Goal: Find specific page/section: Find specific page/section

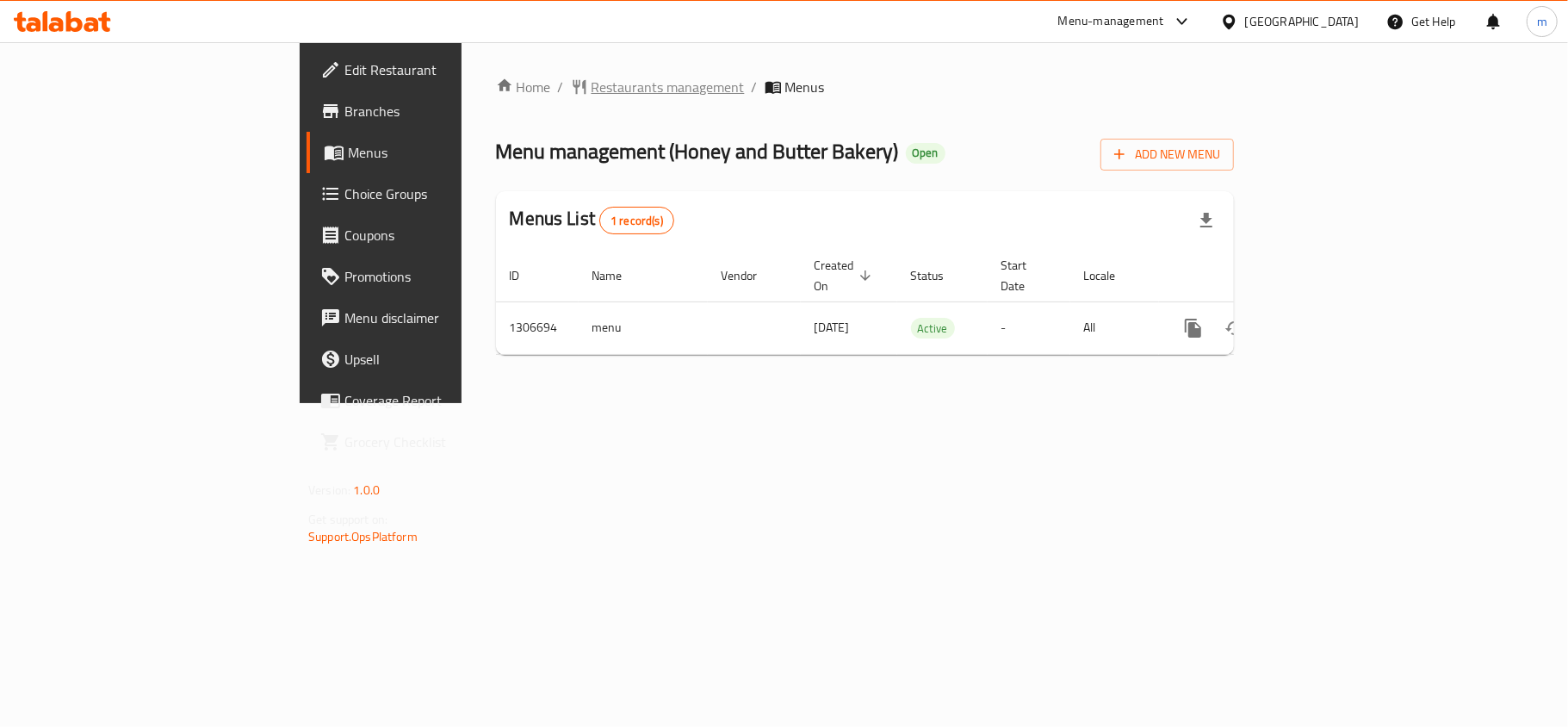
click at [591, 81] on span "Restaurants management" at bounding box center [668, 87] width 154 height 21
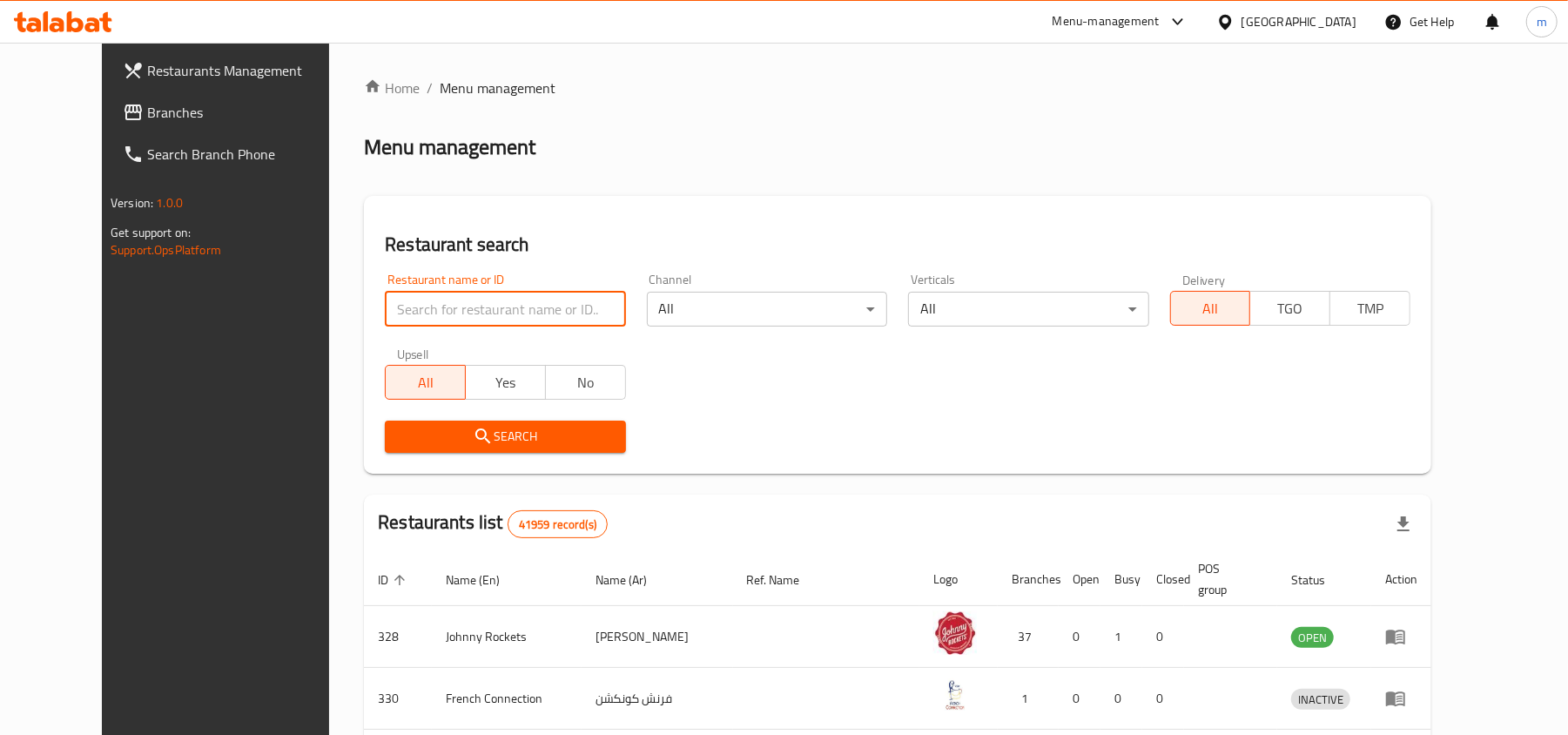
click at [444, 308] on input "search" at bounding box center [505, 309] width 240 height 35
paste input "703920"
type input "703920"
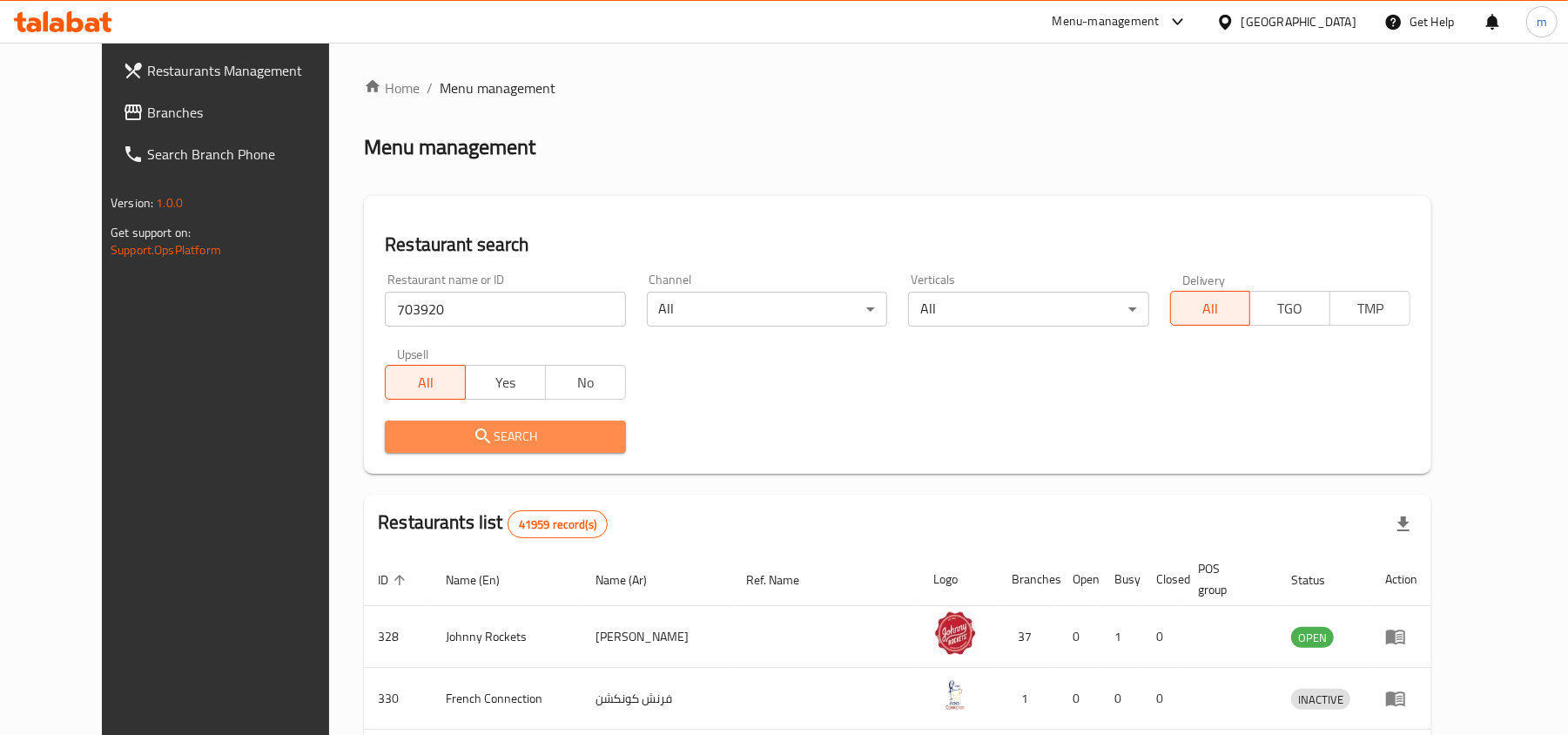
click at [418, 425] on span "Search" at bounding box center [505, 436] width 213 height 22
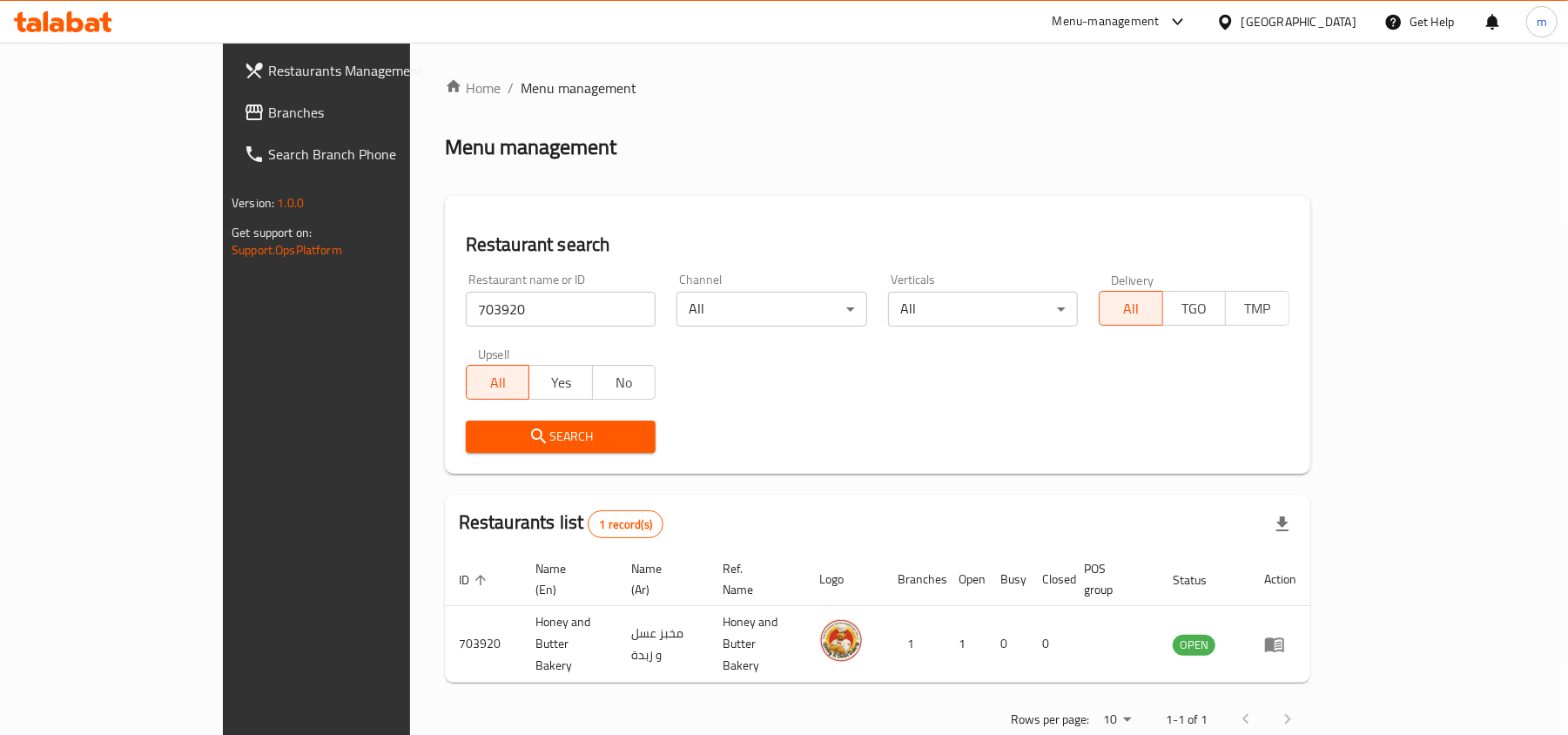
click at [268, 120] on span "Branches" at bounding box center [369, 112] width 203 height 21
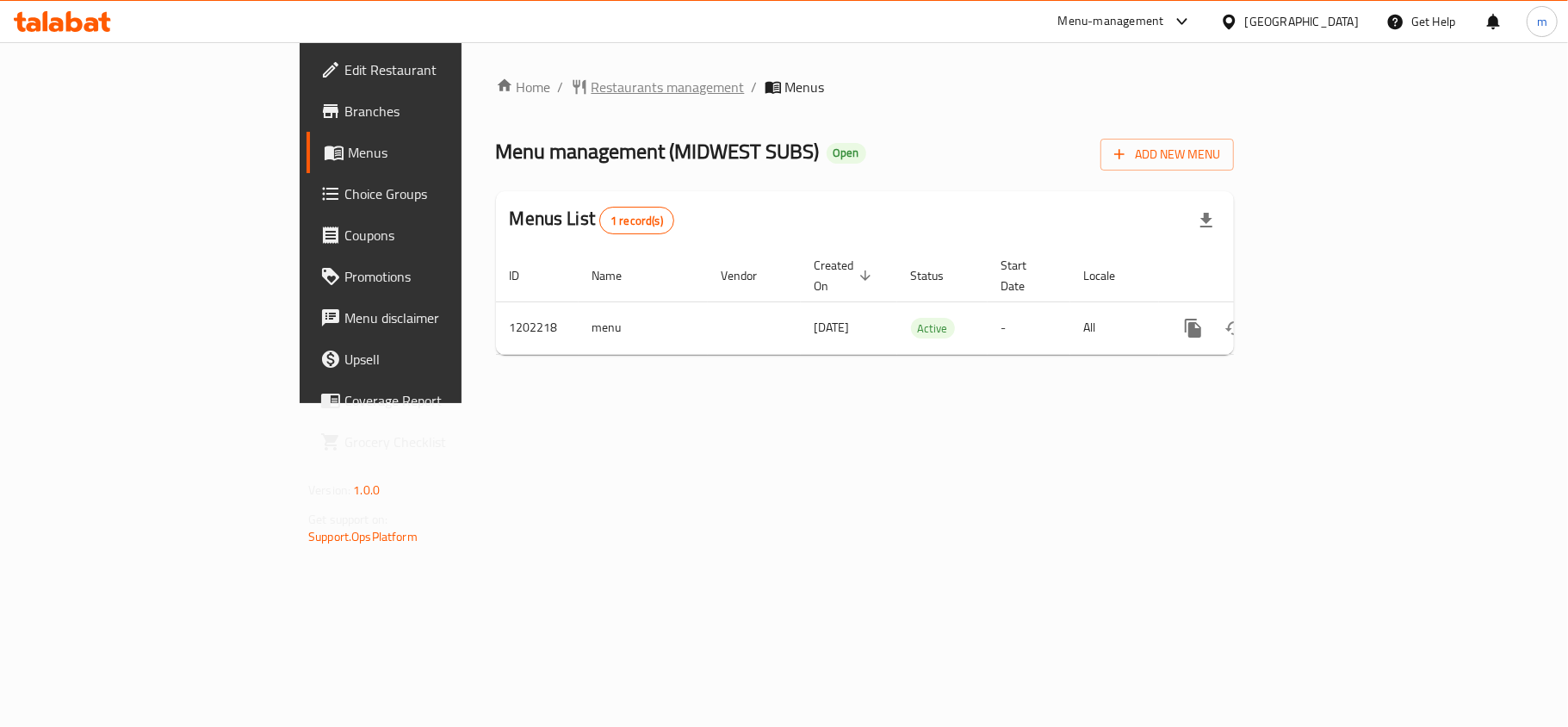
click at [591, 79] on span "Restaurants management" at bounding box center [668, 87] width 154 height 21
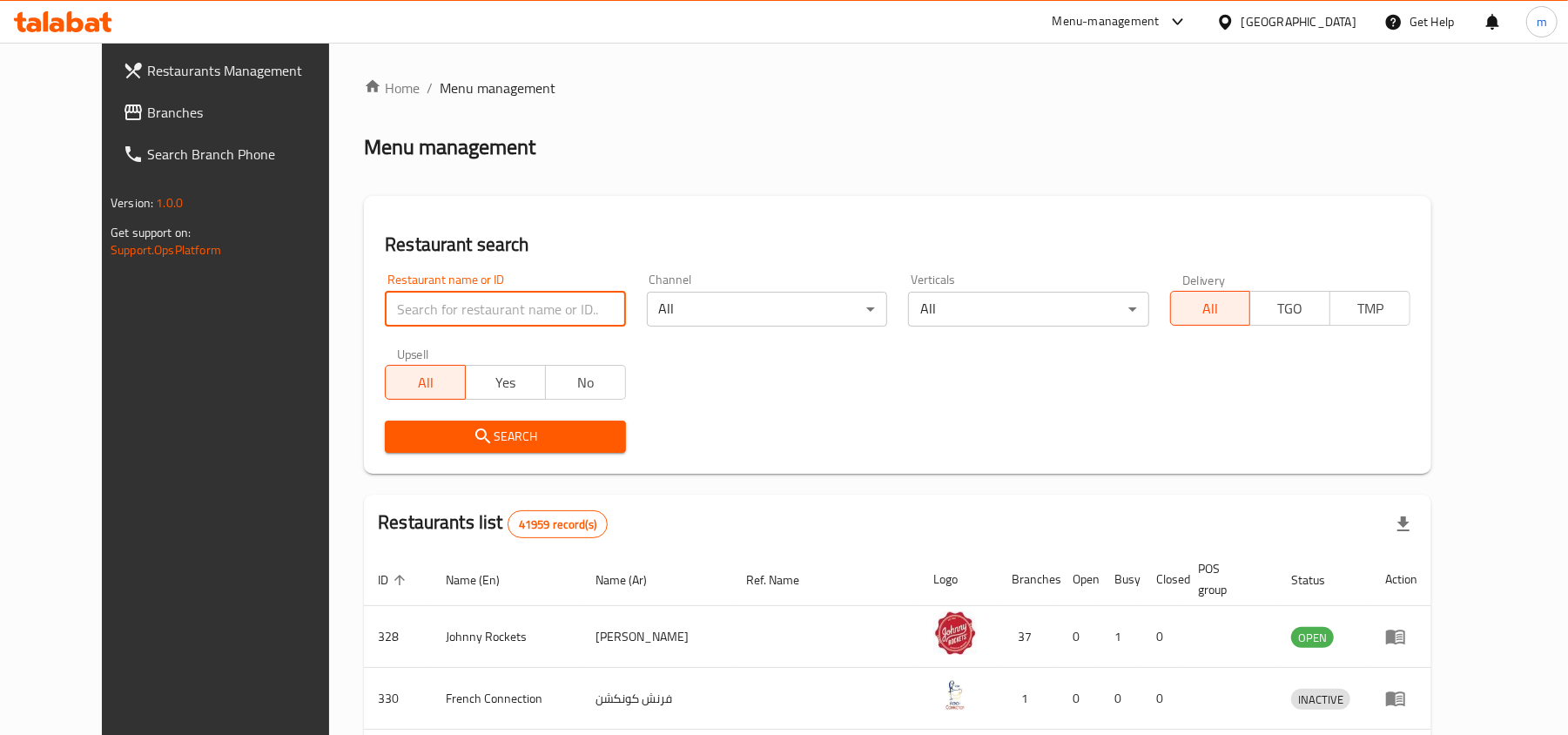
click at [420, 307] on input "search" at bounding box center [505, 309] width 240 height 35
paste input "669140"
type input "669140"
click at [412, 429] on span "Search" at bounding box center [505, 436] width 213 height 22
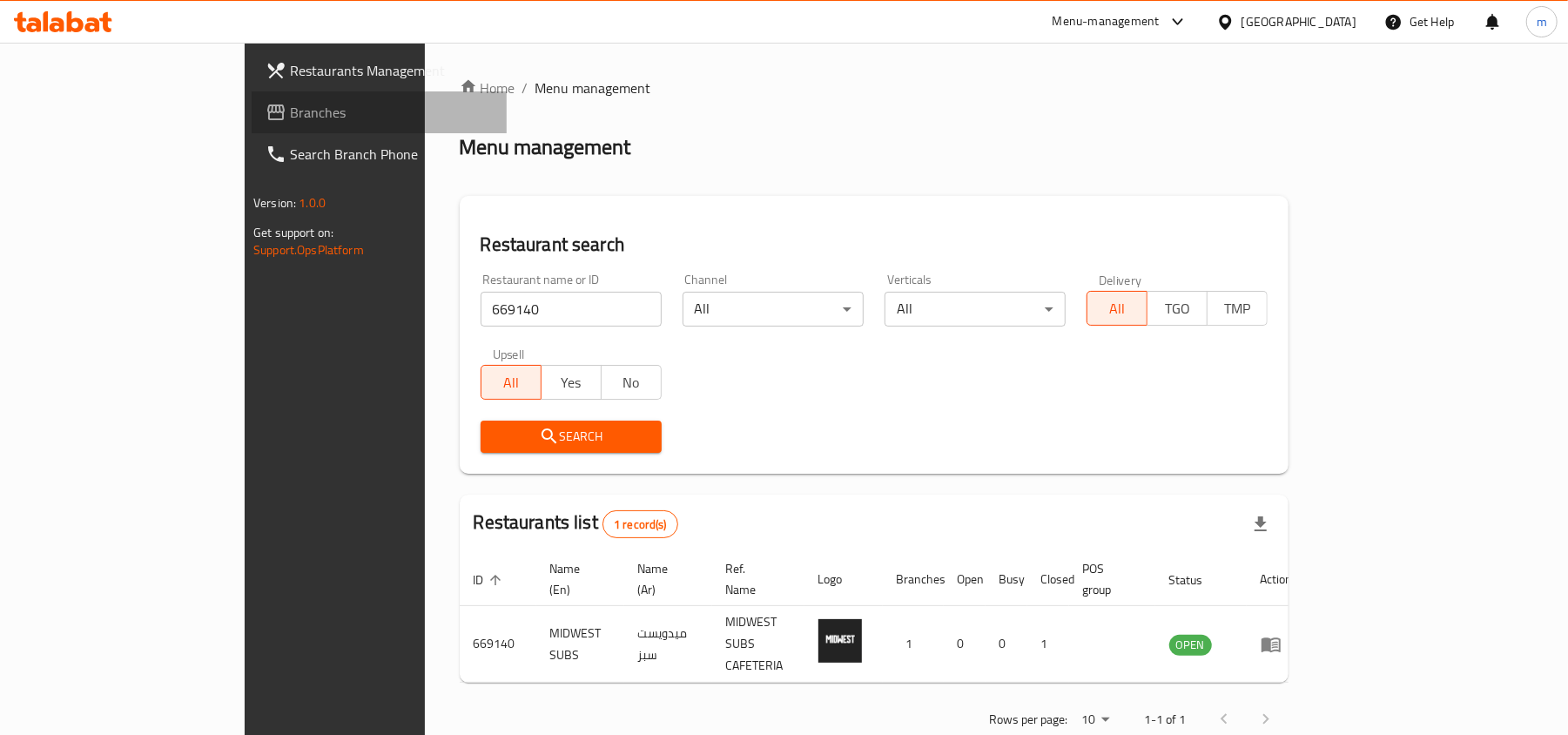
click at [290, 115] on span "Branches" at bounding box center [391, 112] width 203 height 21
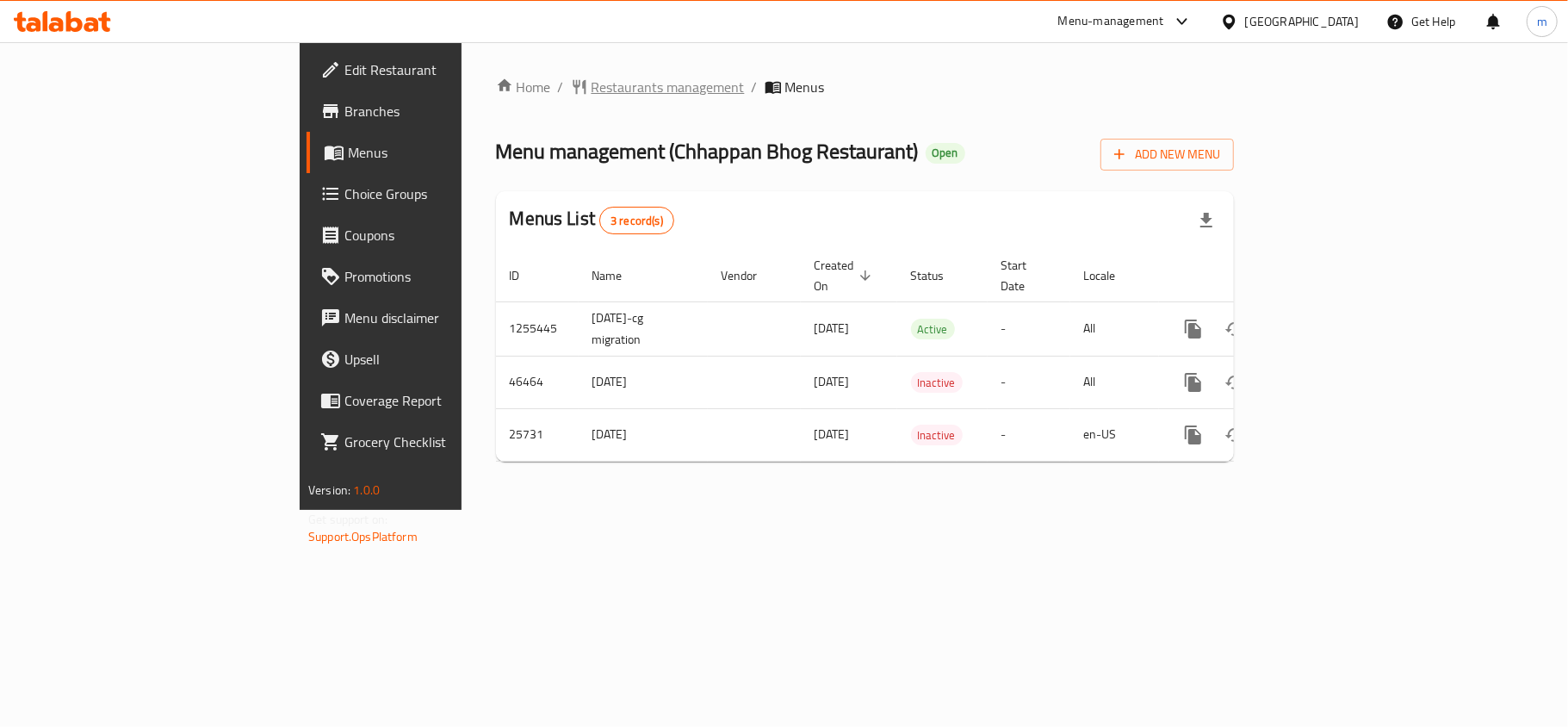
click at [591, 84] on span "Restaurants management" at bounding box center [668, 87] width 154 height 21
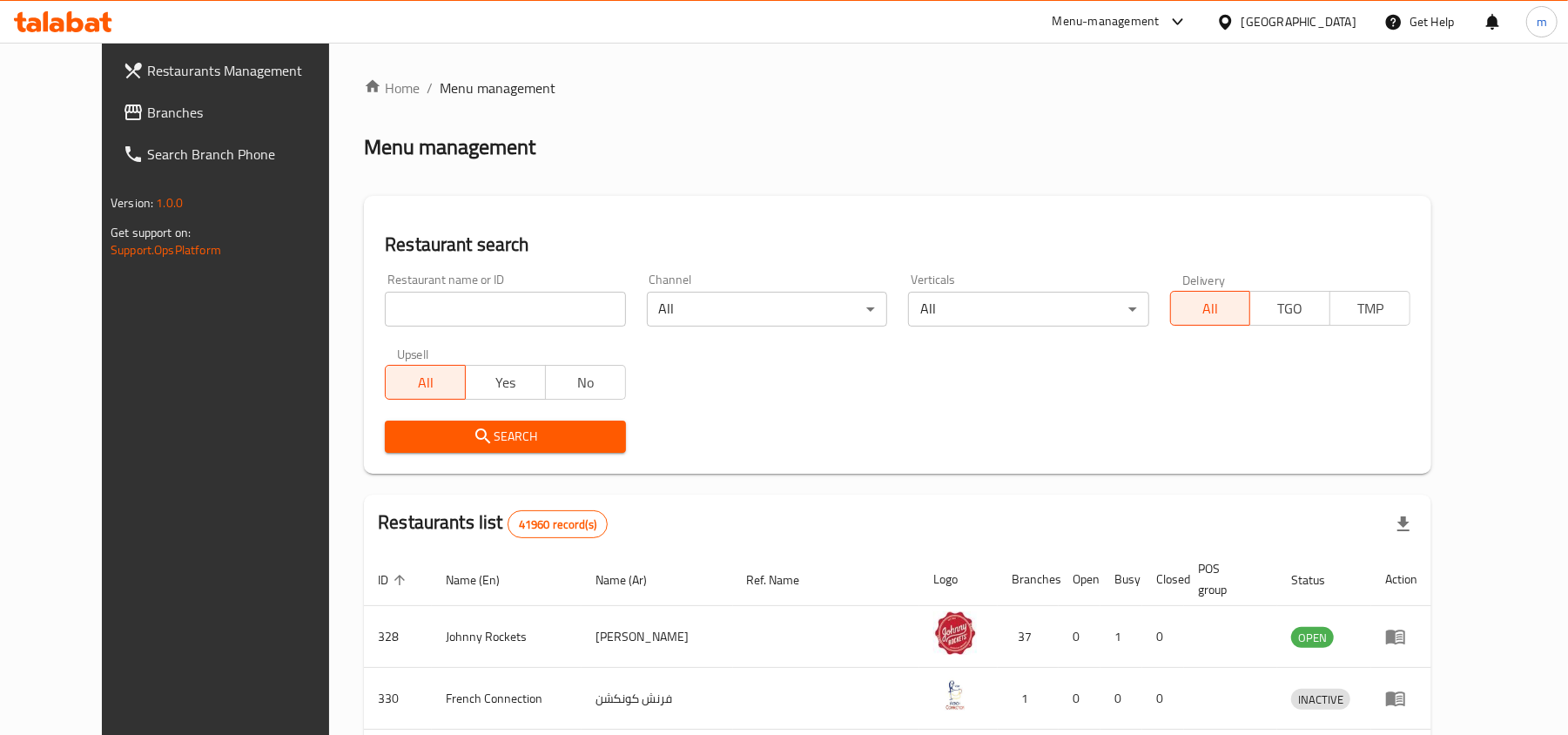
click at [445, 318] on input "search" at bounding box center [505, 309] width 240 height 35
paste input "13163"
type input "13163"
click at [524, 428] on span "Search" at bounding box center [505, 436] width 213 height 22
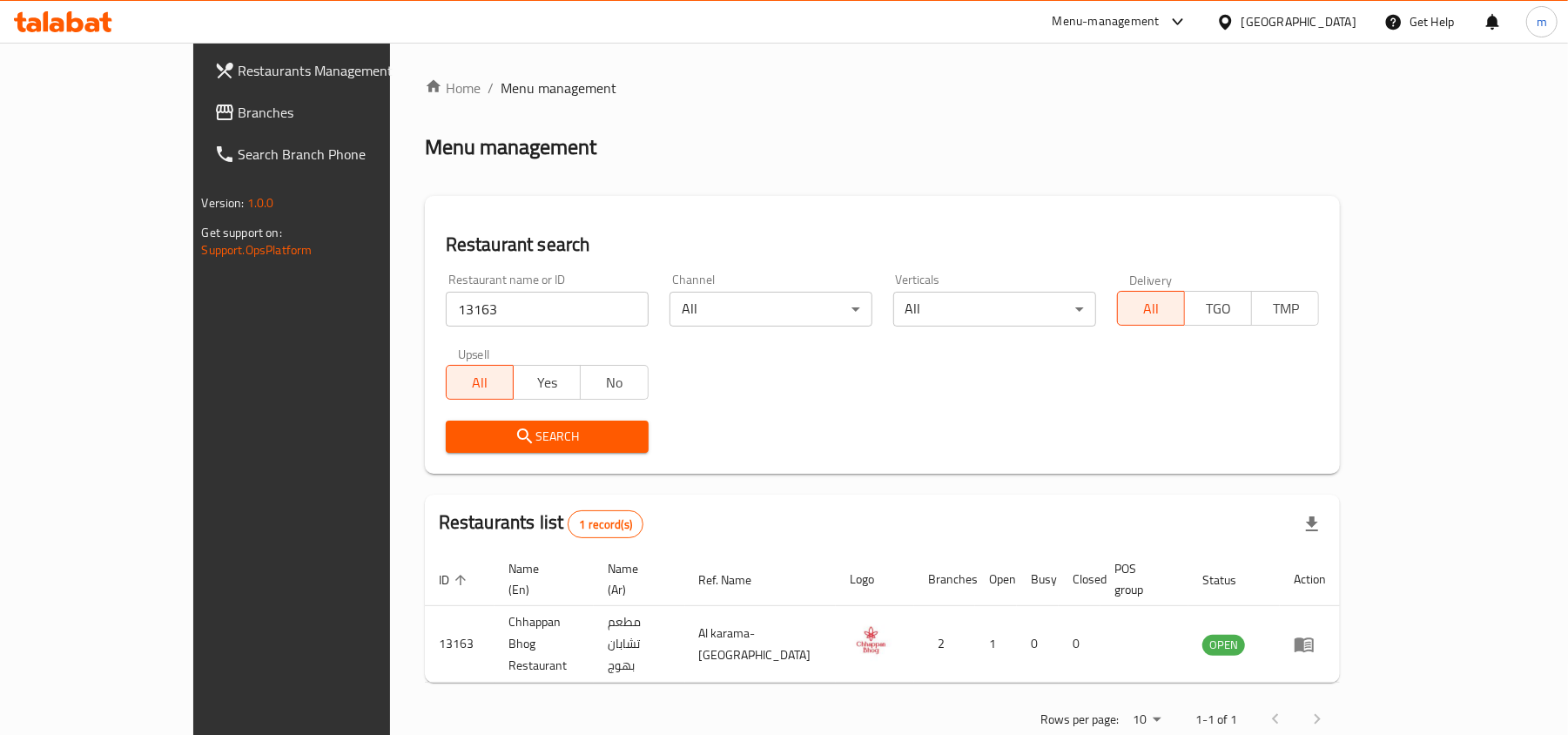
click at [526, 436] on span "Search" at bounding box center [547, 436] width 175 height 22
click at [238, 109] on span "Branches" at bounding box center [340, 112] width 203 height 21
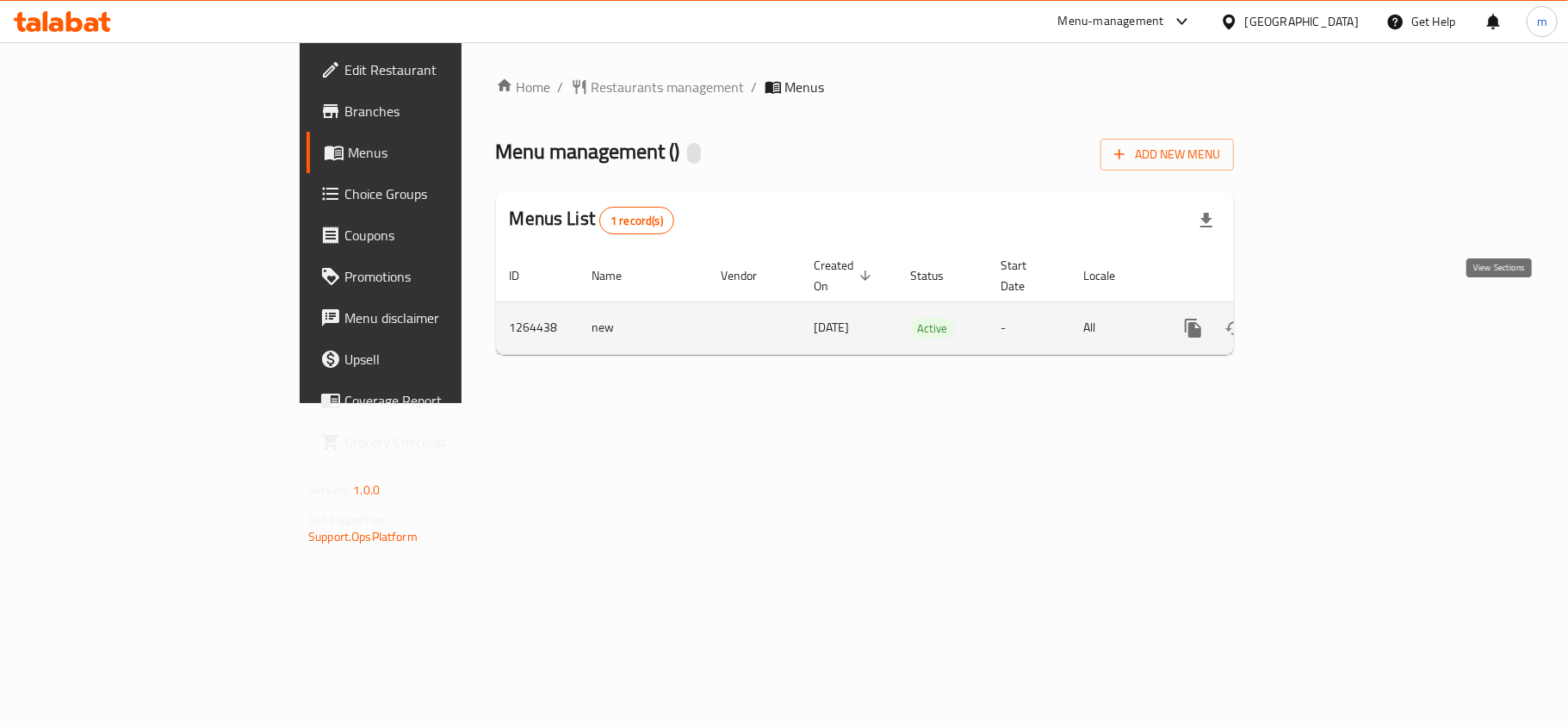
click at [1328, 318] on icon "enhanced table" at bounding box center [1317, 328] width 21 height 21
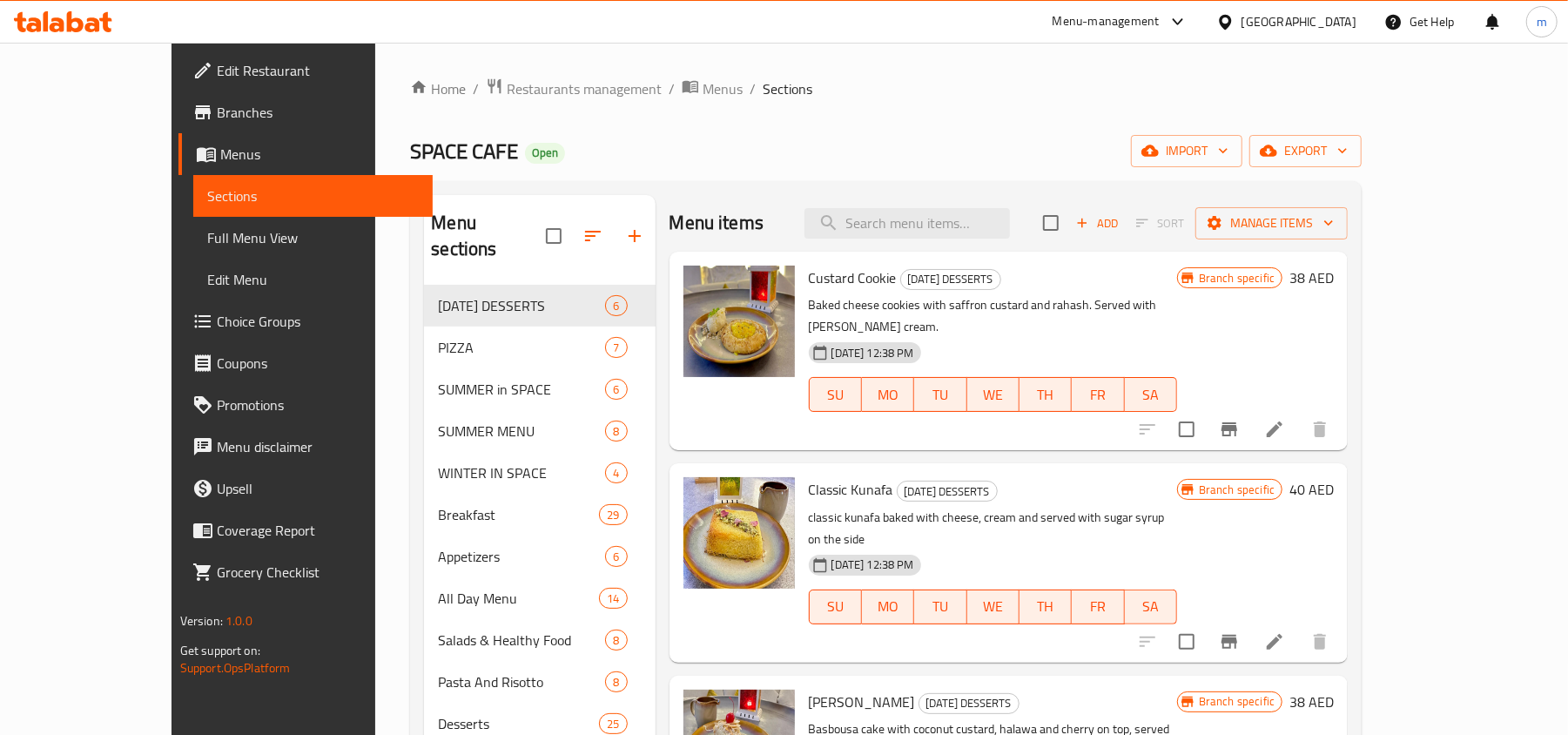
click at [220, 146] on span "Menus" at bounding box center [320, 154] width 199 height 21
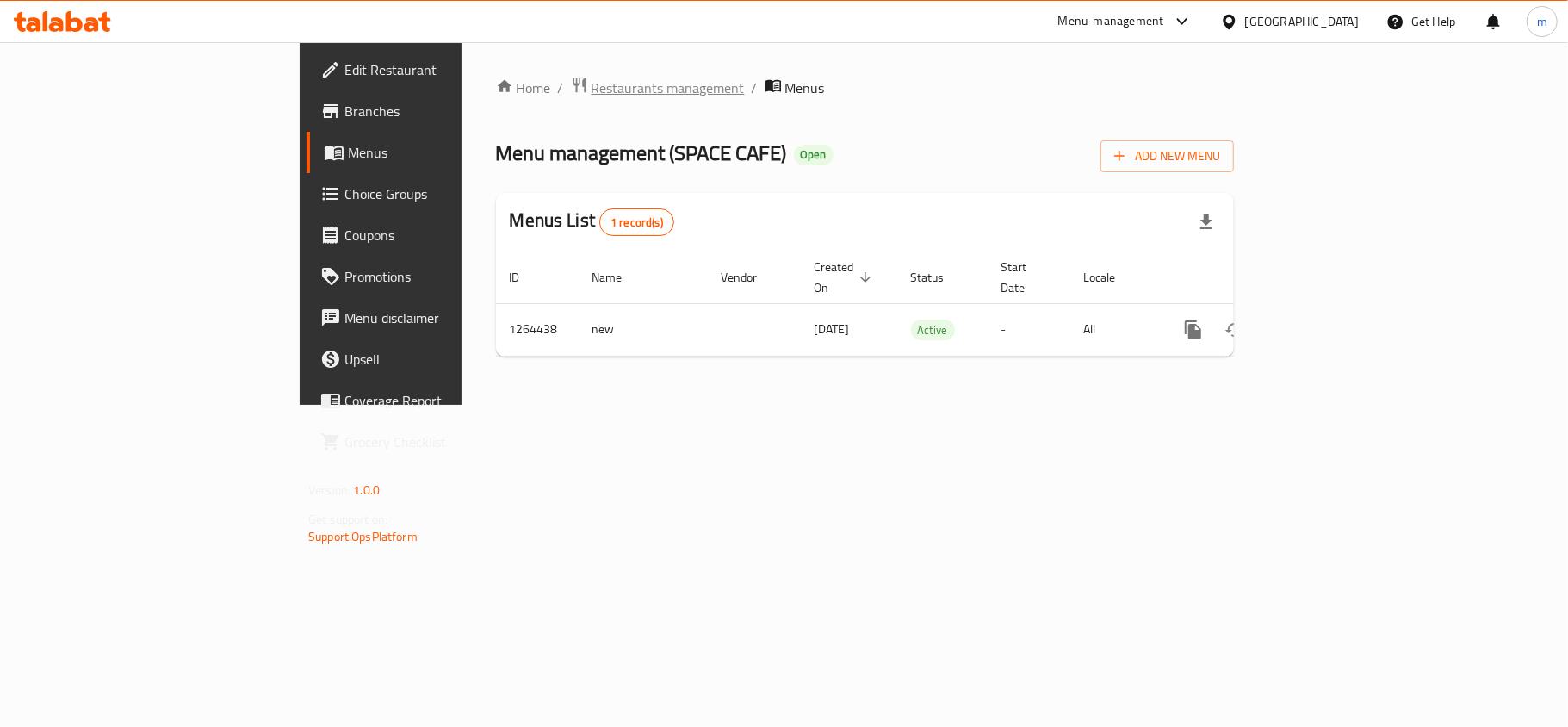
click at [591, 94] on span "Restaurants management" at bounding box center [668, 88] width 154 height 21
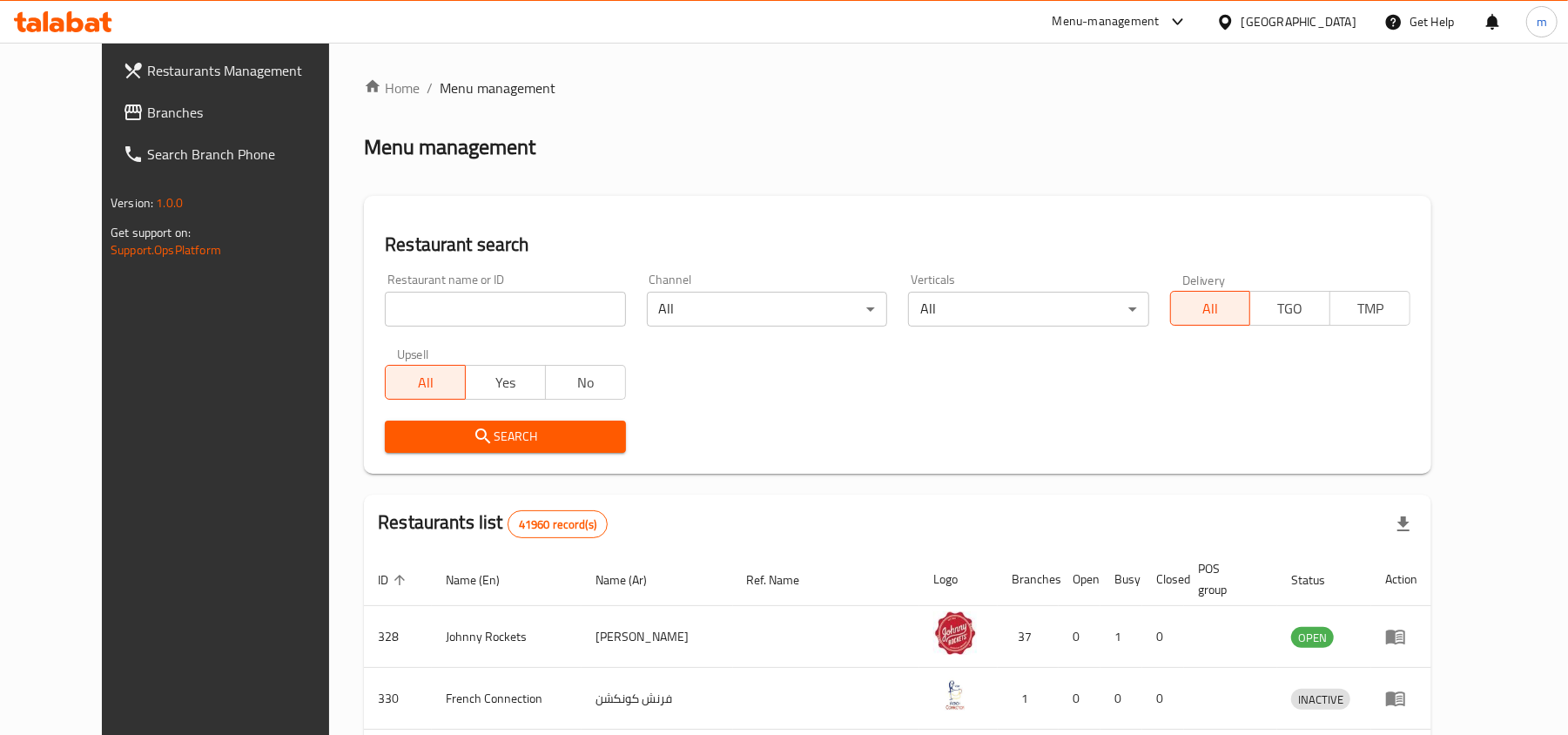
click at [519, 311] on input "search" at bounding box center [505, 309] width 240 height 35
paste input "686355"
type input "686355"
click at [479, 434] on span "Search" at bounding box center [505, 436] width 213 height 22
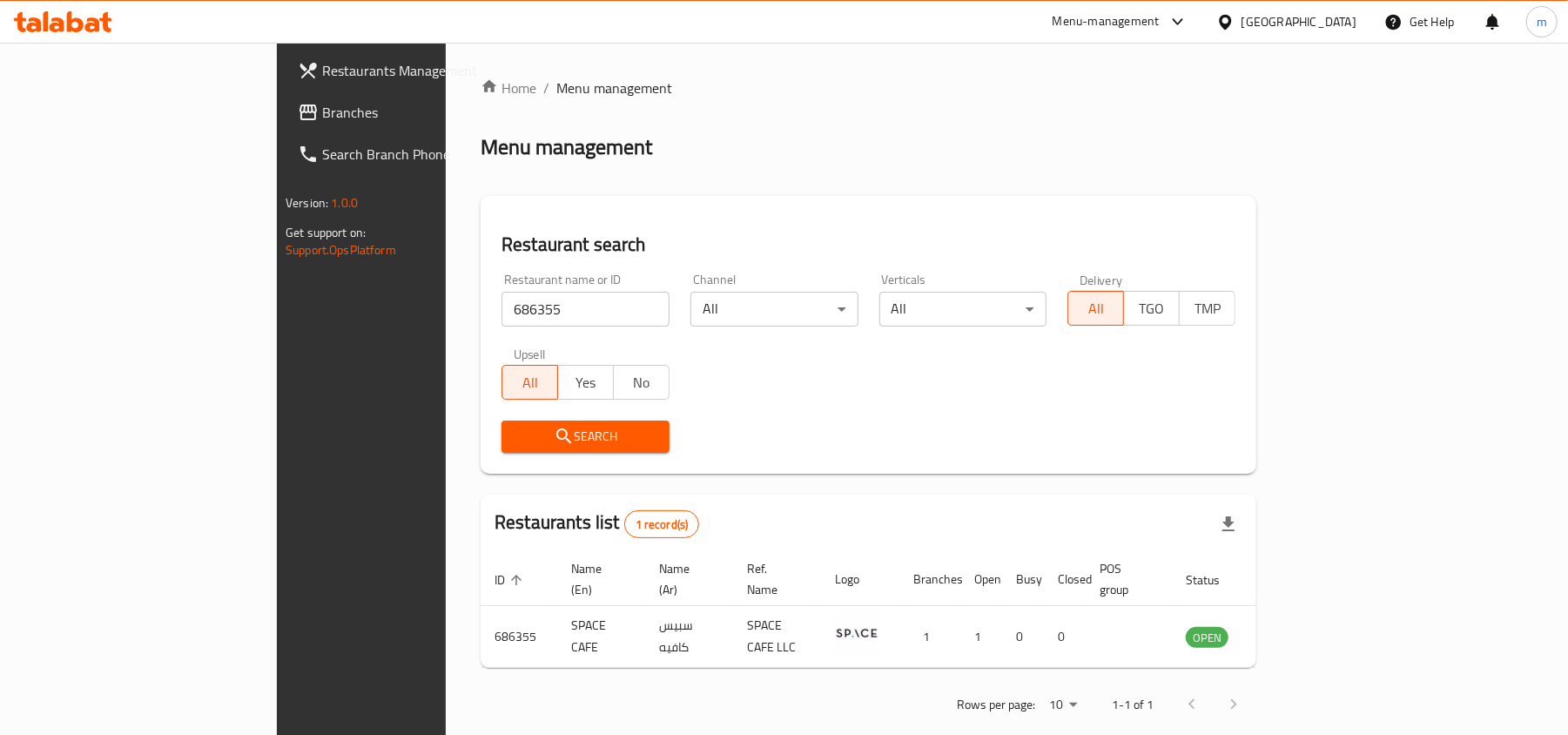
click at [322, 103] on span "Branches" at bounding box center [423, 112] width 203 height 21
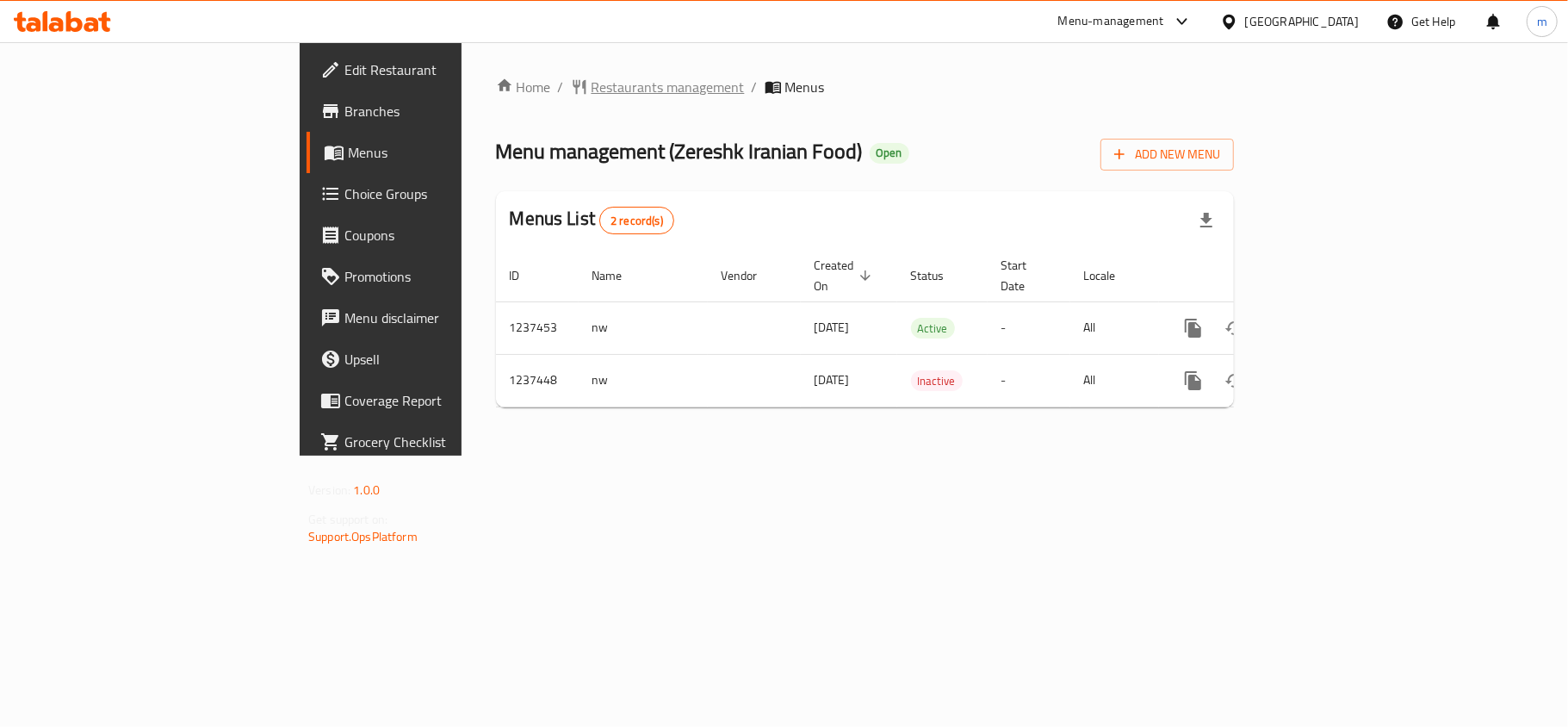
click at [591, 86] on span "Restaurants management" at bounding box center [668, 87] width 154 height 21
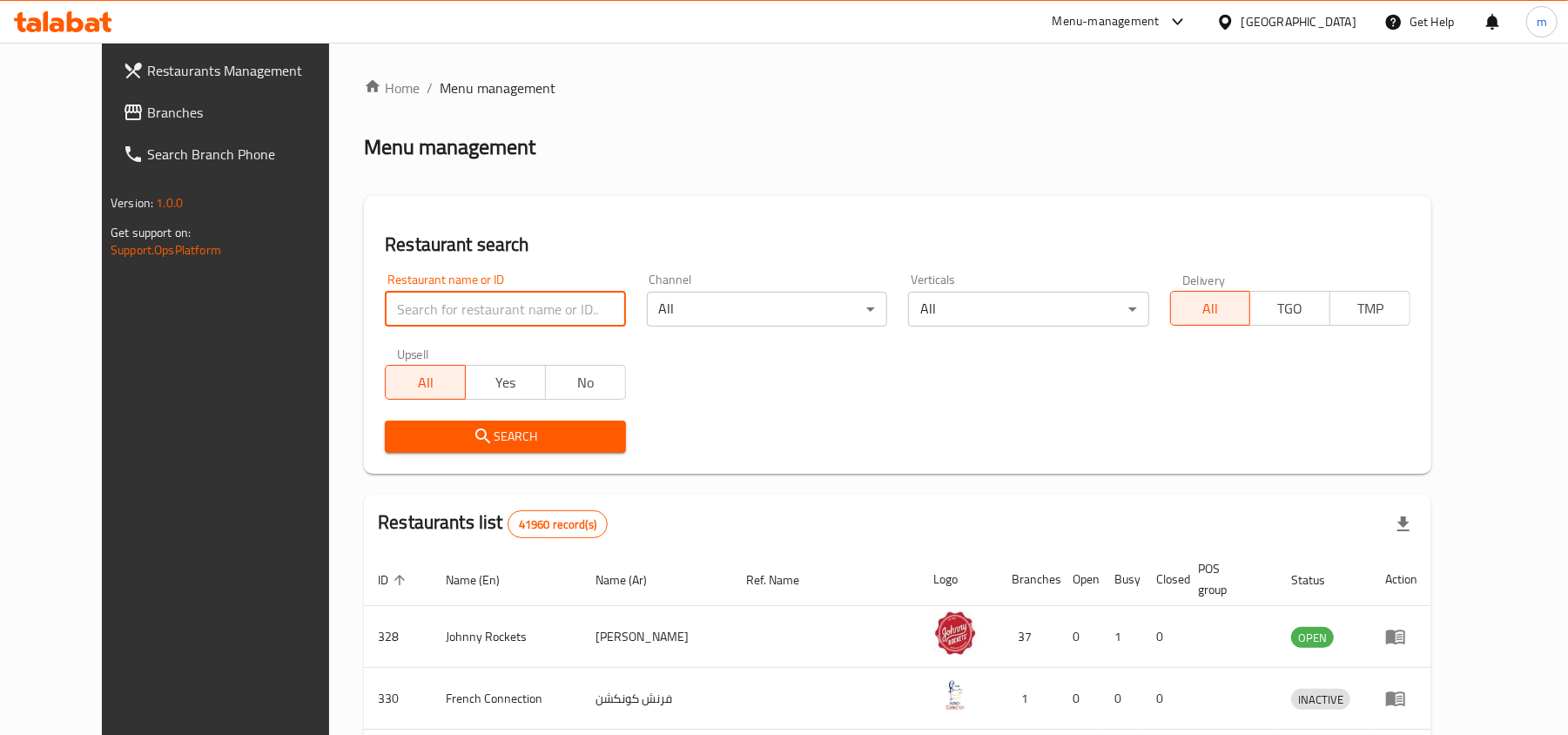
click at [433, 306] on input "search" at bounding box center [505, 309] width 240 height 35
paste input "679381"
type input "679381"
click at [425, 439] on span "Search" at bounding box center [505, 436] width 213 height 22
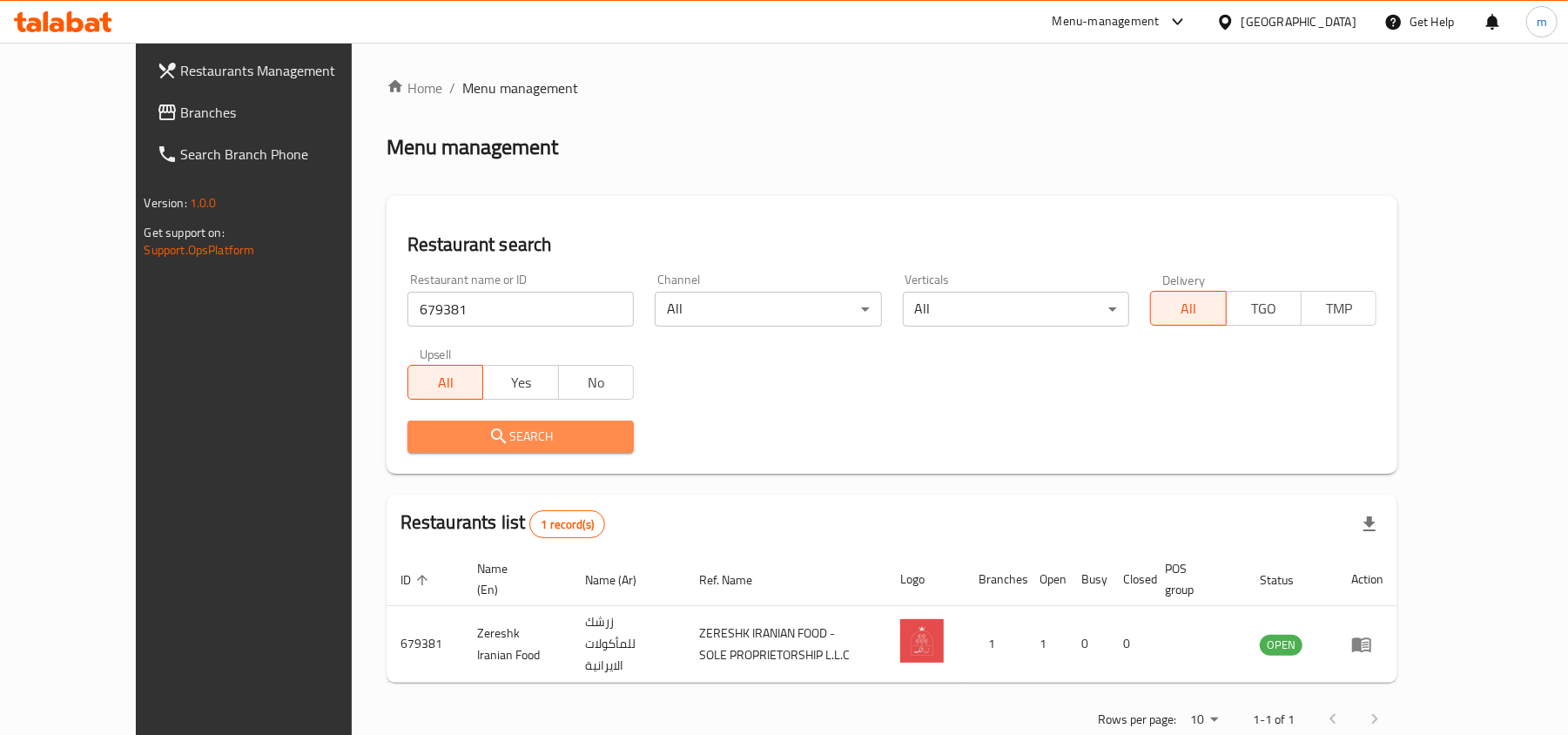
click at [488, 439] on icon "submit" at bounding box center [499, 436] width 21 height 21
click at [169, 458] on div "Restaurants Management Branches Search Branch Phone Version: 1.0.0 Get support …" at bounding box center [266, 410] width 262 height 735
drag, startPoint x: 60, startPoint y: 105, endPoint x: 36, endPoint y: 97, distance: 25.3
click at [181, 105] on span "Branches" at bounding box center [282, 112] width 203 height 21
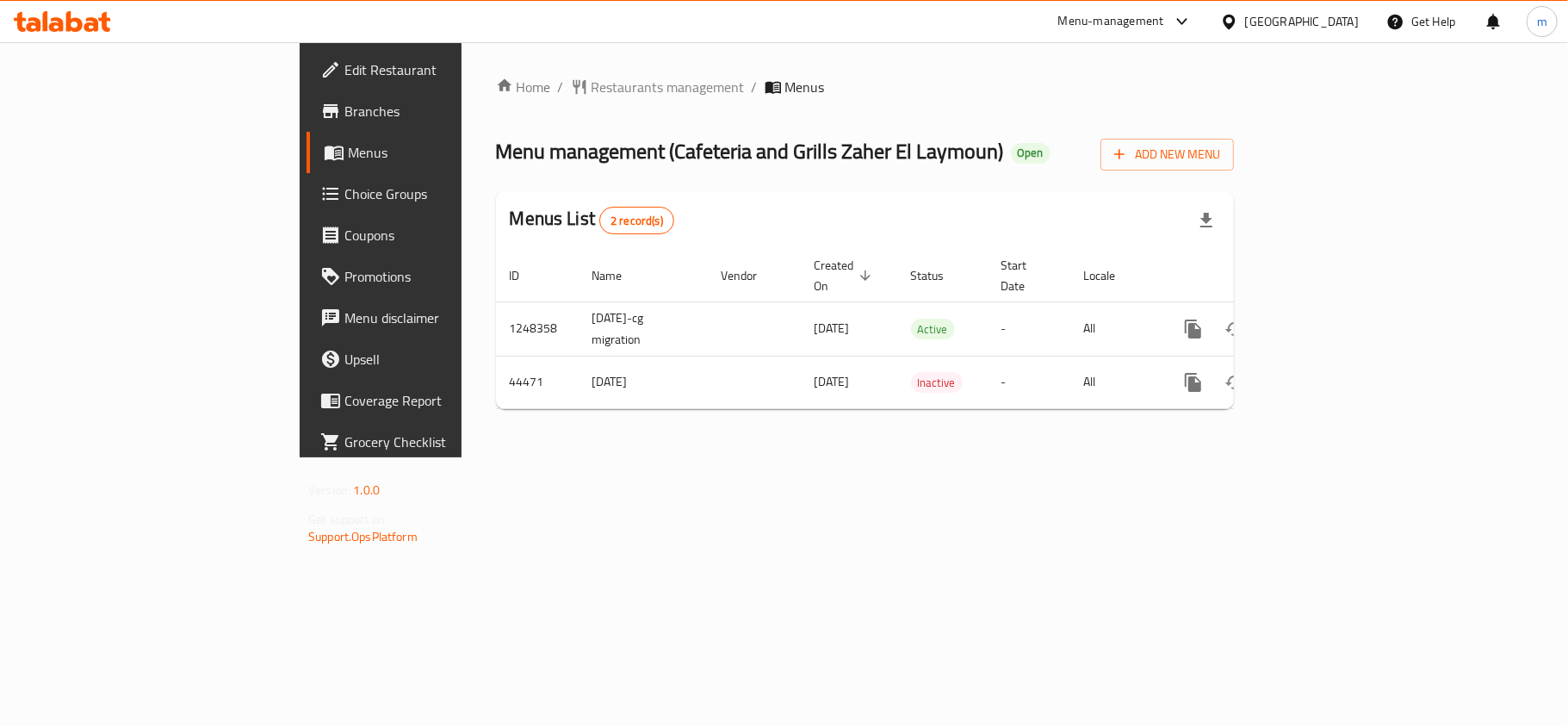
click at [550, 101] on div "Home / Restaurants management / Menus Menu management ( Cafeteria and Grills Za…" at bounding box center [865, 249] width 737 height 346
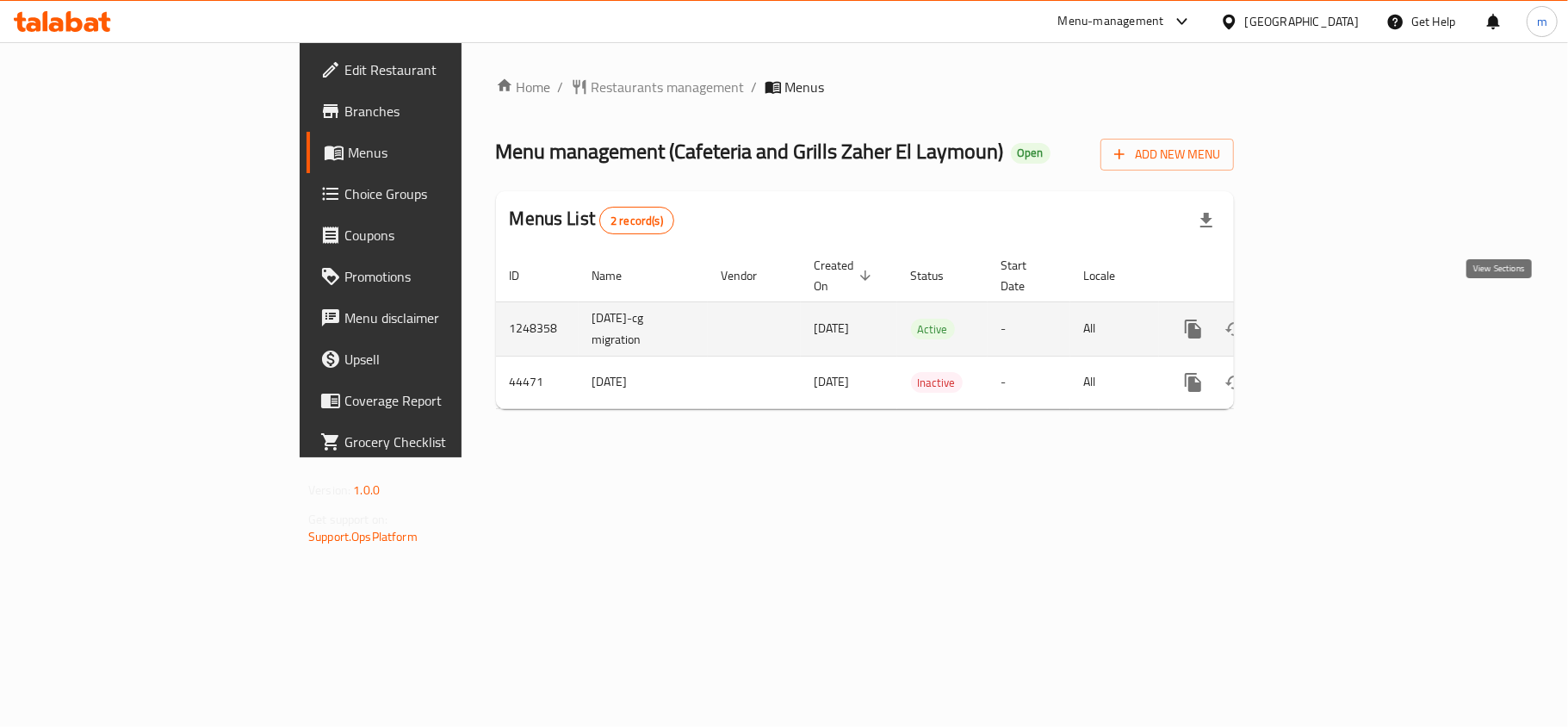
click at [1338, 308] on link "enhanced table" at bounding box center [1317, 329] width 41 height 41
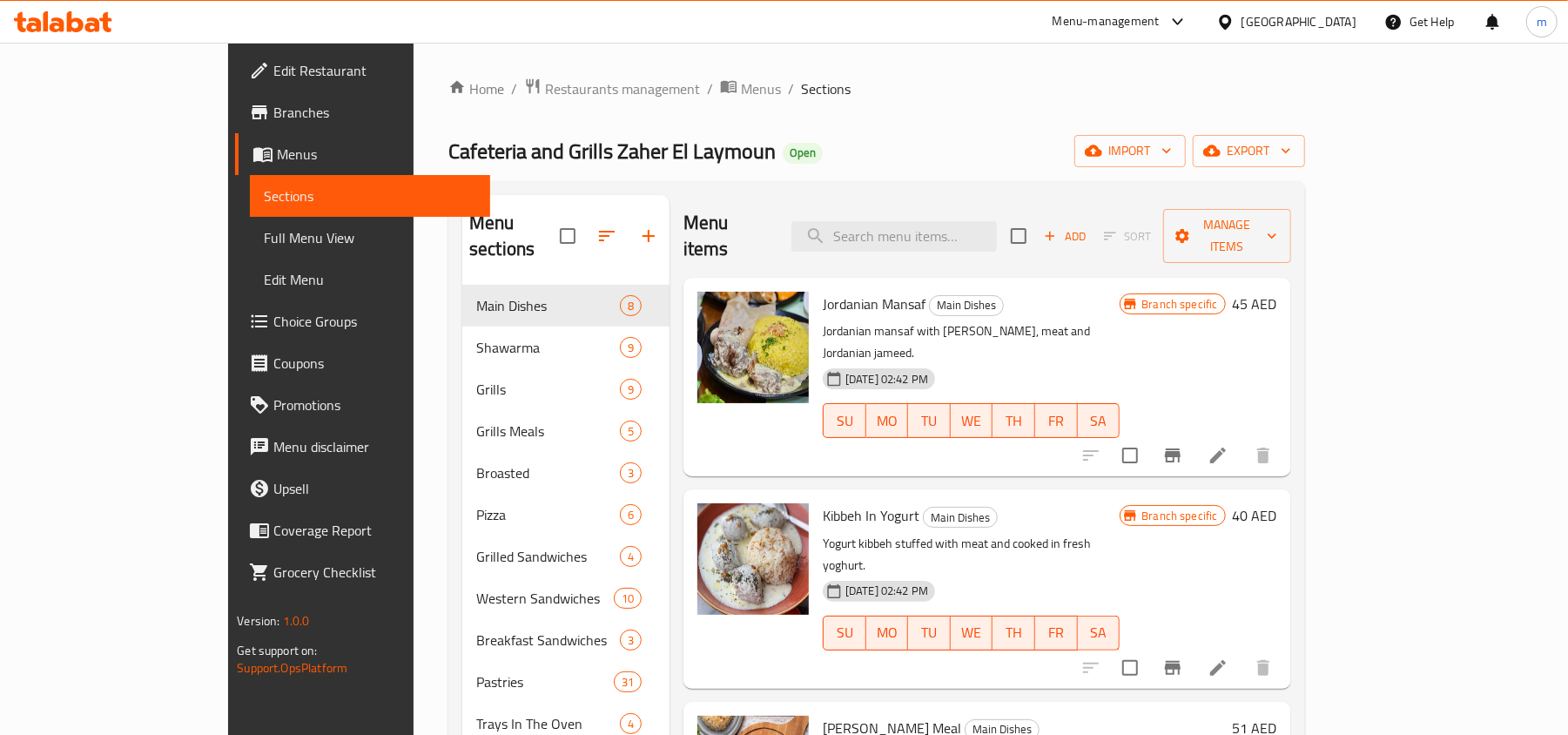
click at [274, 329] on span "Choice Groups" at bounding box center [375, 321] width 203 height 21
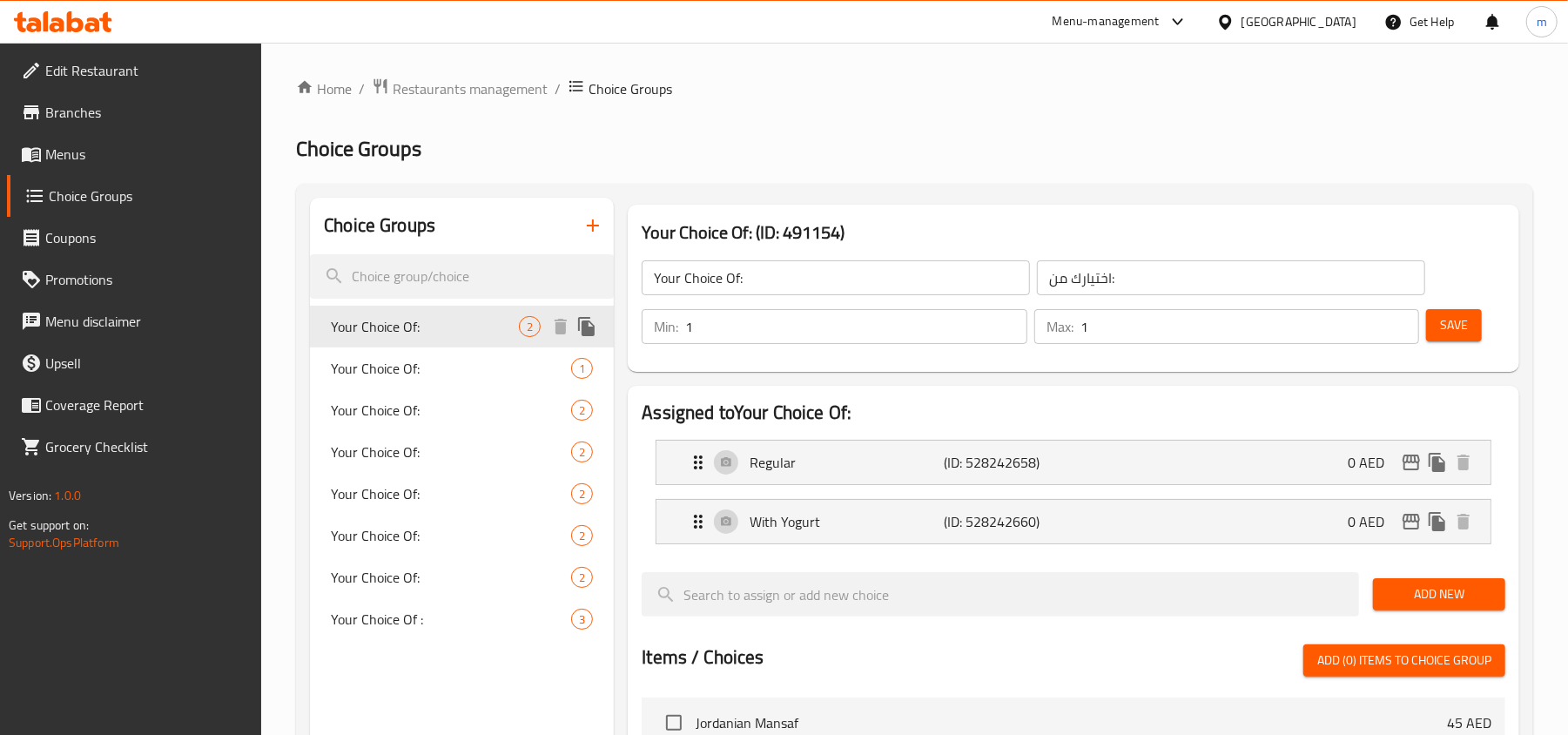
click at [462, 325] on span "Your Choice Of:" at bounding box center [424, 326] width 188 height 21
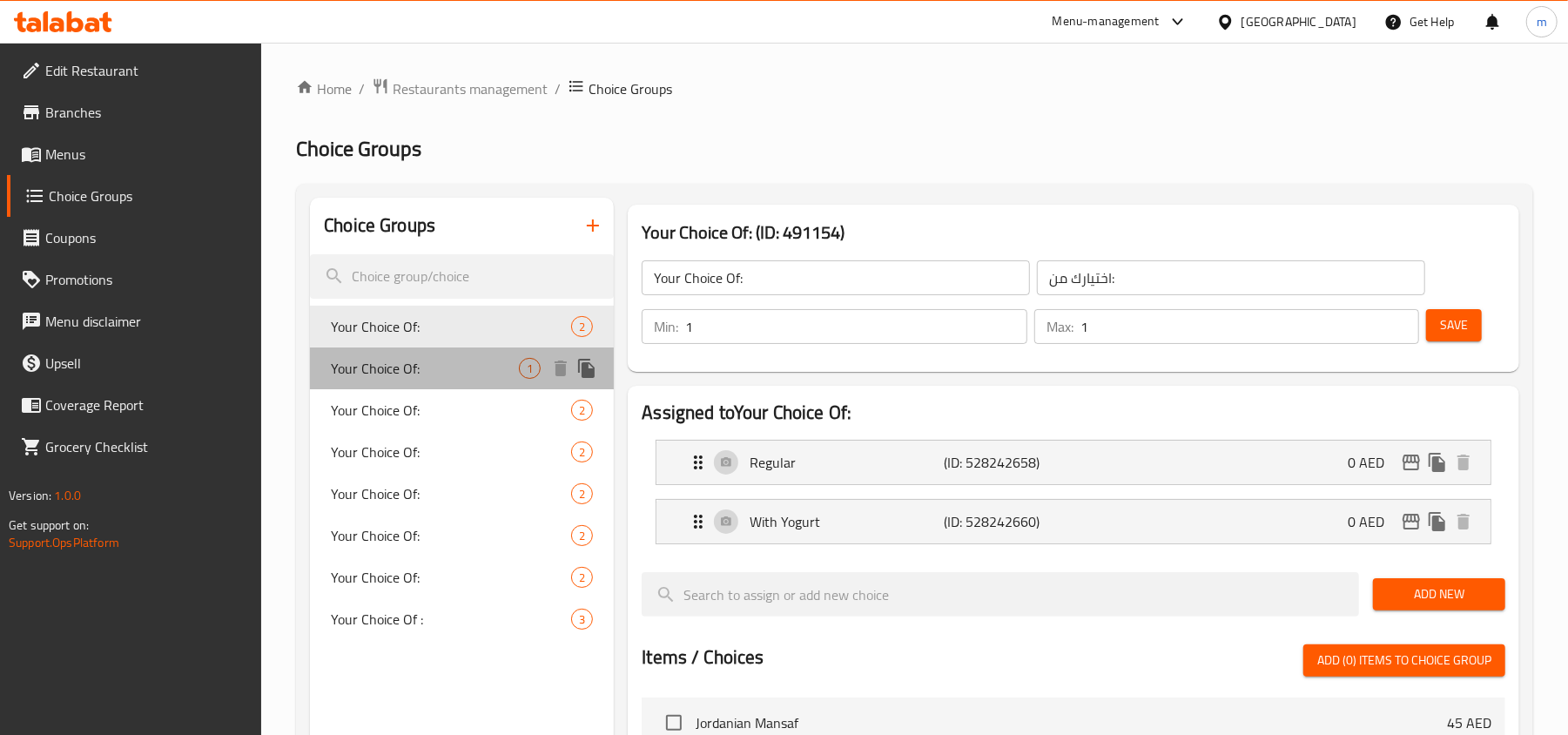
click at [460, 354] on div "Your Choice Of: 1" at bounding box center [462, 368] width 304 height 42
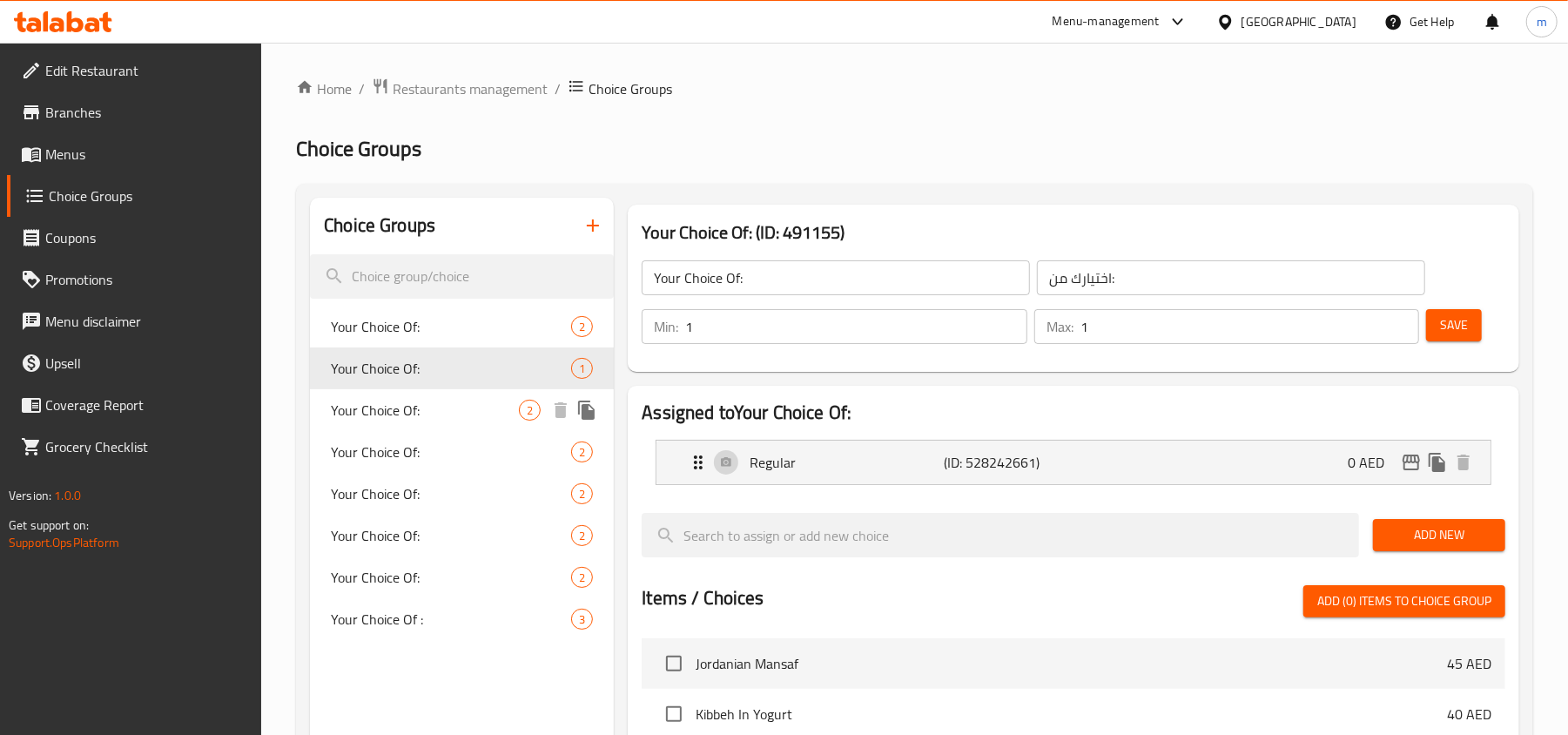
click at [443, 391] on div "Your Choice Of: 2" at bounding box center [462, 410] width 304 height 42
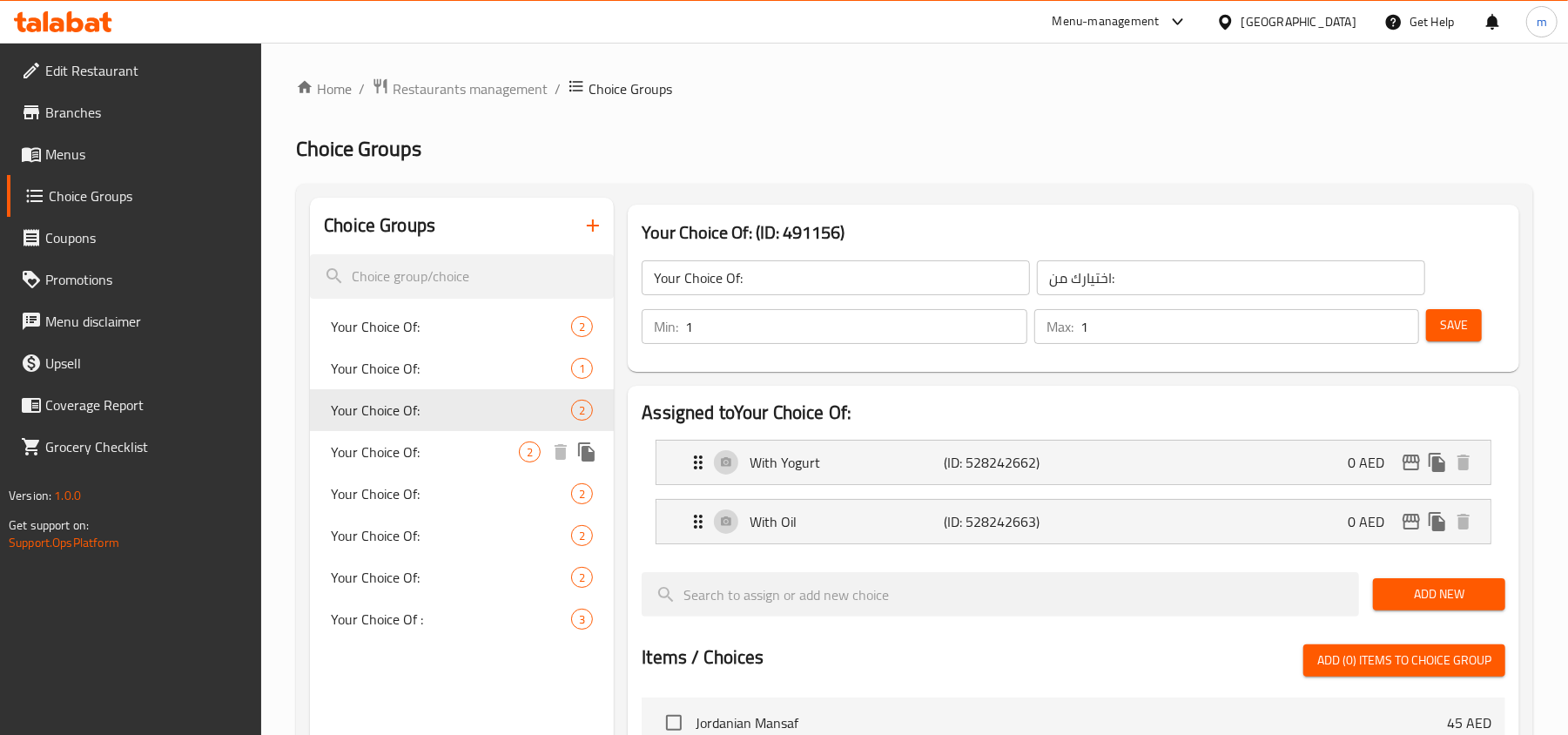
click at [439, 432] on div "Your Choice Of: 2" at bounding box center [462, 452] width 304 height 42
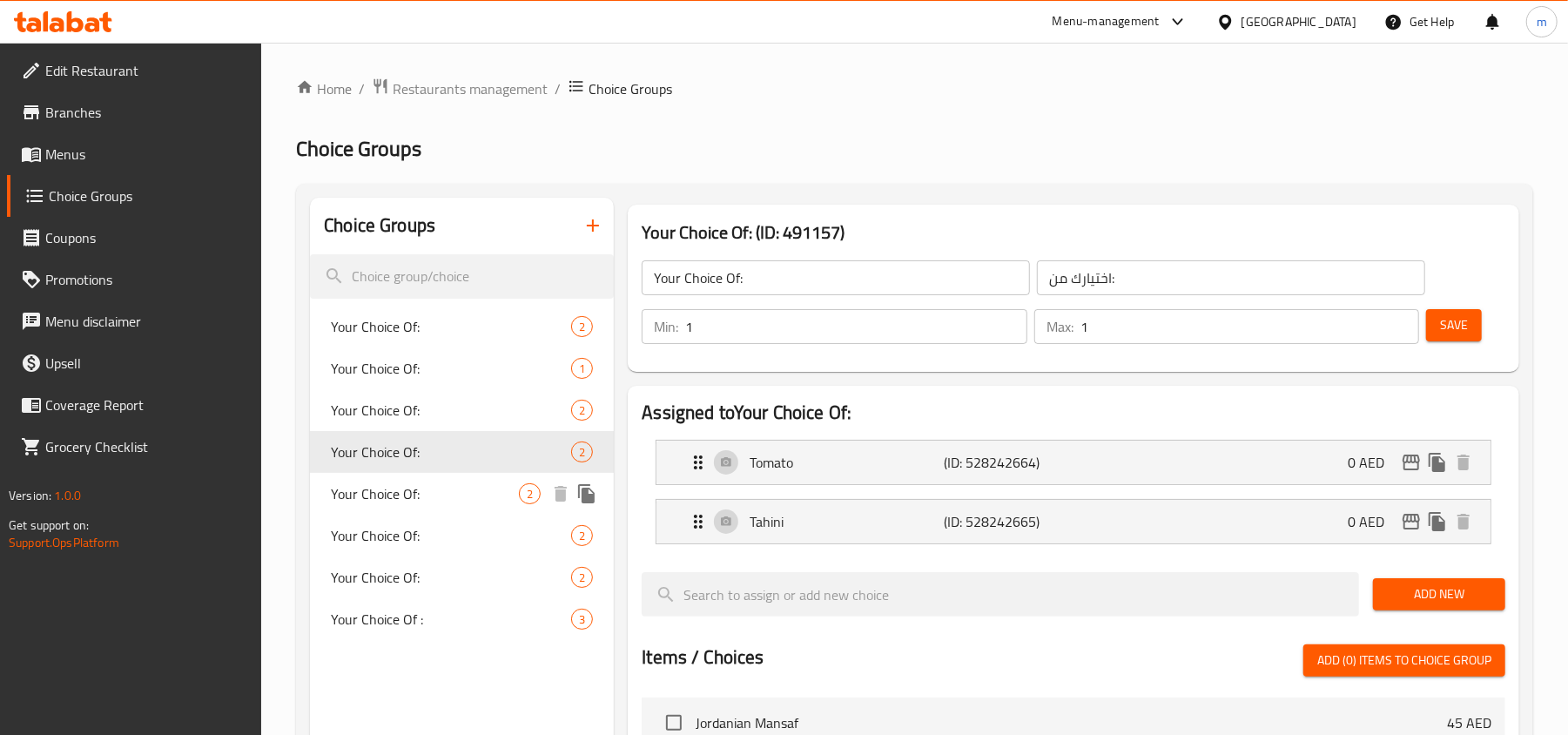
click at [433, 473] on div "Your Choice Of: 2" at bounding box center [462, 494] width 304 height 42
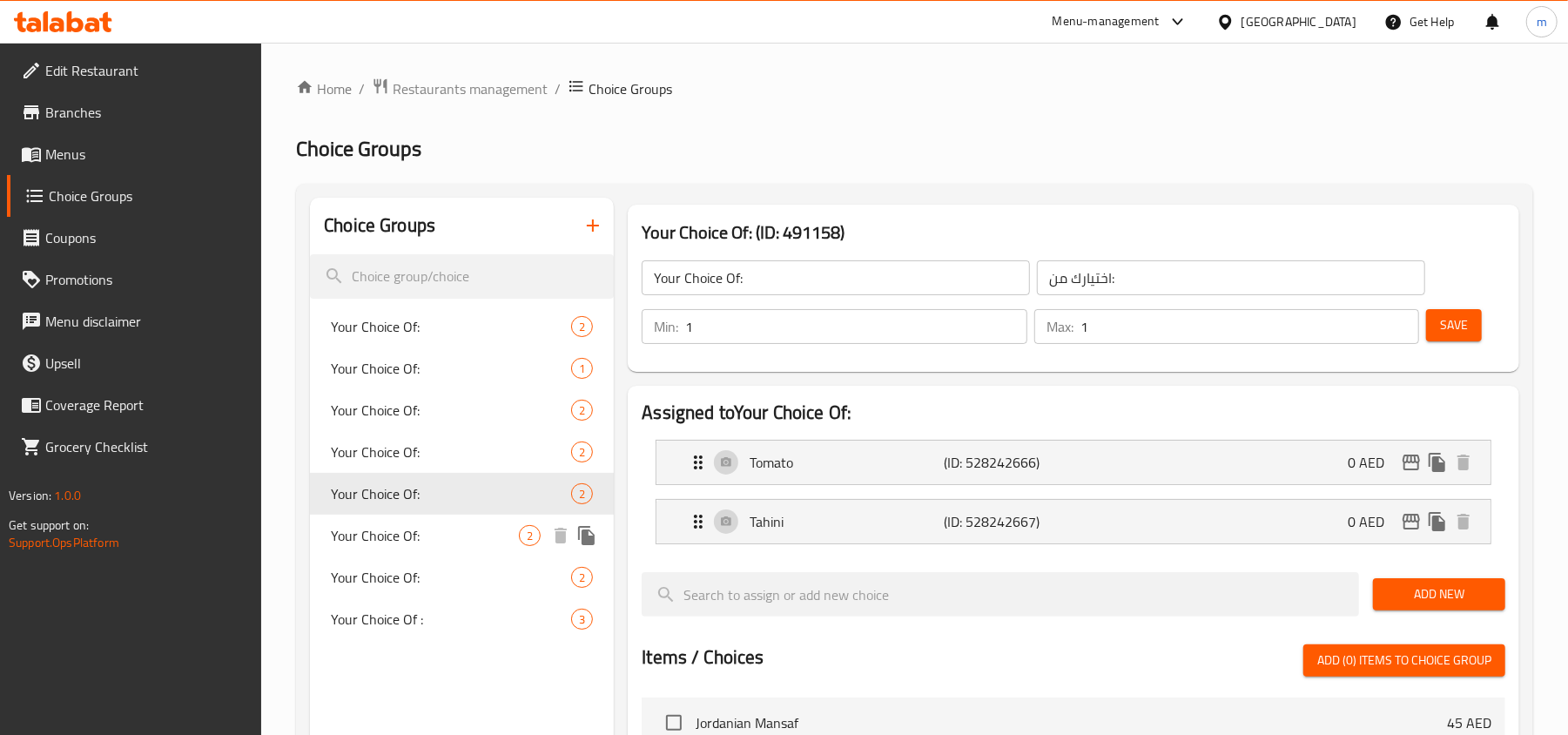
click at [420, 526] on span "Your Choice Of:" at bounding box center [424, 536] width 188 height 21
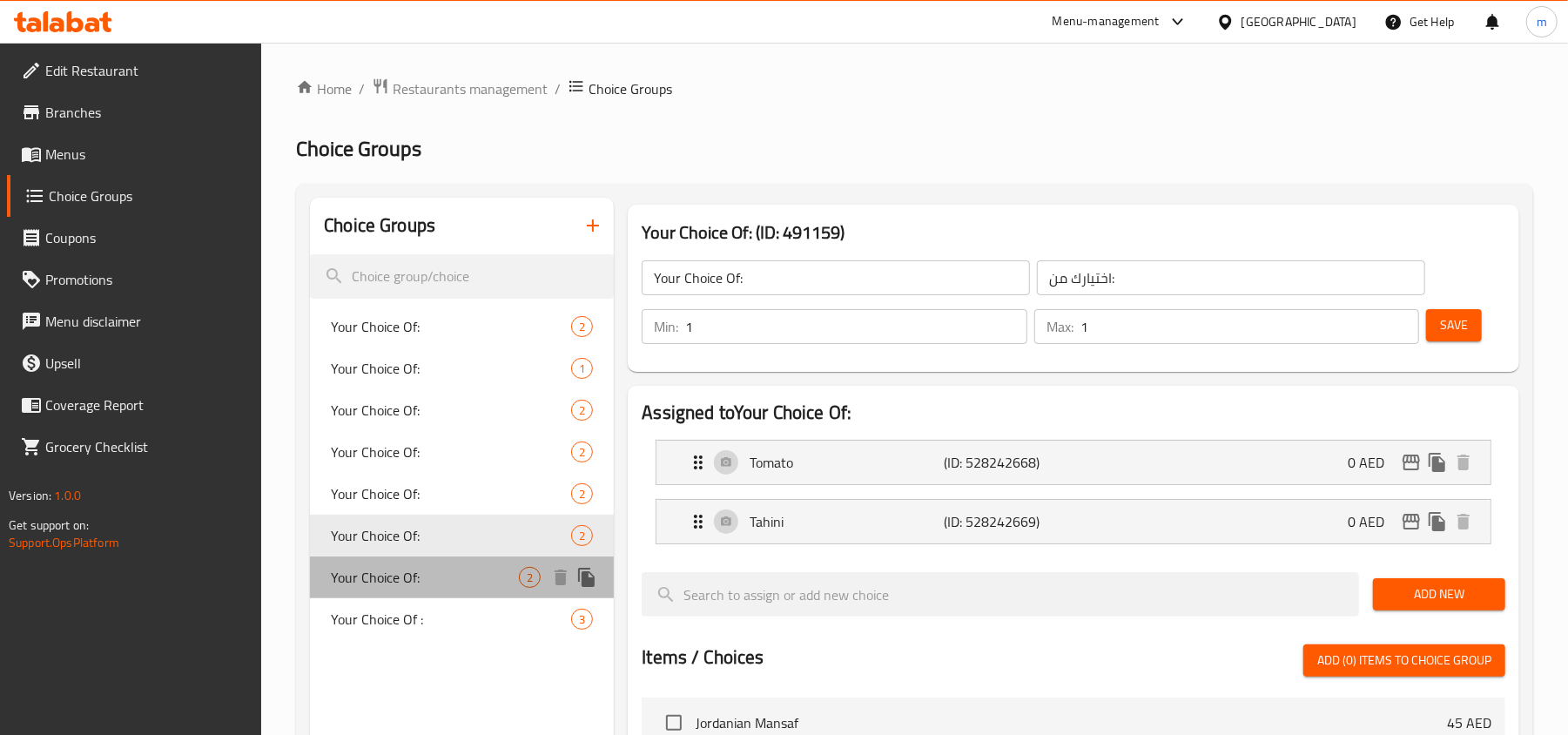
click at [422, 566] on span "Your Choice Of:" at bounding box center [424, 577] width 188 height 21
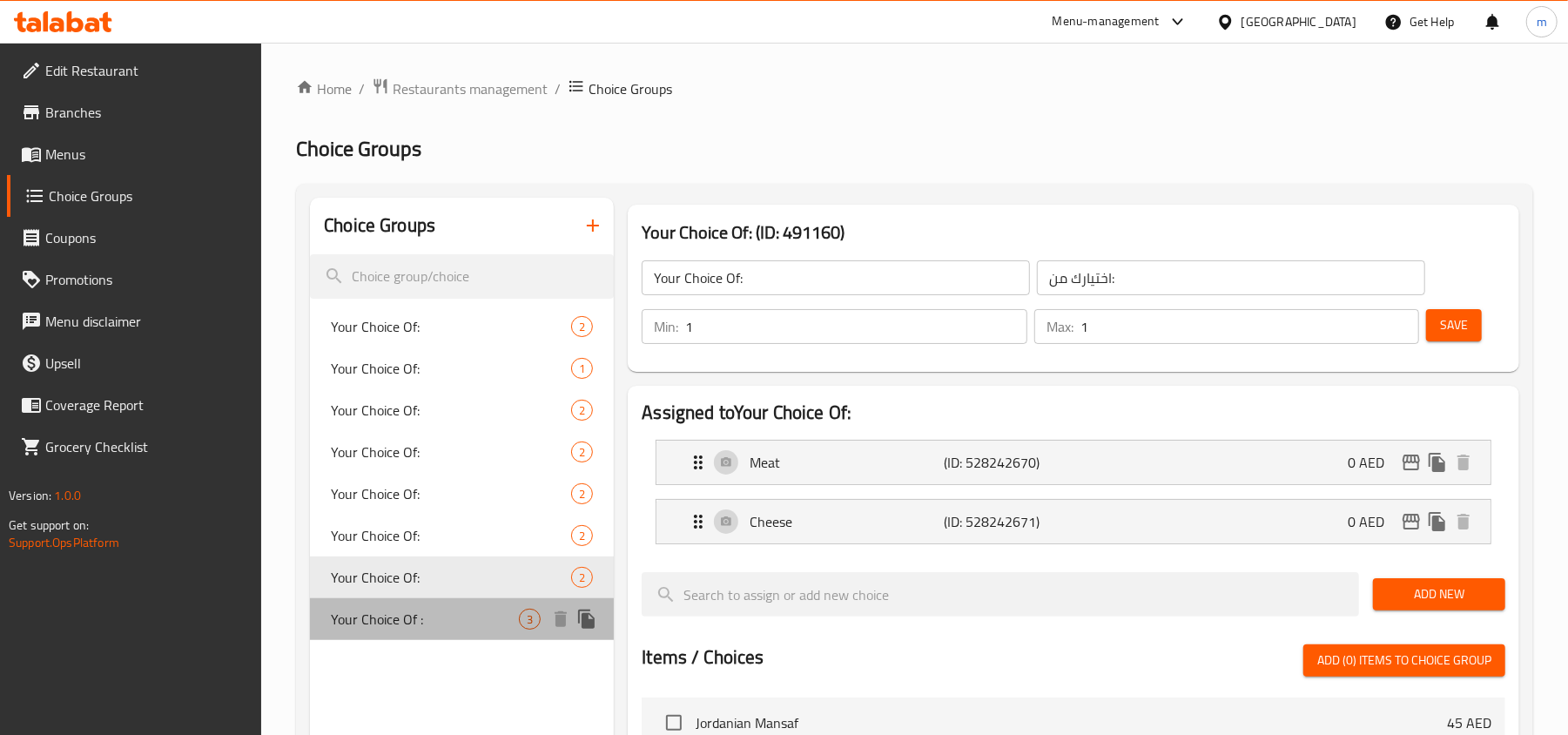
click at [416, 602] on div "Your Choice Of : 3" at bounding box center [462, 619] width 304 height 42
type input "Your Choice Of :"
type input "اختيارك من :"
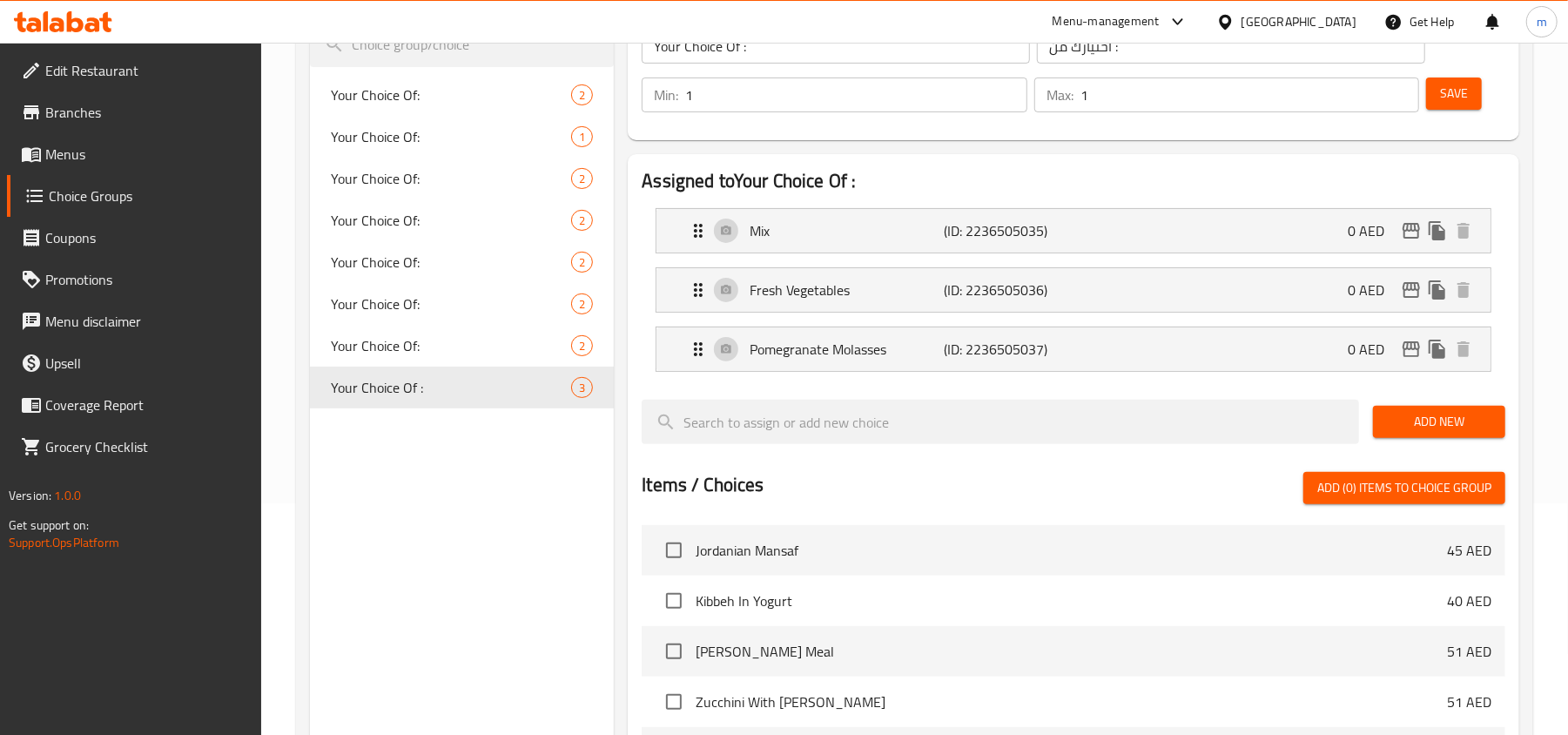
scroll to position [115, 0]
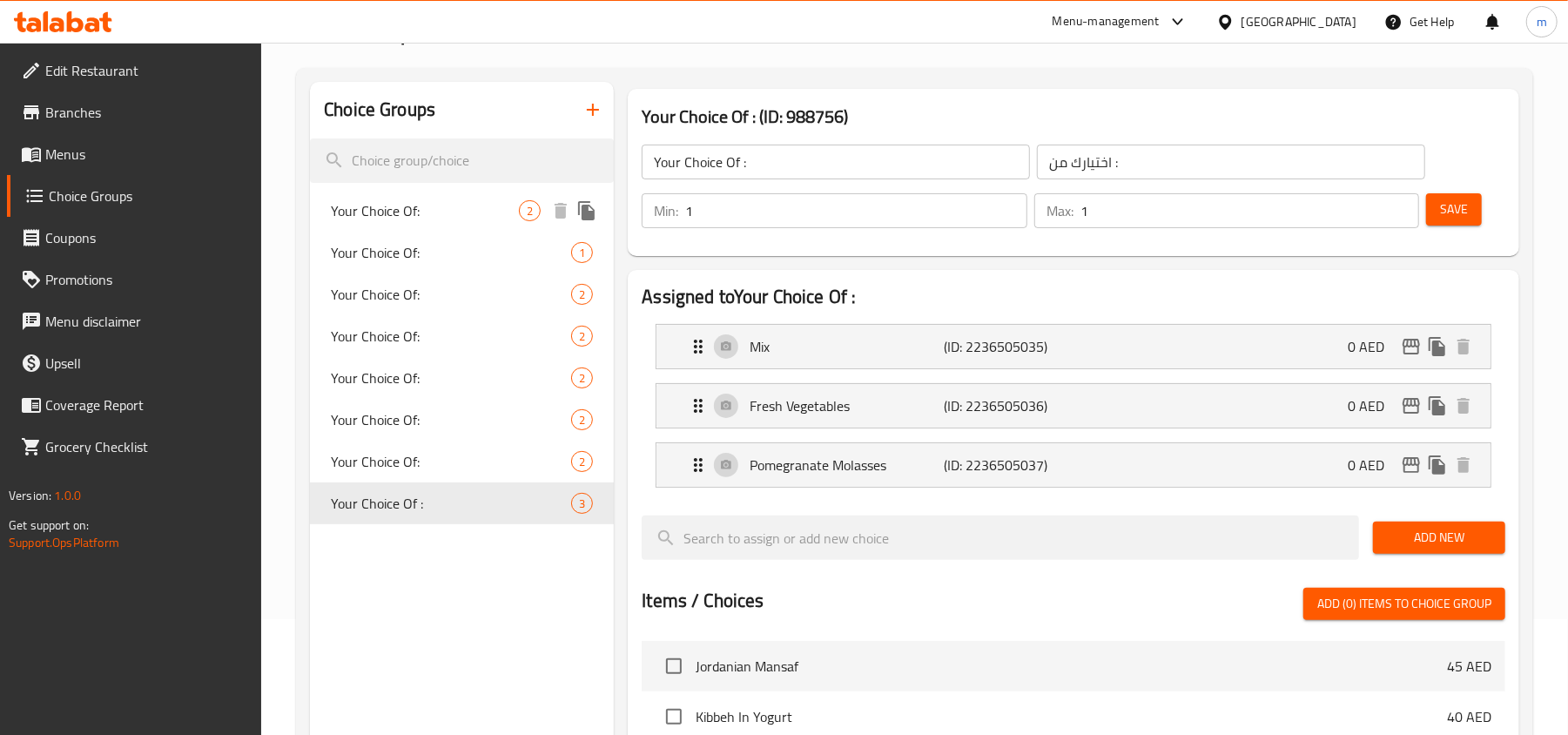
click at [439, 225] on div "Your Choice Of: 2" at bounding box center [462, 211] width 304 height 42
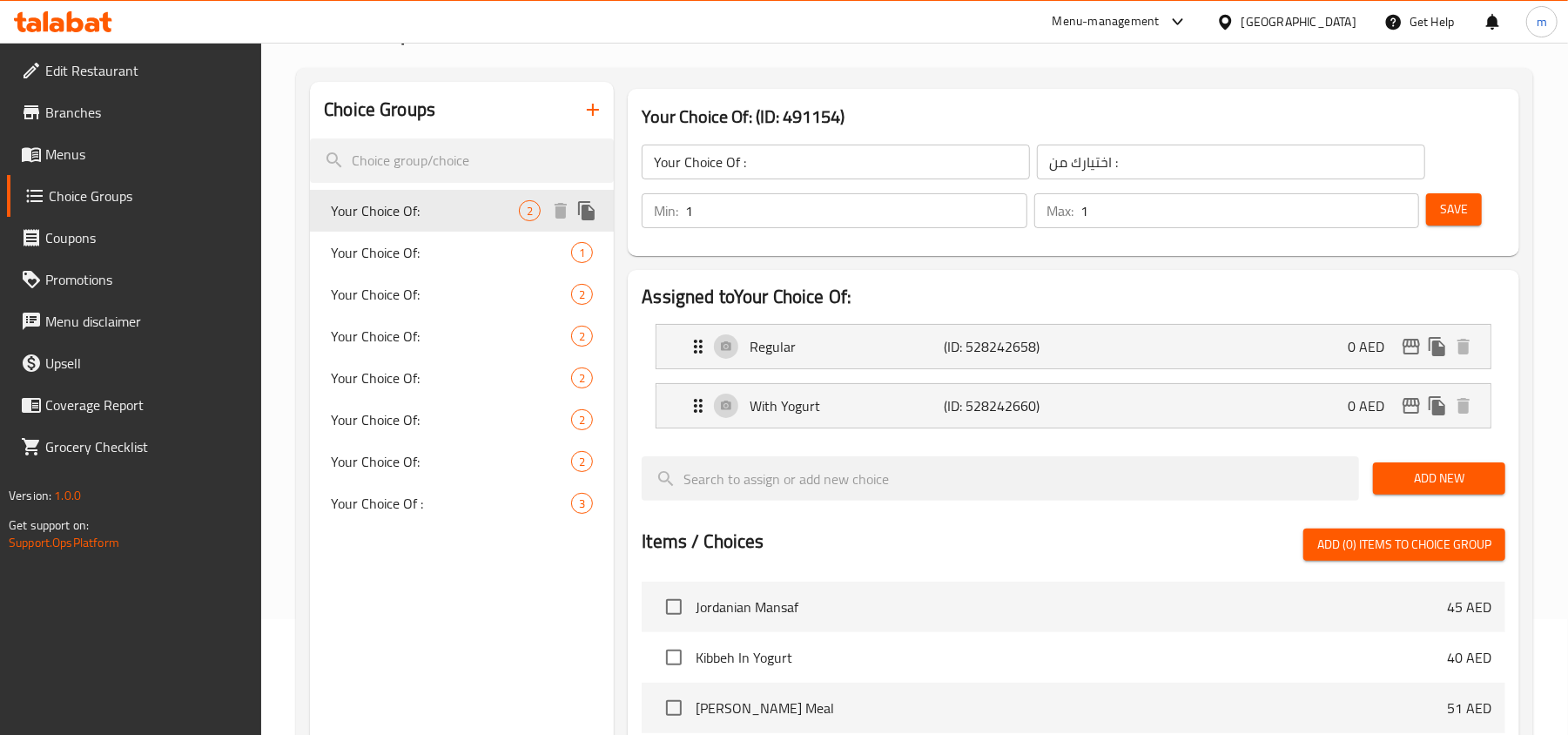
type input "Your Choice Of:"
type input "اختيارك من:"
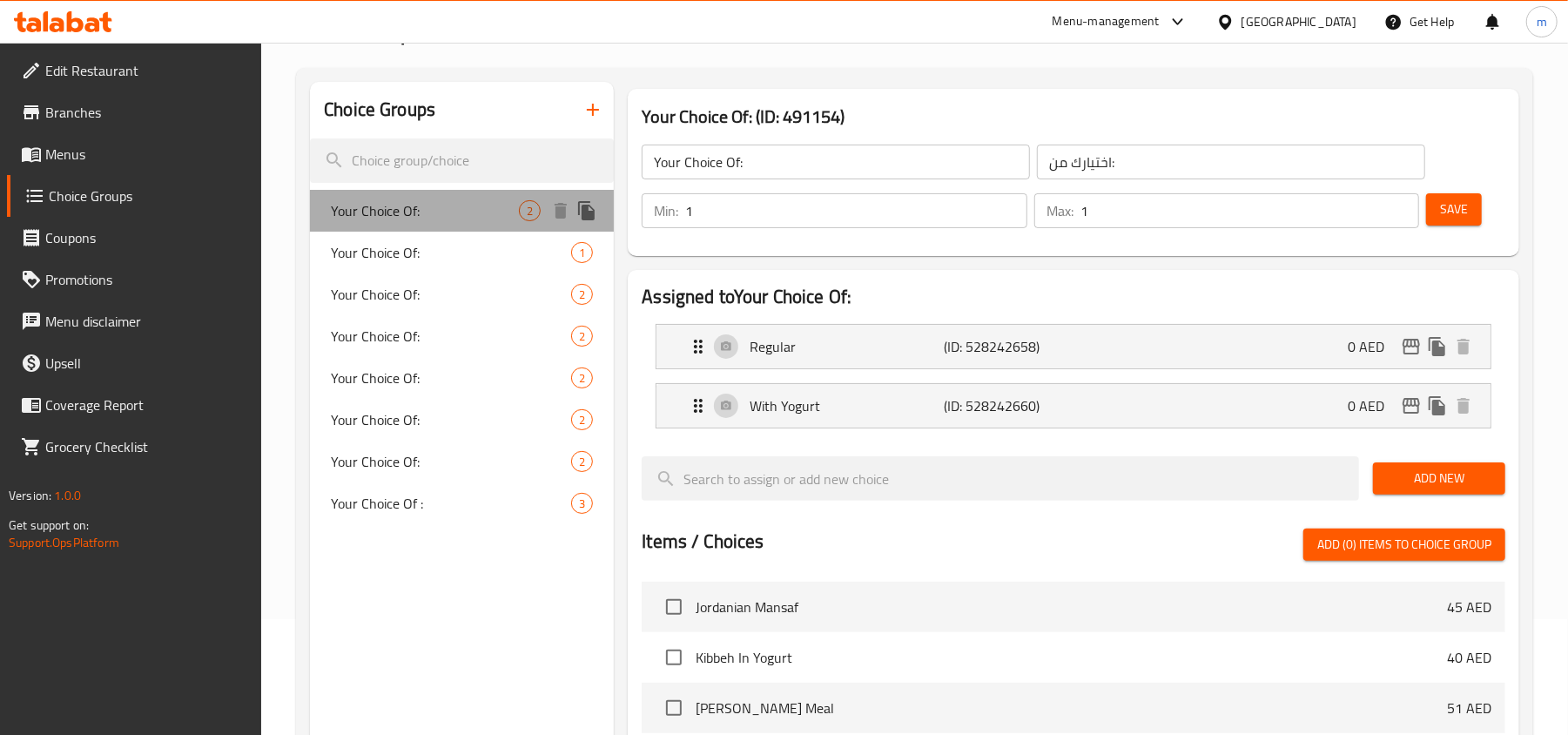
click at [383, 214] on span "Your Choice Of:" at bounding box center [424, 211] width 188 height 21
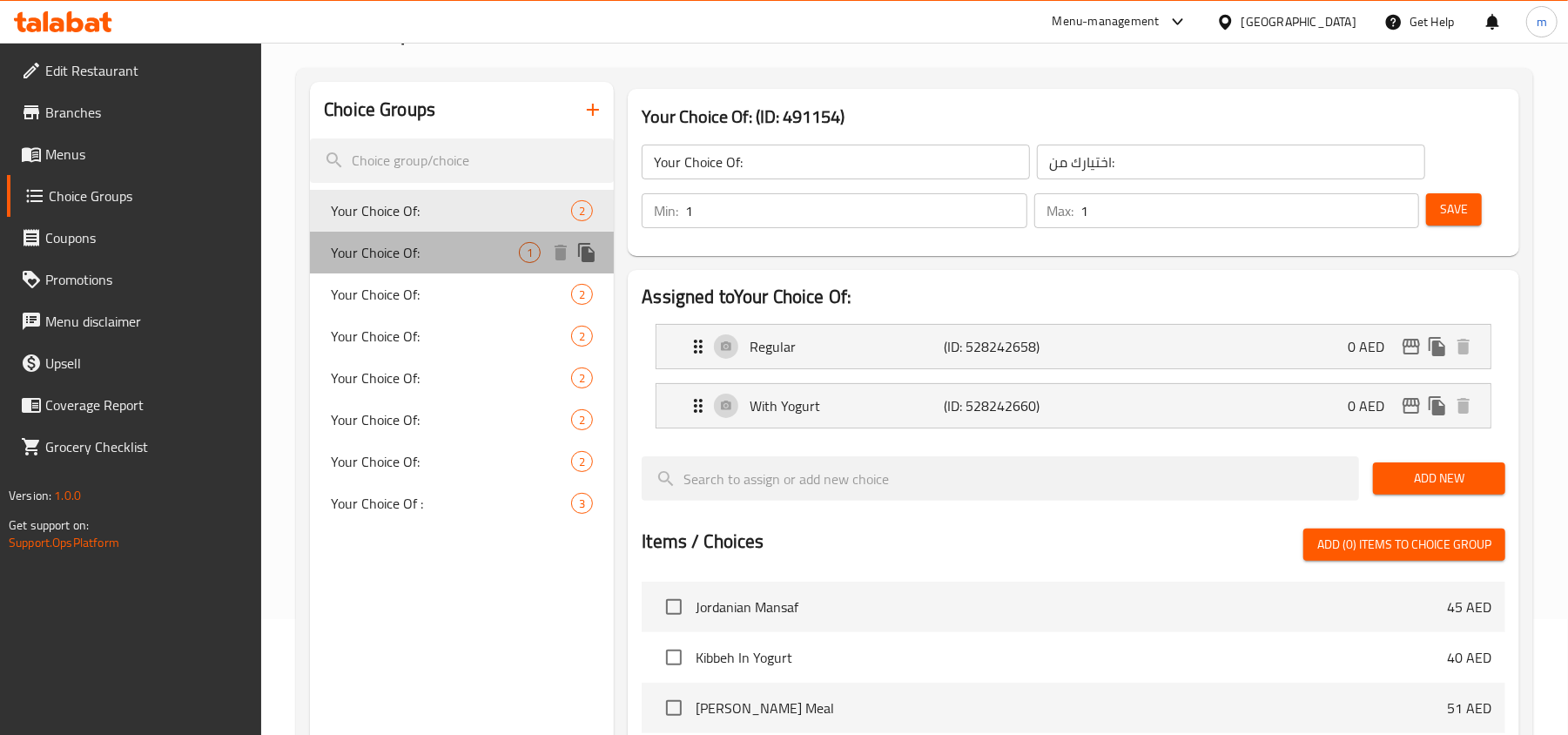
click at [387, 259] on span "Your Choice Of:" at bounding box center [424, 253] width 188 height 21
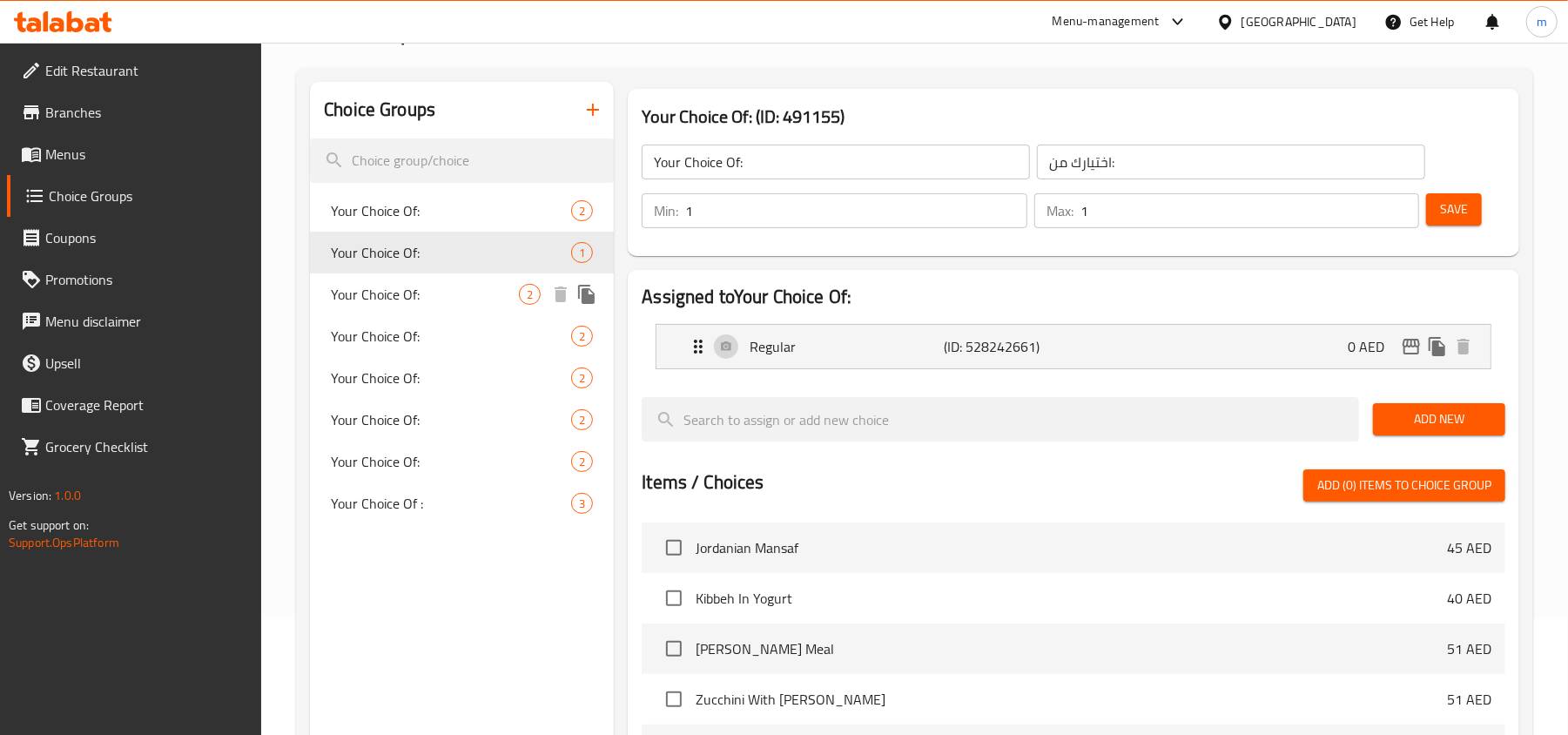
click at [385, 285] on span "Your Choice Of:" at bounding box center [424, 295] width 188 height 21
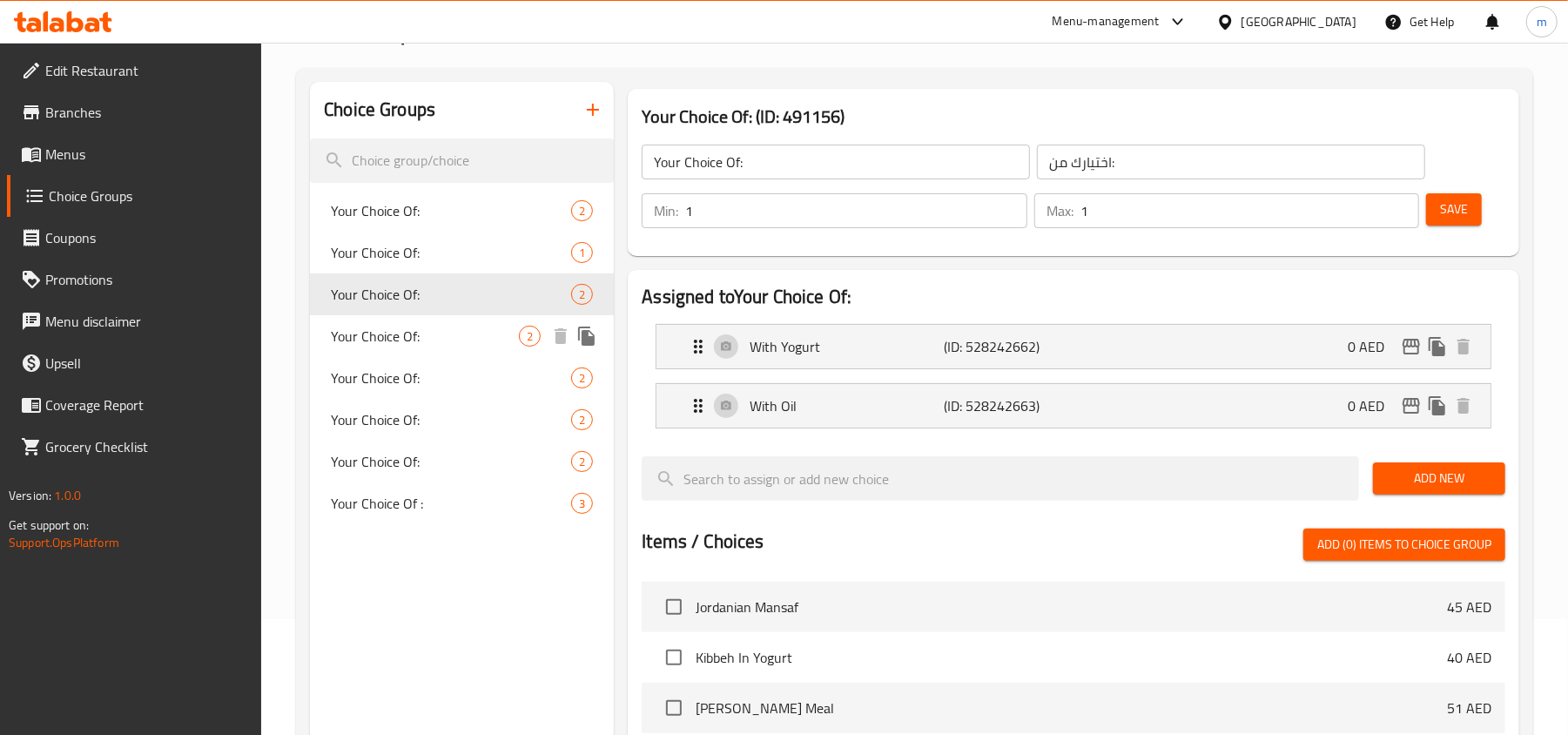
click at [386, 336] on span "Your Choice Of:" at bounding box center [424, 336] width 188 height 21
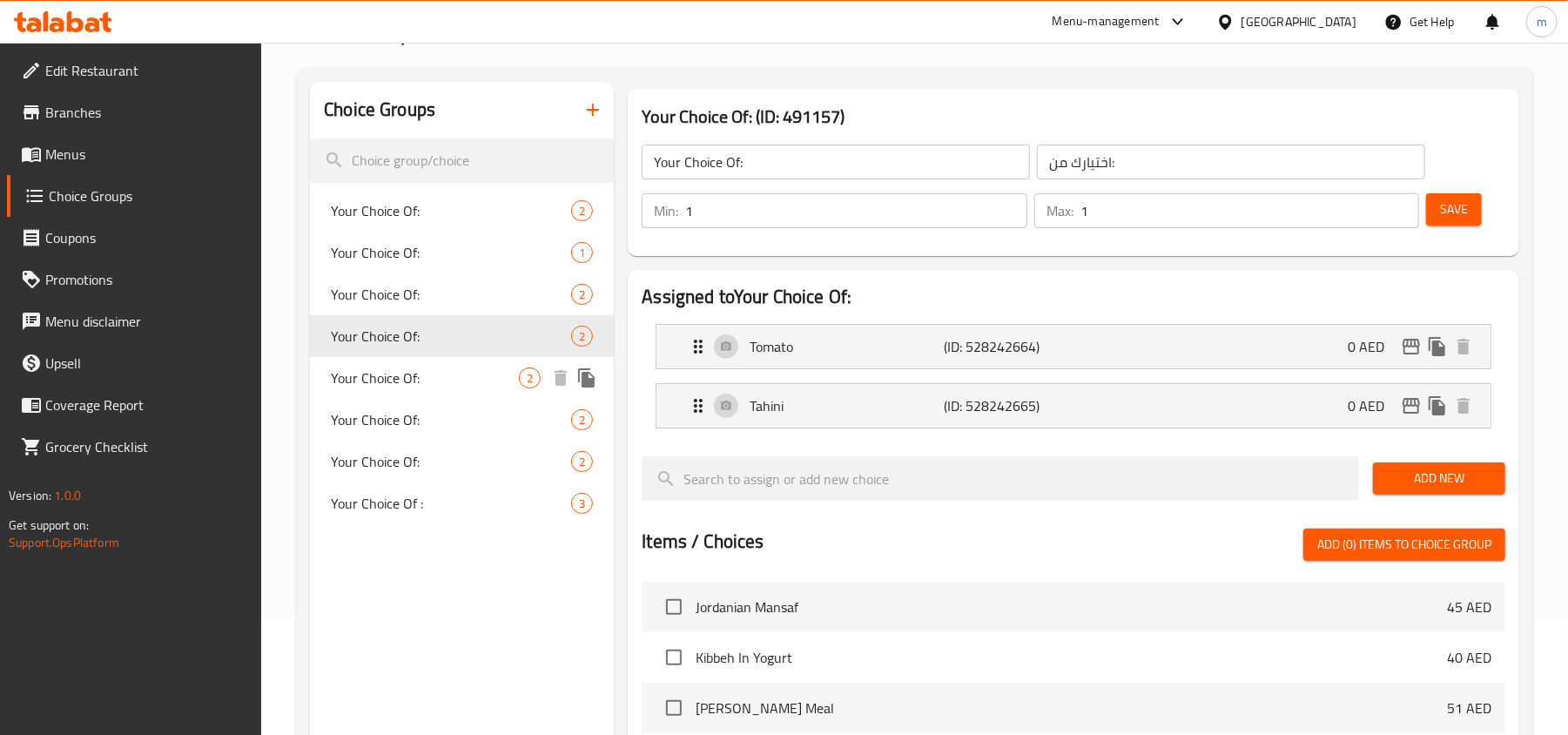
click at [384, 377] on span "Your Choice Of:" at bounding box center [424, 378] width 188 height 21
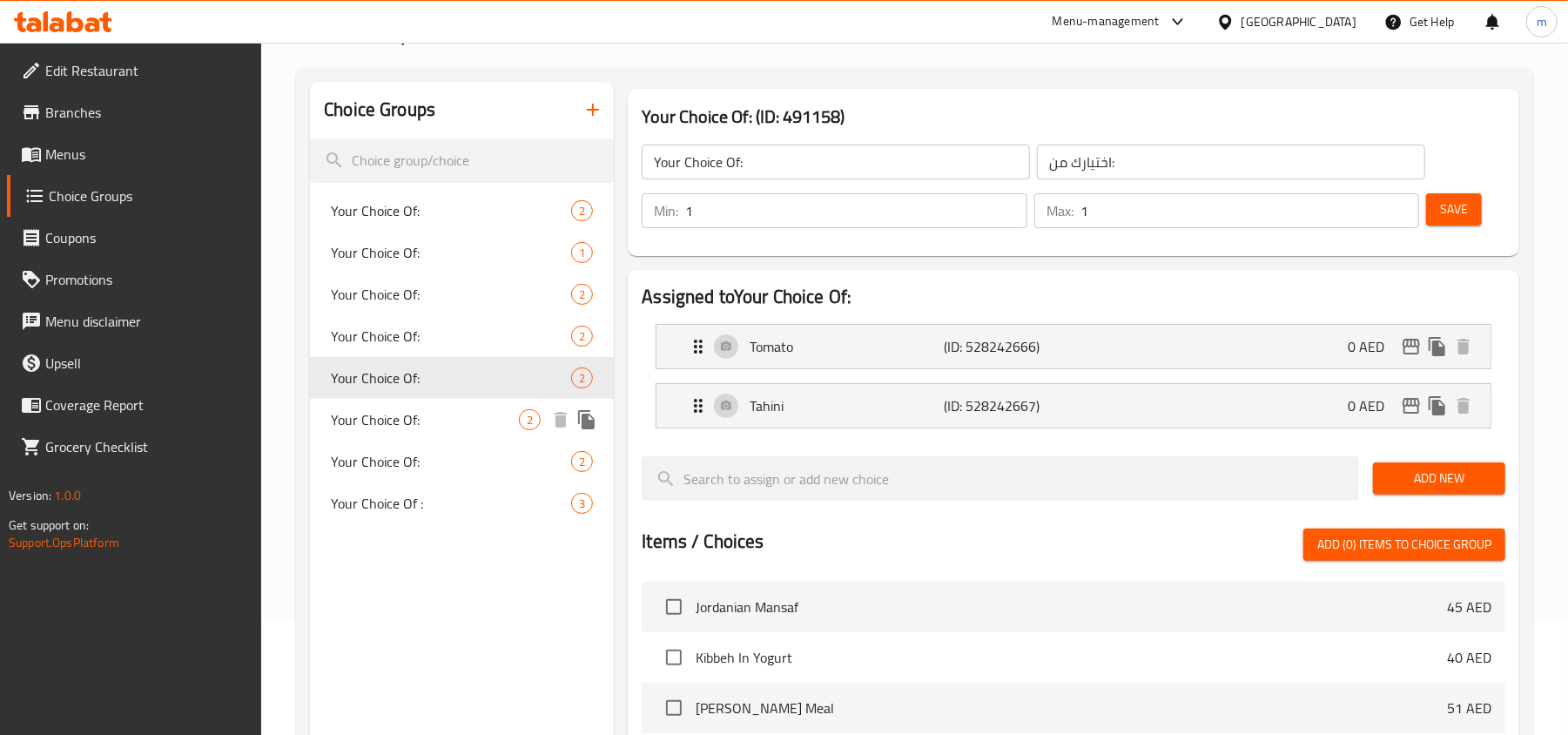
click at [386, 423] on span "Your Choice Of:" at bounding box center [424, 419] width 188 height 21
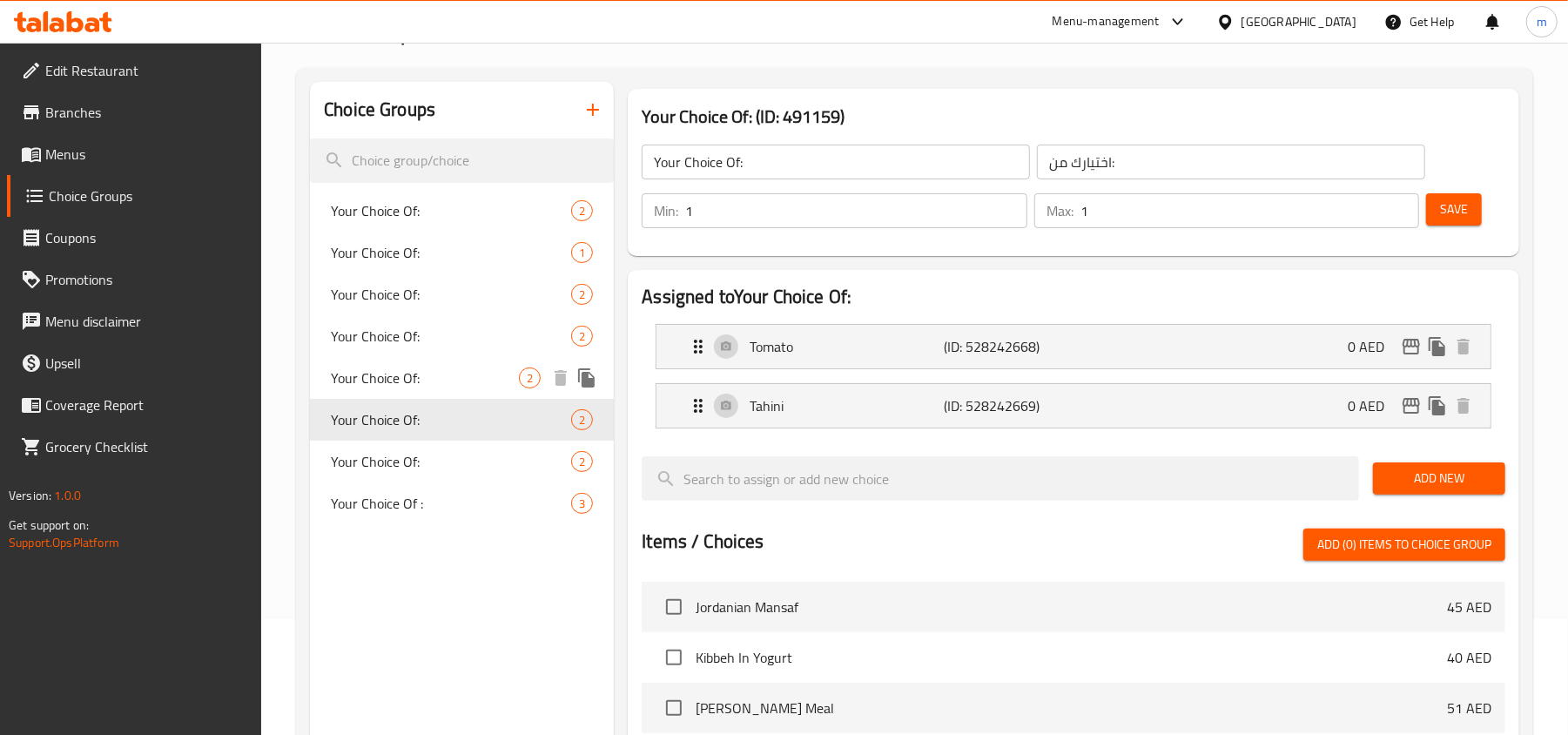
click at [385, 378] on span "Your Choice Of:" at bounding box center [424, 378] width 188 height 21
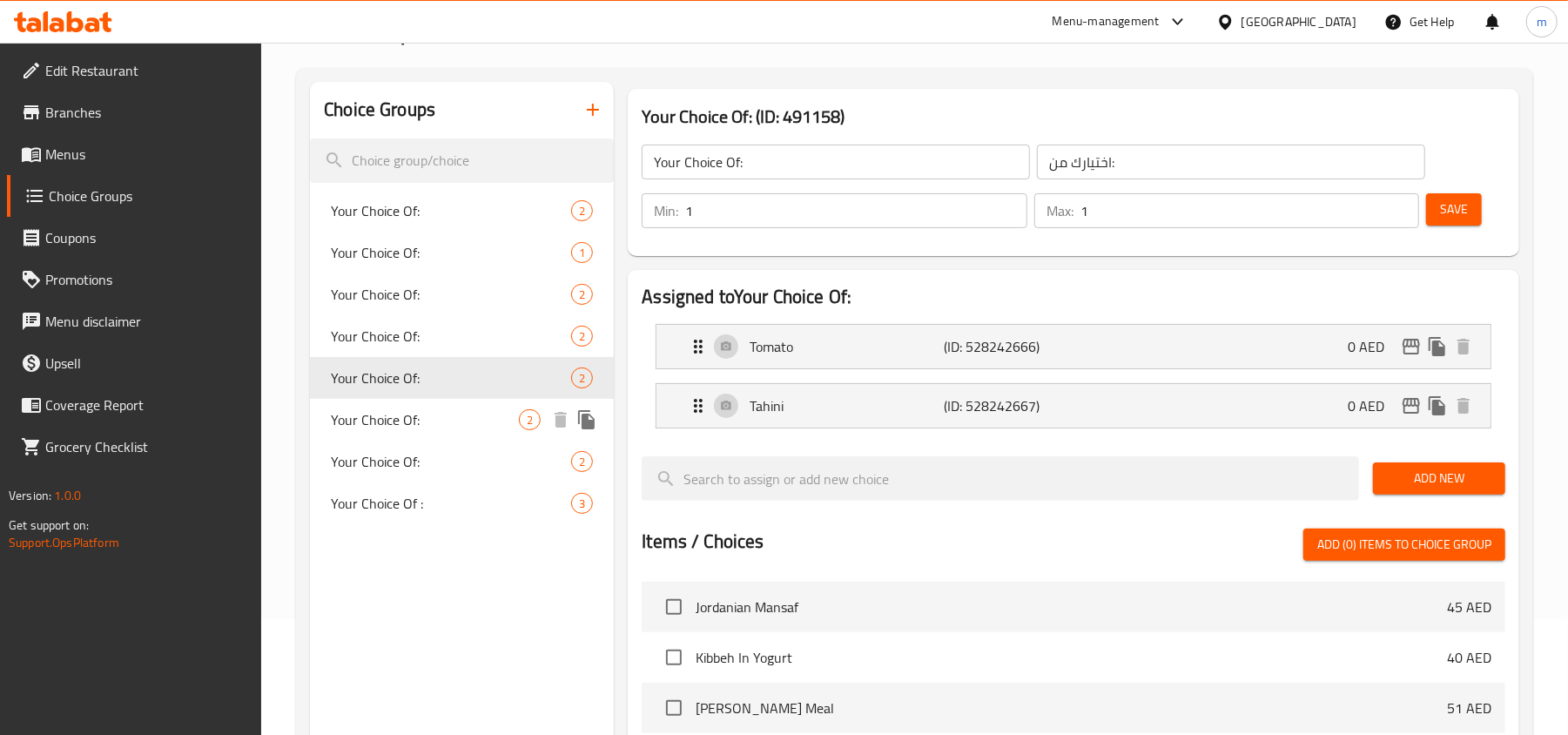
click at [390, 418] on span "Your Choice Of:" at bounding box center [424, 419] width 188 height 21
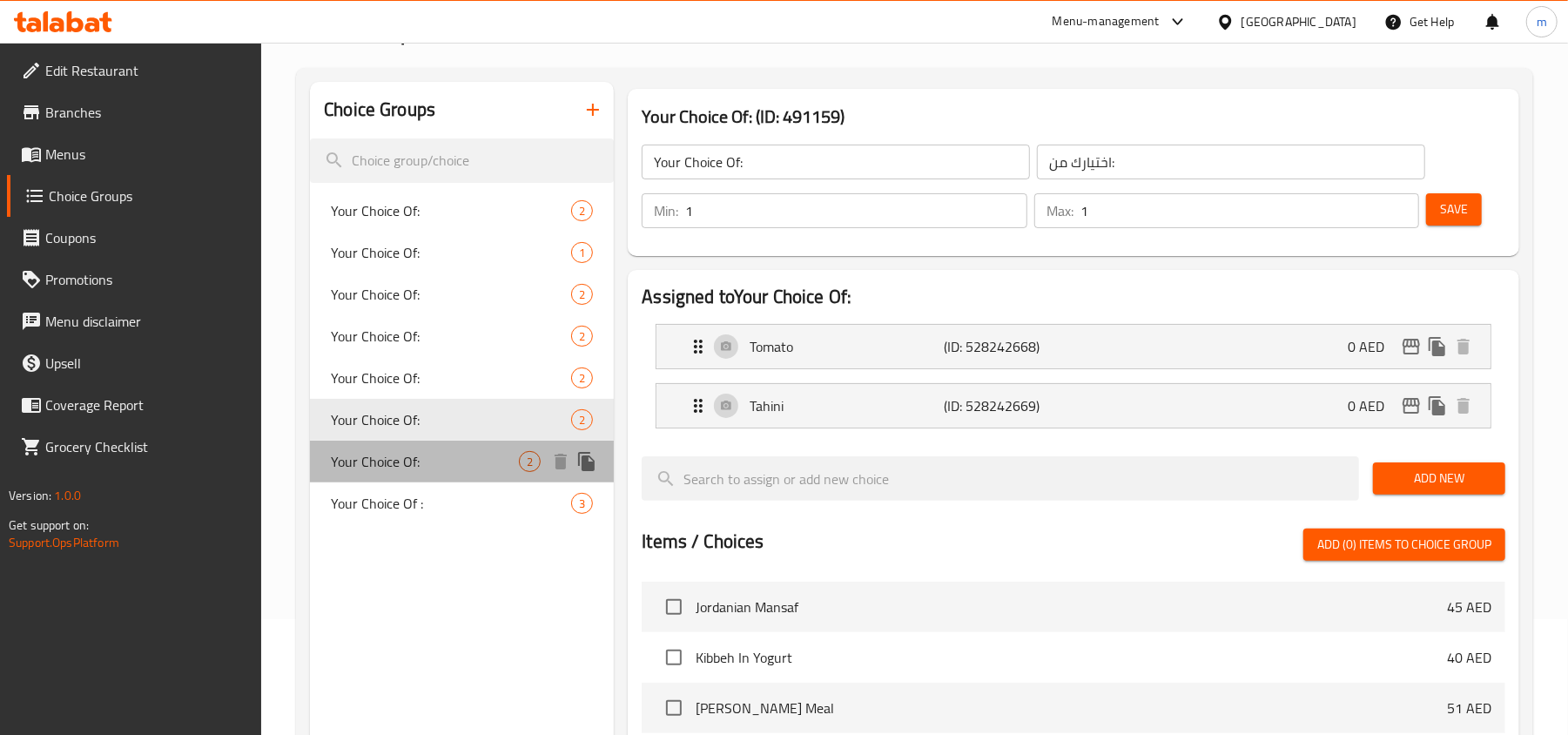
click at [390, 455] on span "Your Choice Of:" at bounding box center [424, 461] width 188 height 21
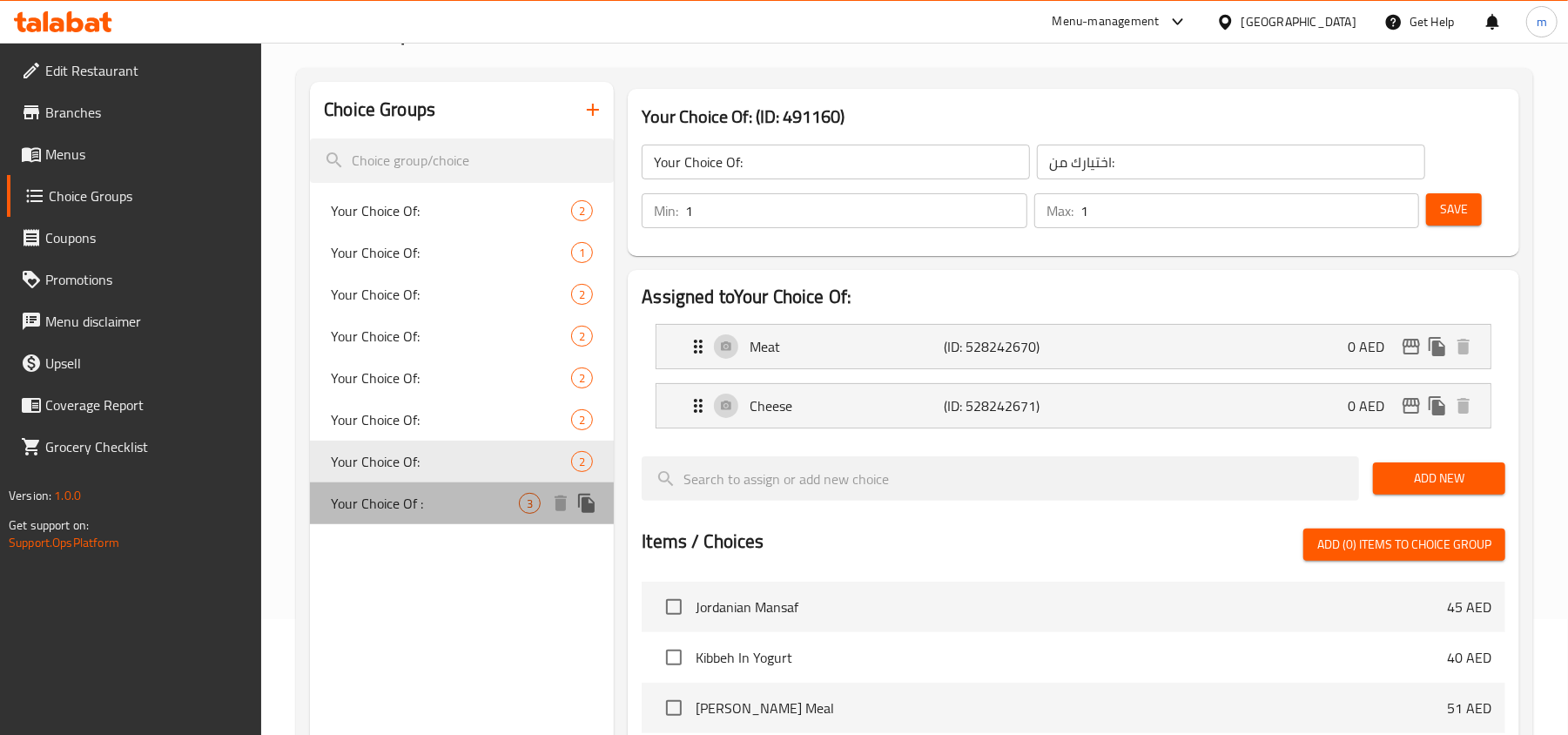
click at [384, 500] on span "Your Choice Of :" at bounding box center [424, 503] width 188 height 21
type input "Your Choice Of :"
type input "اختيارك من :"
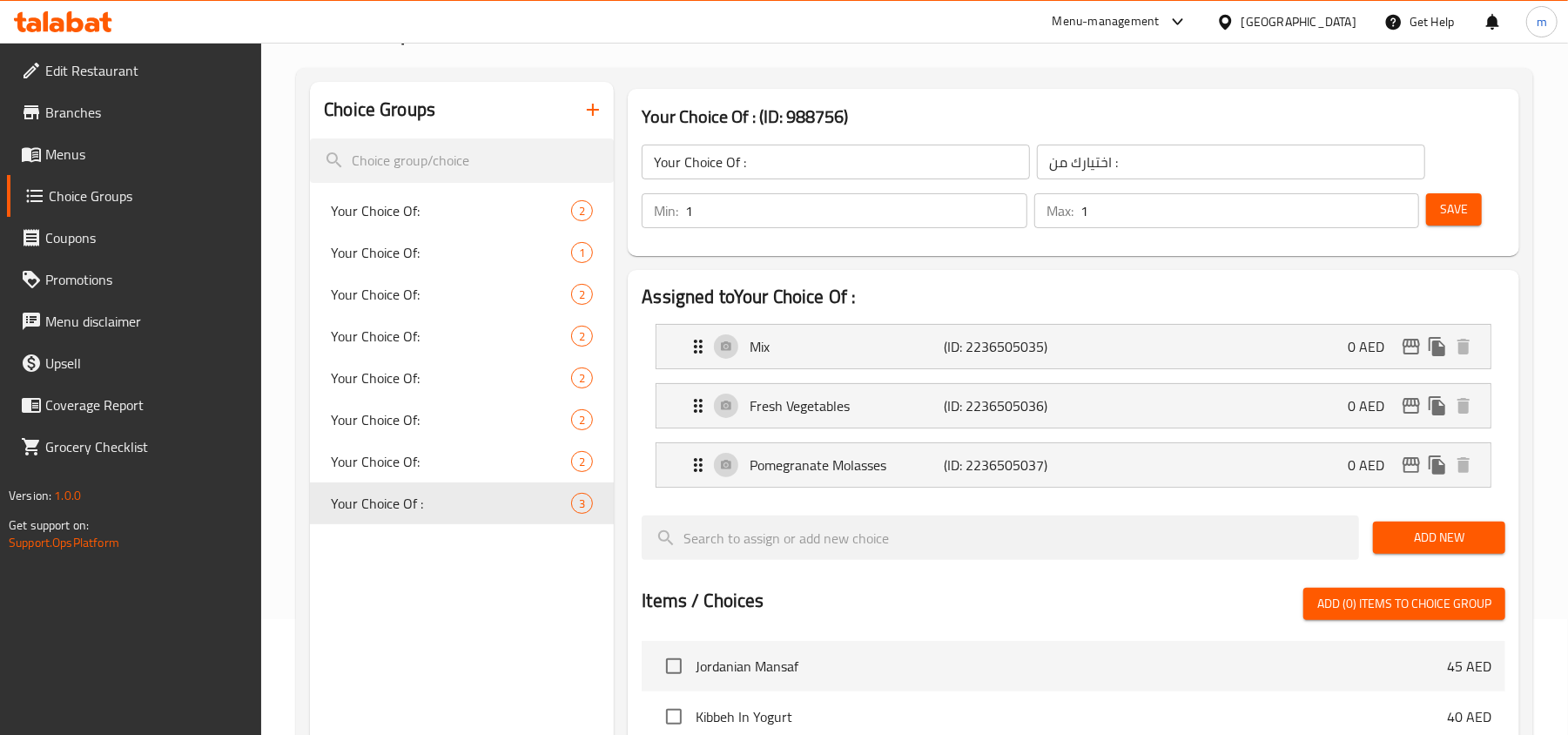
click at [80, 18] on icon at bounding box center [63, 22] width 98 height 21
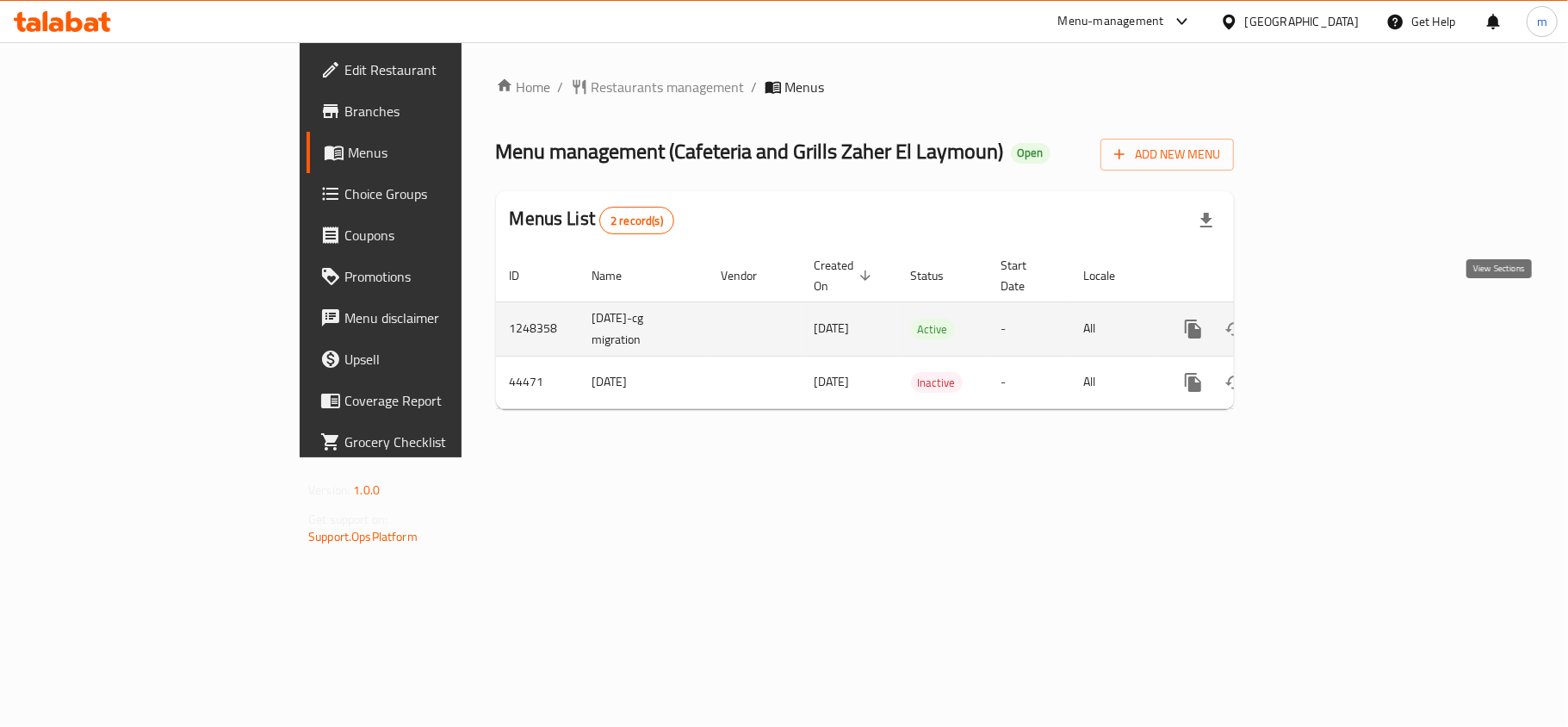
click at [1325, 322] on icon "enhanced table" at bounding box center [1317, 329] width 15 height 15
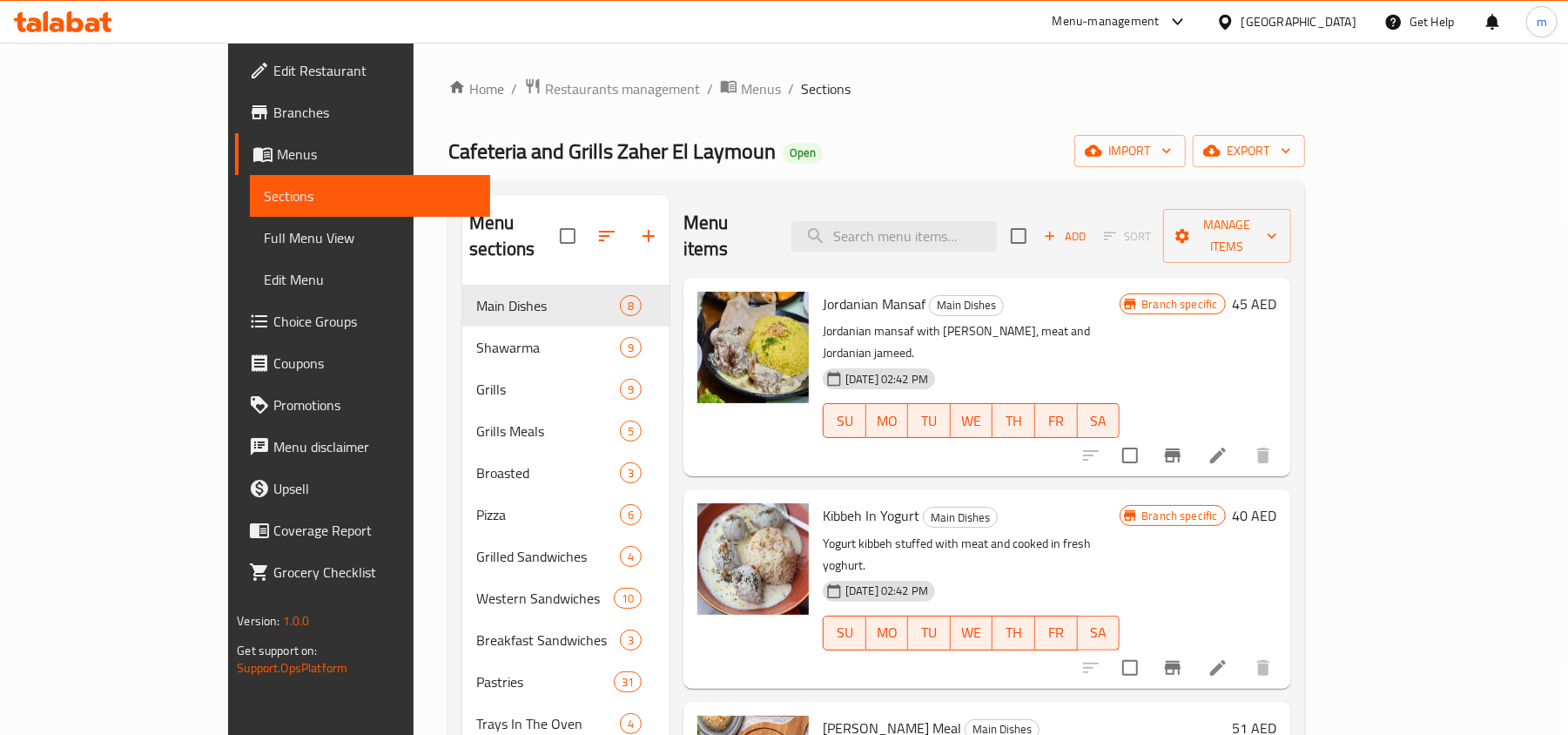
click at [274, 327] on span "Choice Groups" at bounding box center [375, 321] width 203 height 21
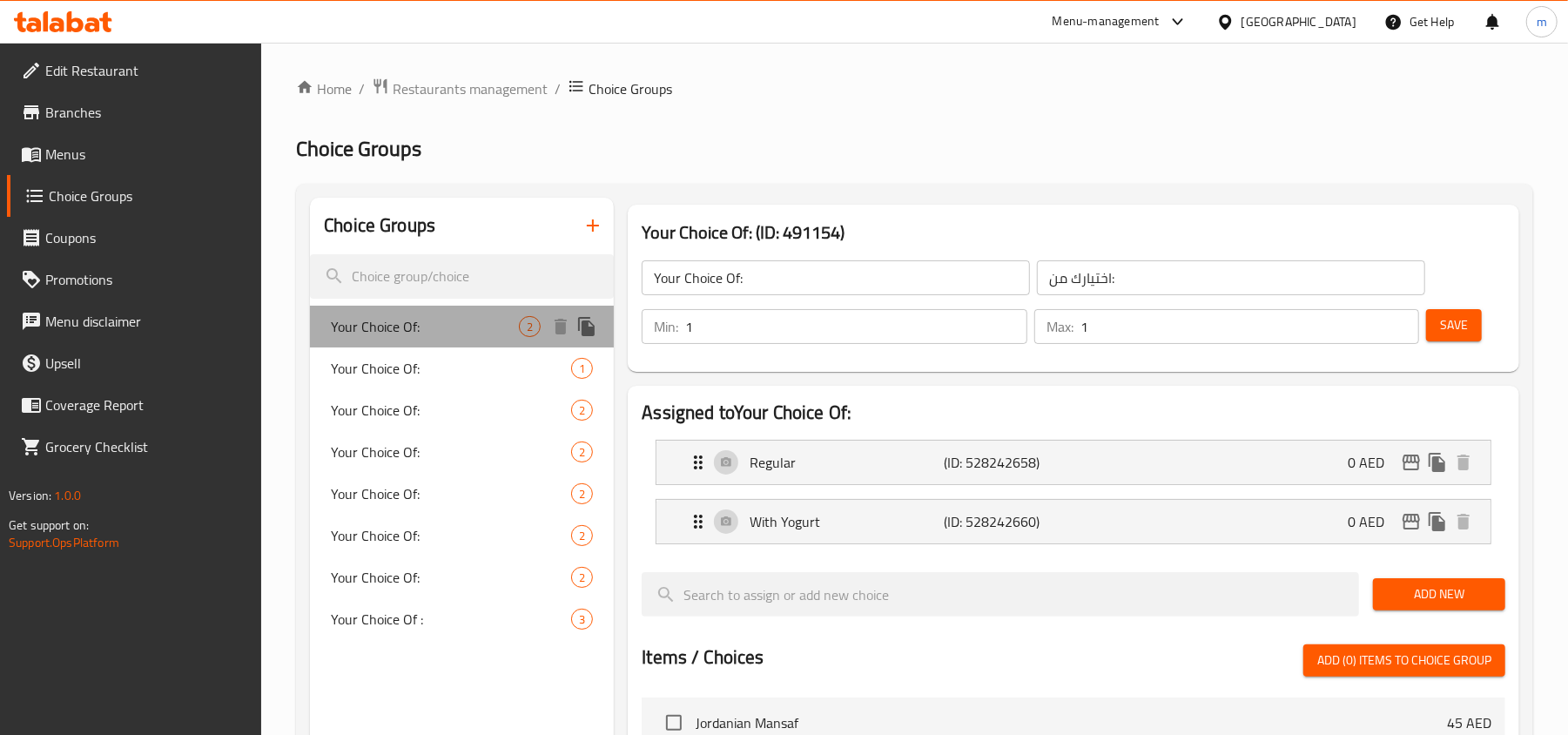
click at [429, 331] on span "Your Choice Of:" at bounding box center [424, 326] width 188 height 21
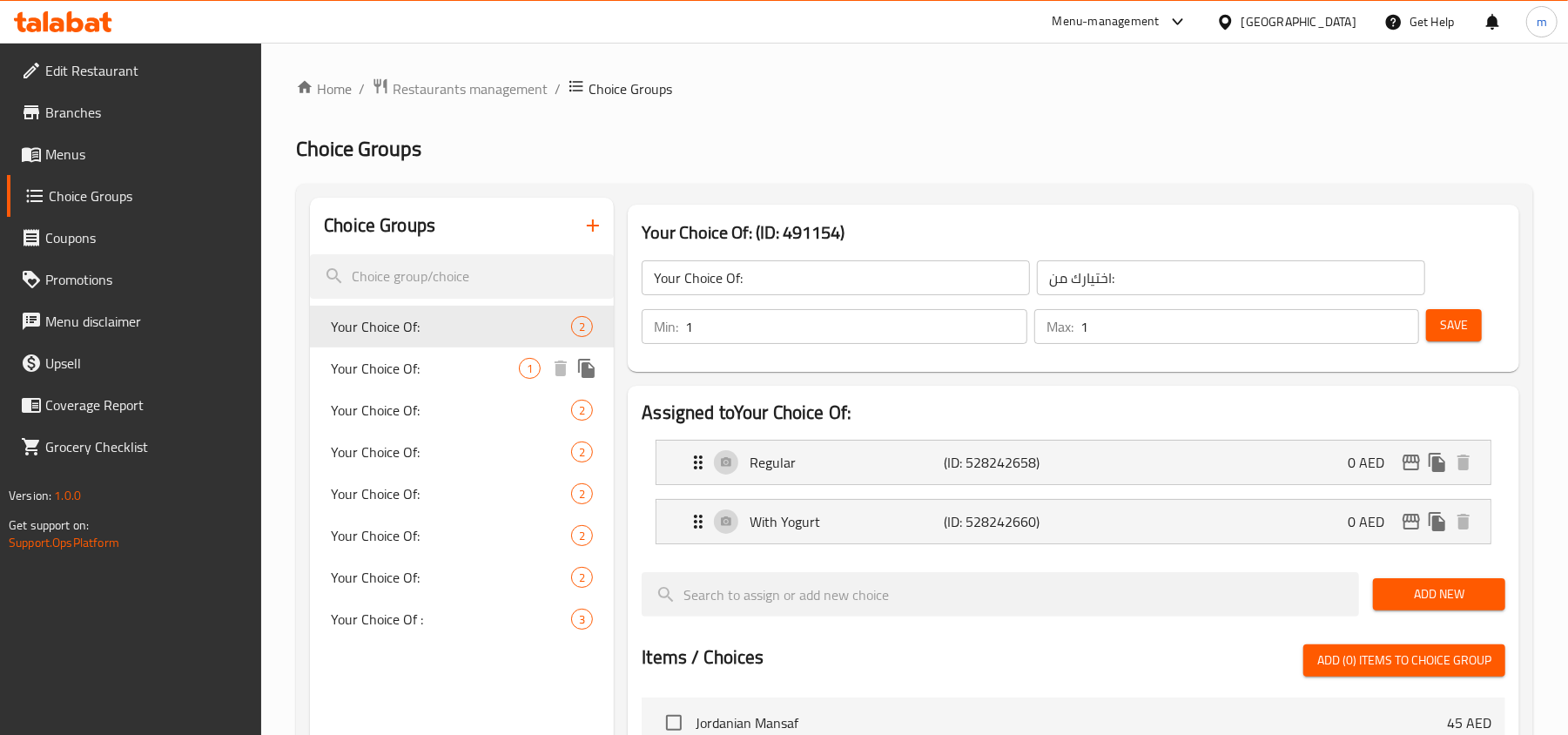
click at [415, 373] on span "Your Choice Of:" at bounding box center [424, 368] width 188 height 21
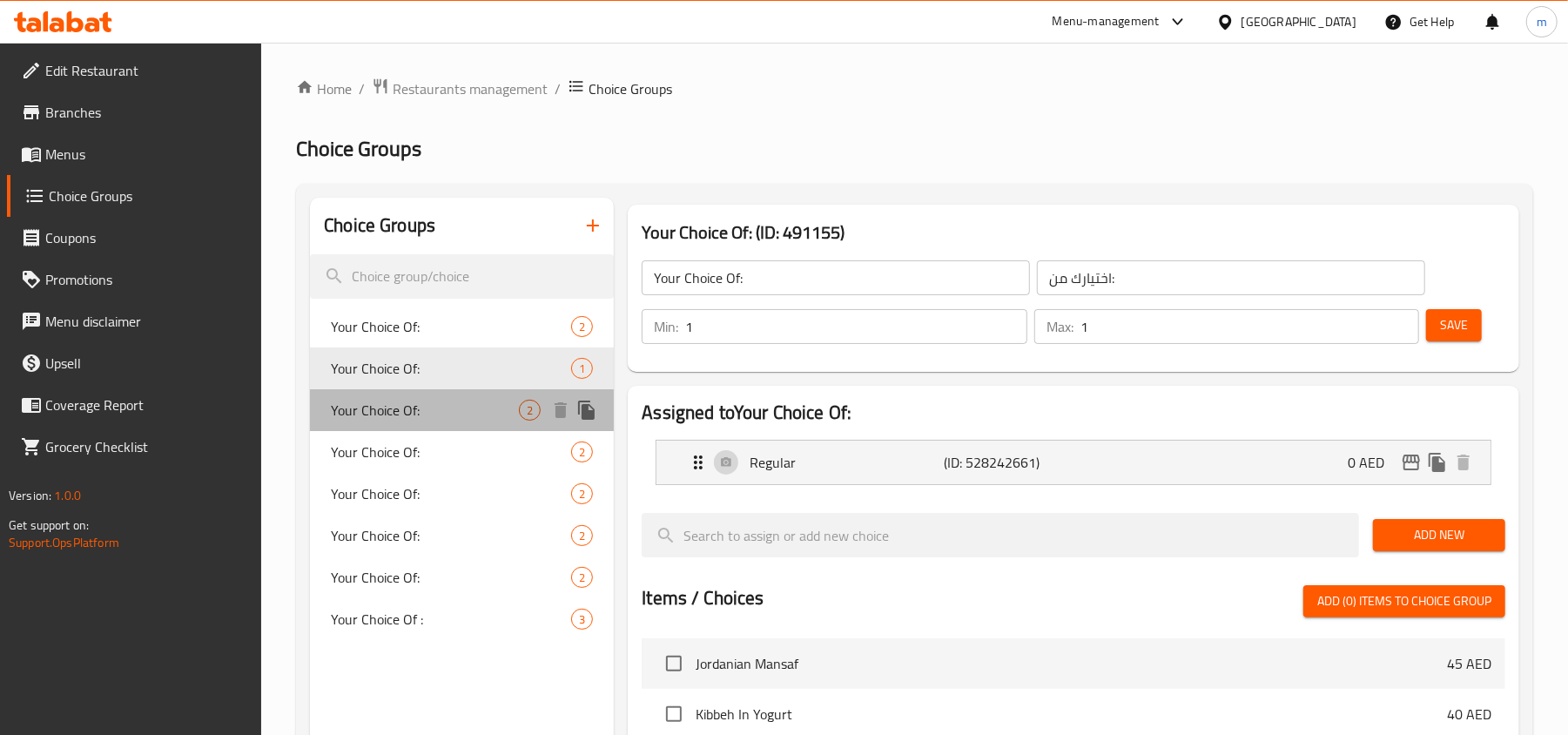
click at [409, 399] on span "Your Choice Of:" at bounding box center [424, 410] width 188 height 21
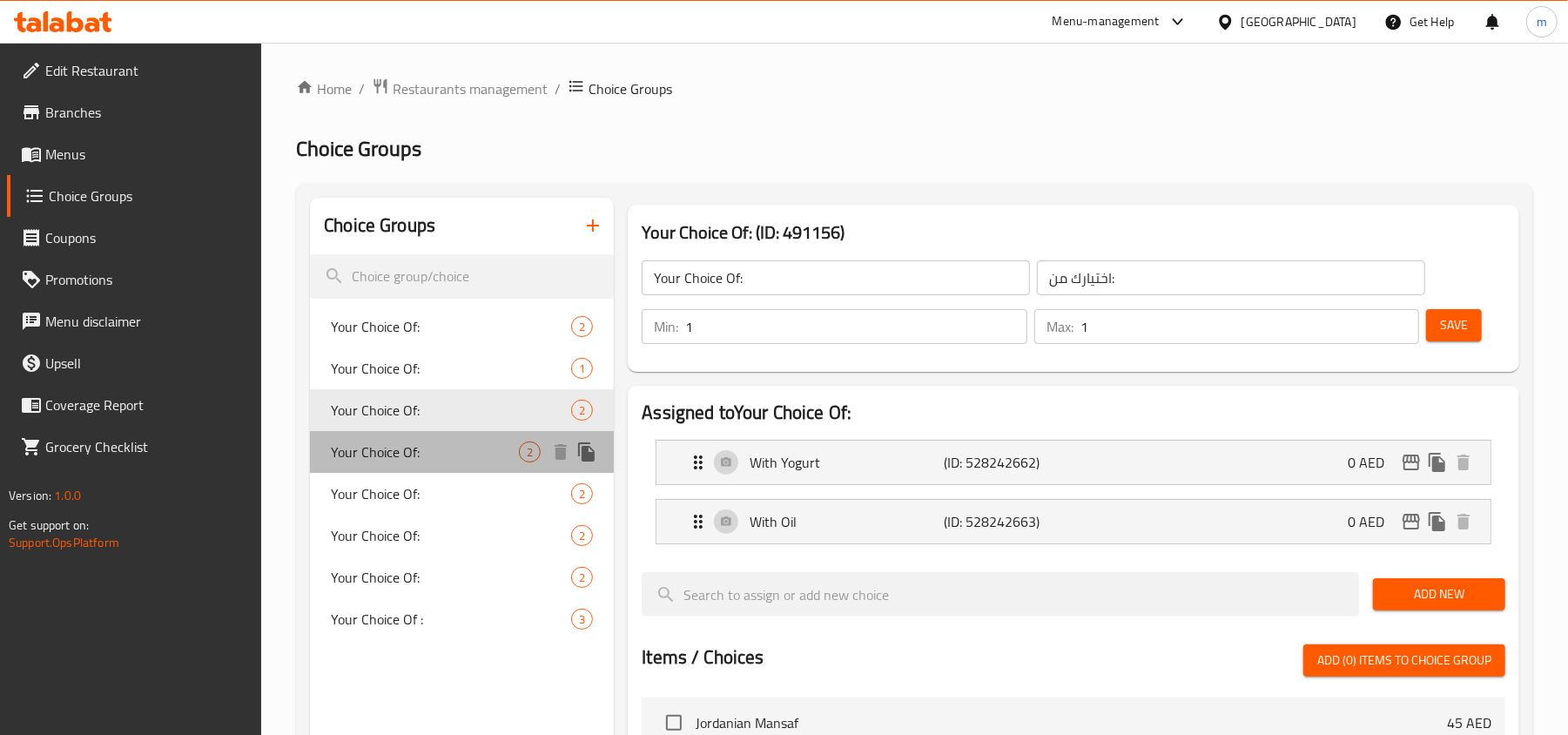
click at [416, 445] on span "Your Choice Of:" at bounding box center [424, 452] width 188 height 21
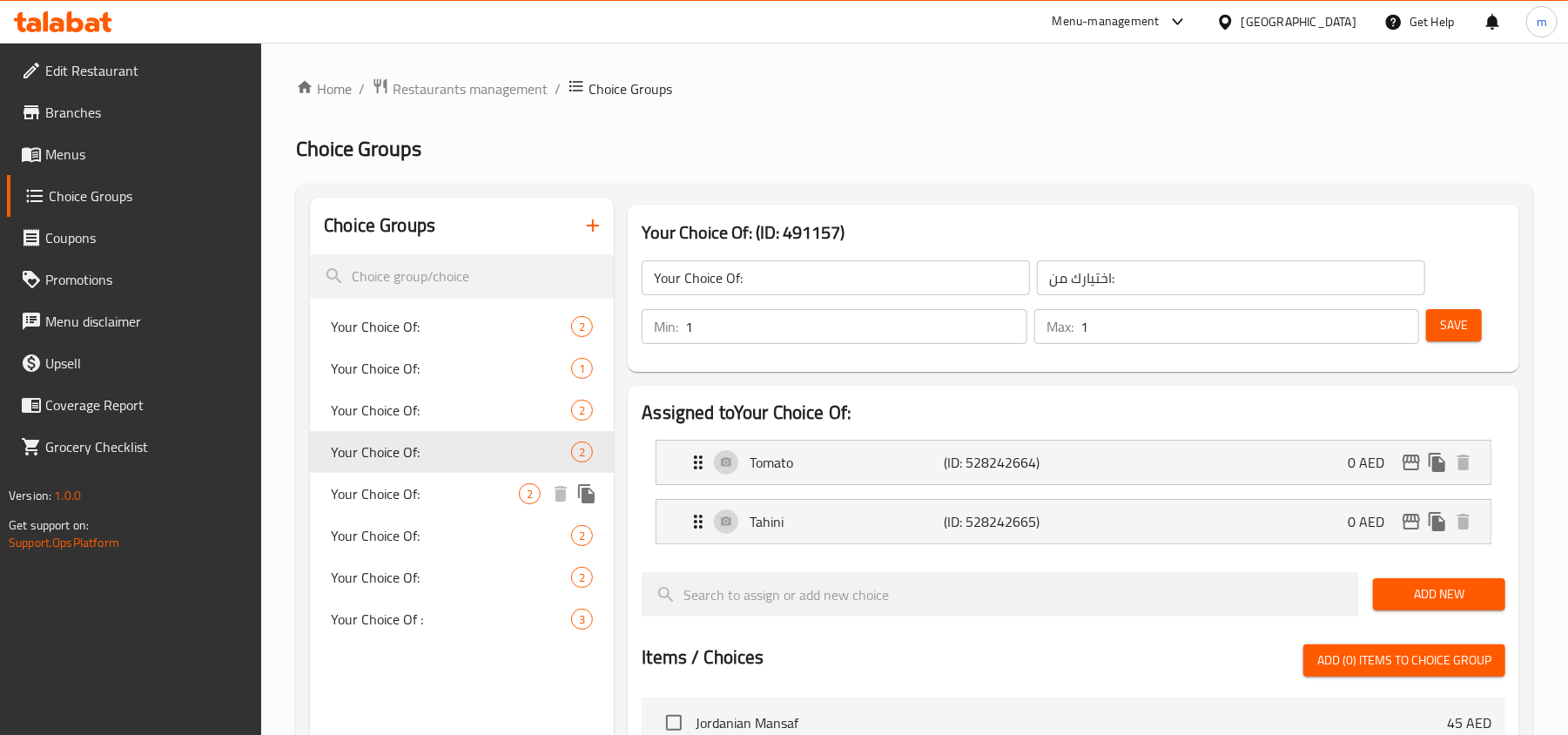
click at [425, 491] on span "Your Choice Of:" at bounding box center [424, 494] width 188 height 21
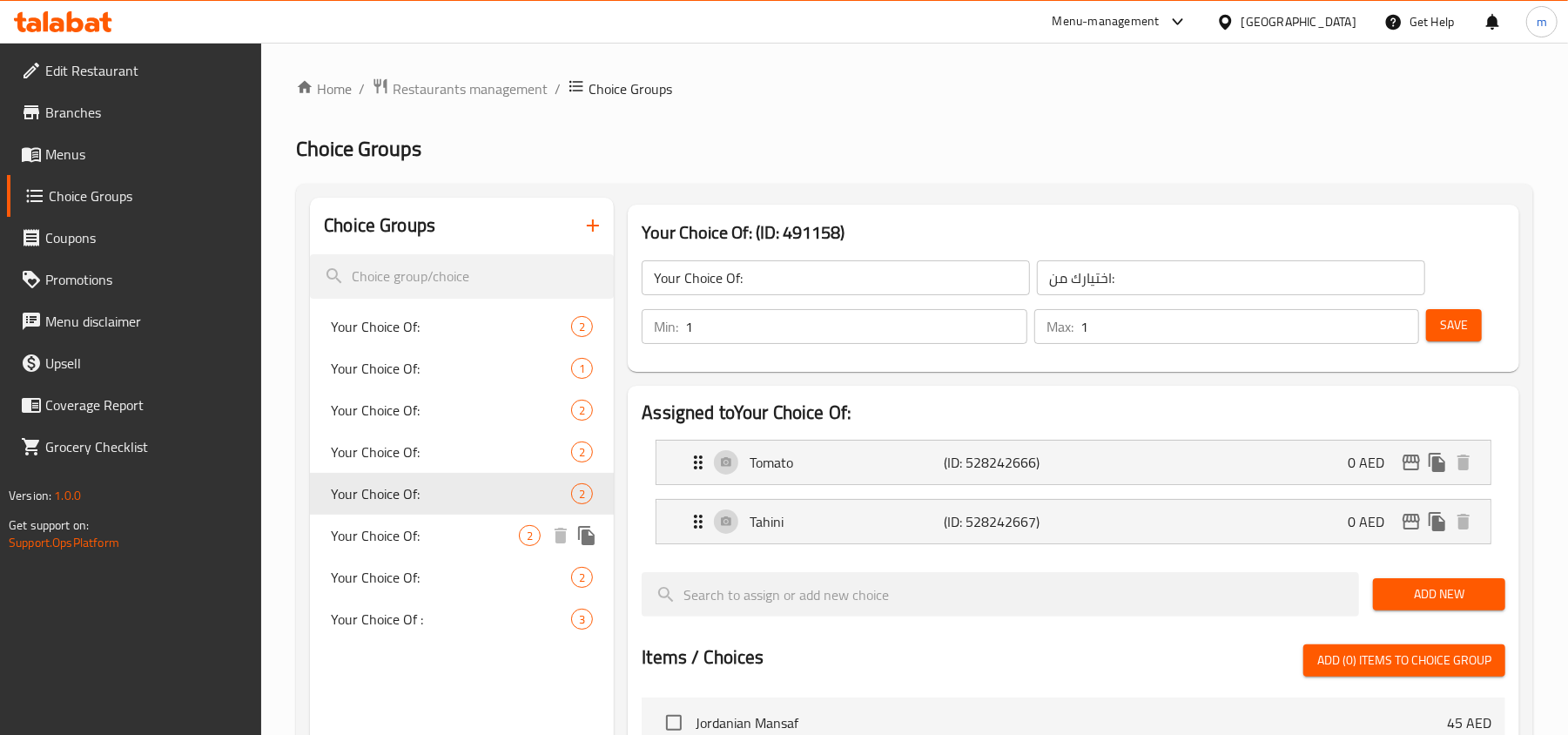
click at [416, 531] on span "Your Choice Of:" at bounding box center [424, 536] width 188 height 21
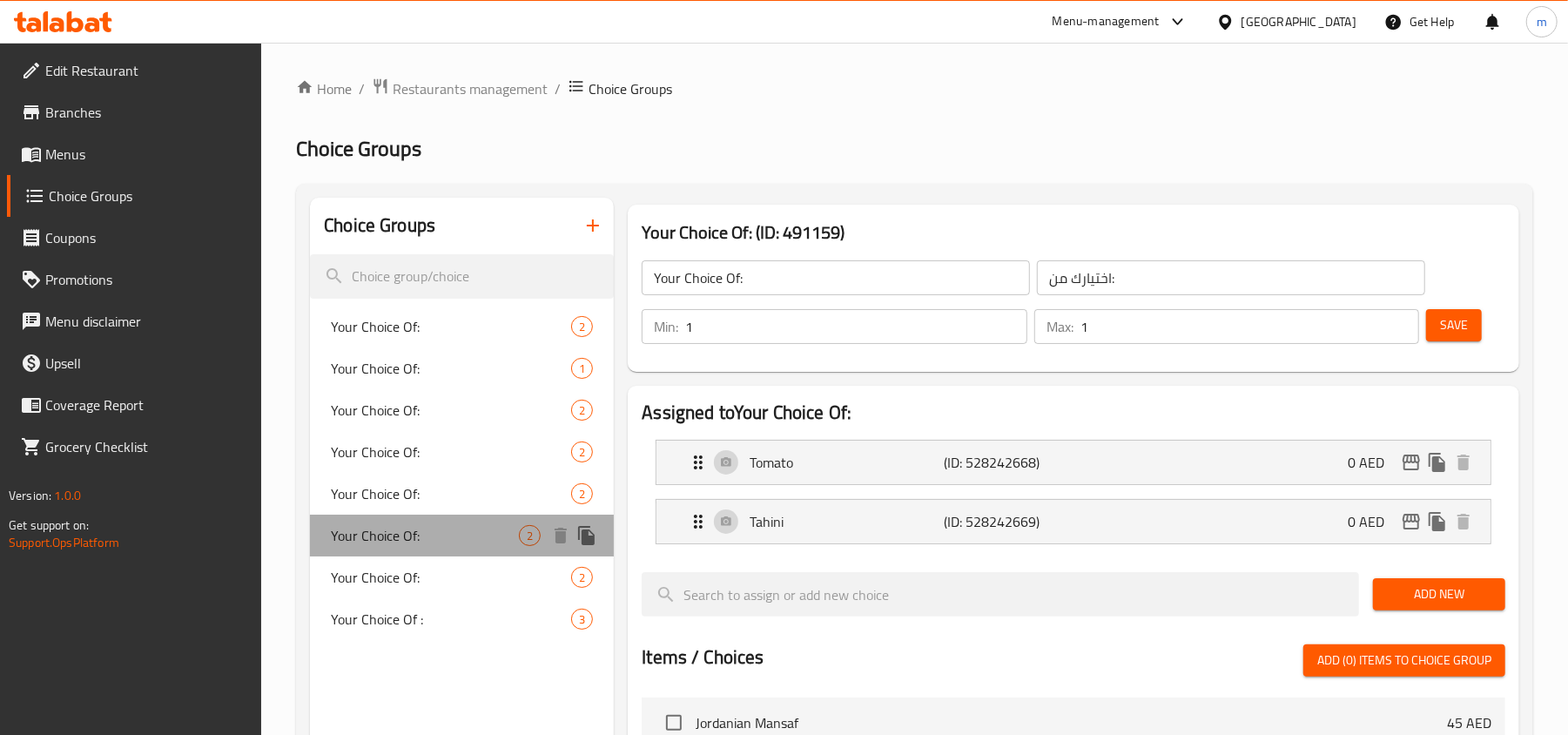
click at [415, 555] on div "Your Choice Of: 2" at bounding box center [462, 536] width 304 height 42
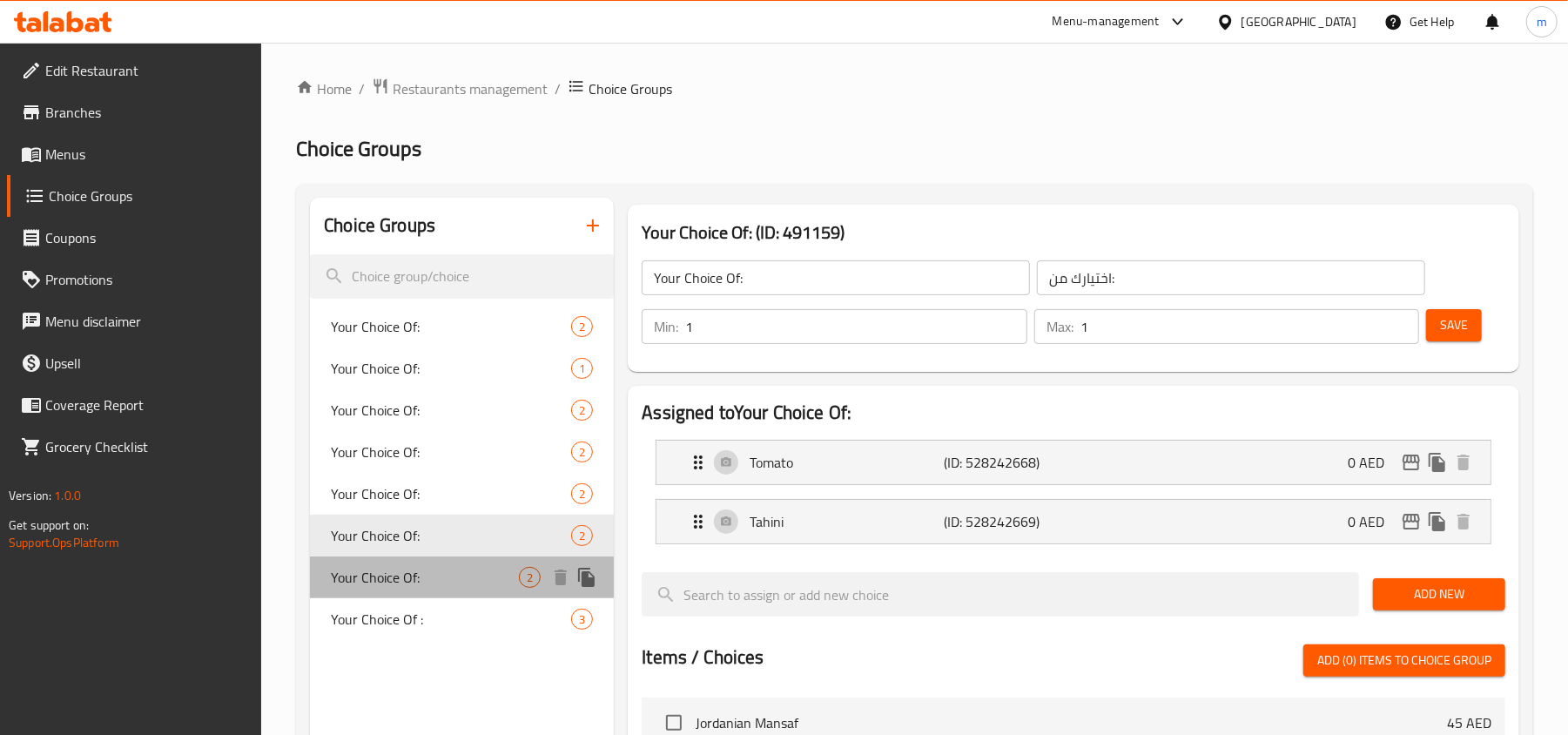
click at [415, 568] on span "Your Choice Of:" at bounding box center [424, 577] width 188 height 21
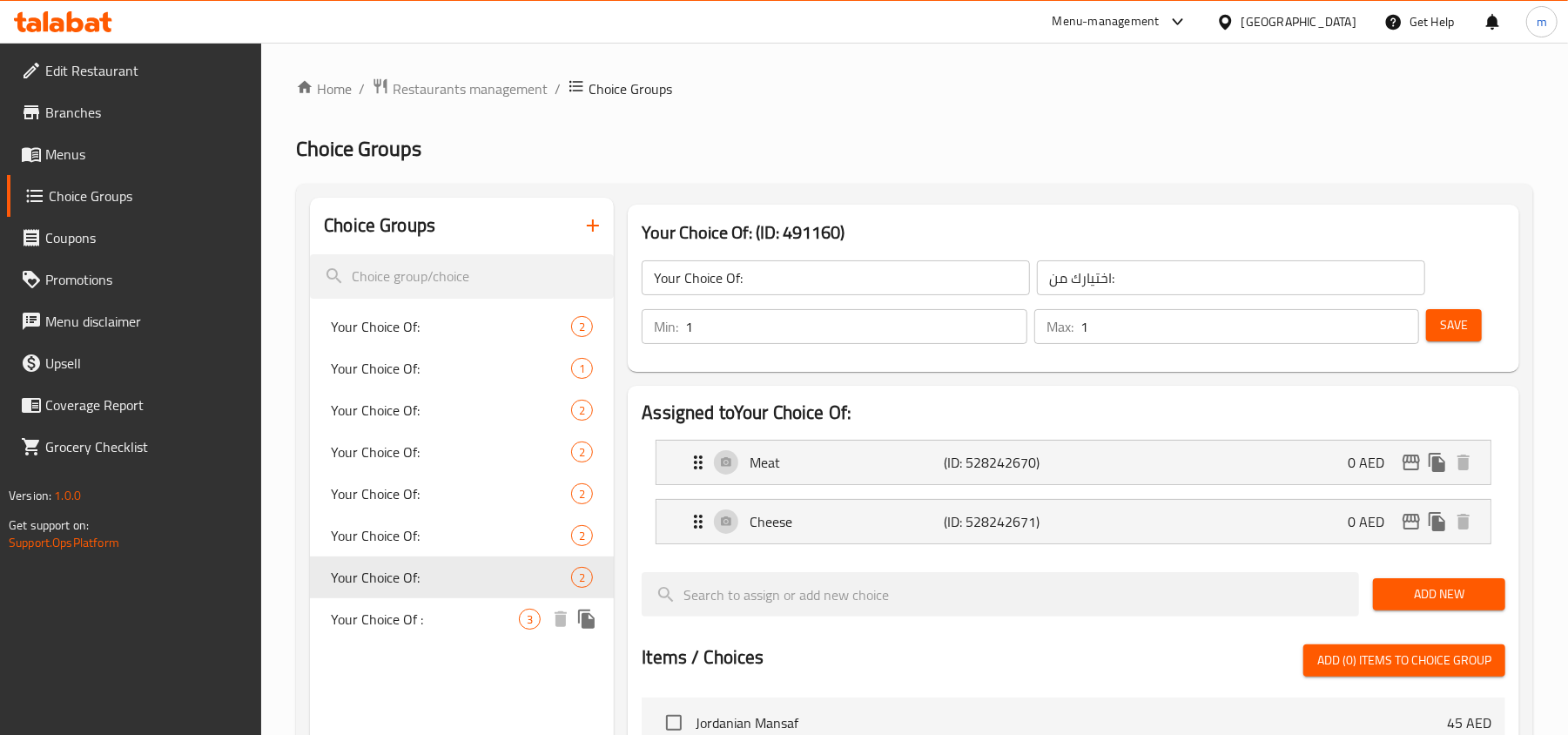
click at [412, 611] on span "Your Choice Of :" at bounding box center [424, 619] width 188 height 21
type input "Your Choice Of :"
type input "اختيارك من :"
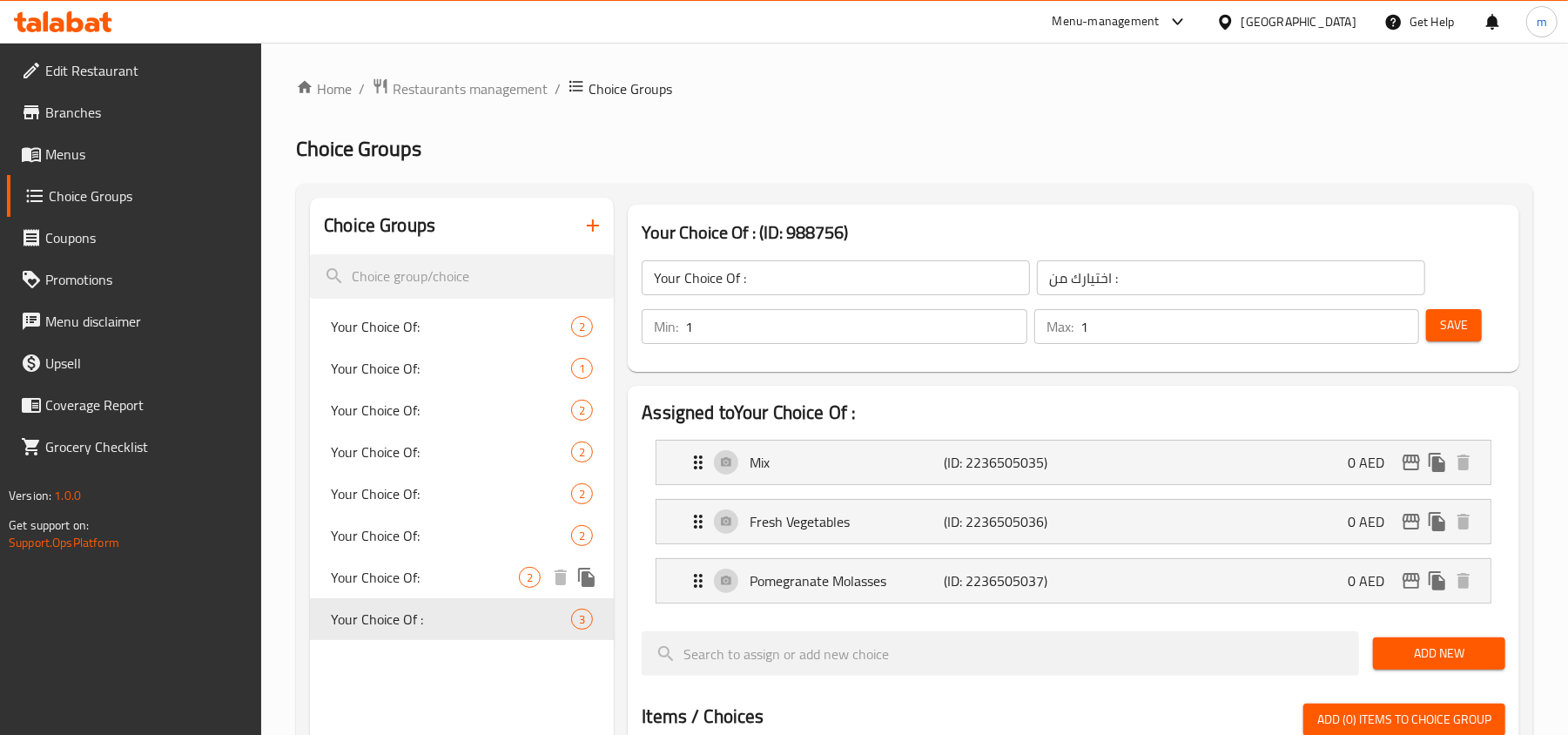
click at [416, 586] on span "Your Choice Of:" at bounding box center [424, 577] width 188 height 21
type input "Your Choice Of:"
type input "اختيارك من:"
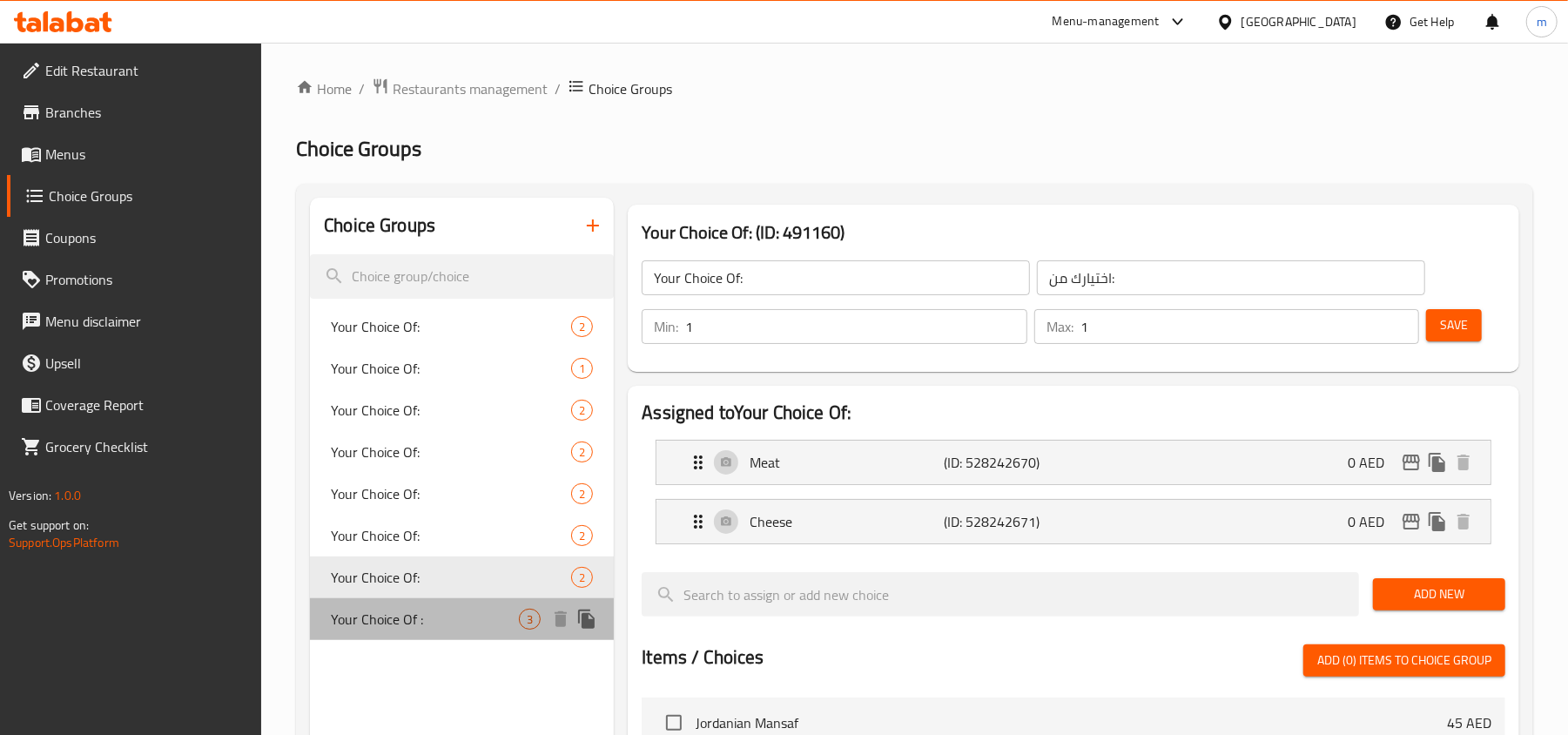
click at [396, 625] on span "Your Choice Of :" at bounding box center [424, 619] width 188 height 21
type input "Your Choice Of :"
type input "اختيارك من :"
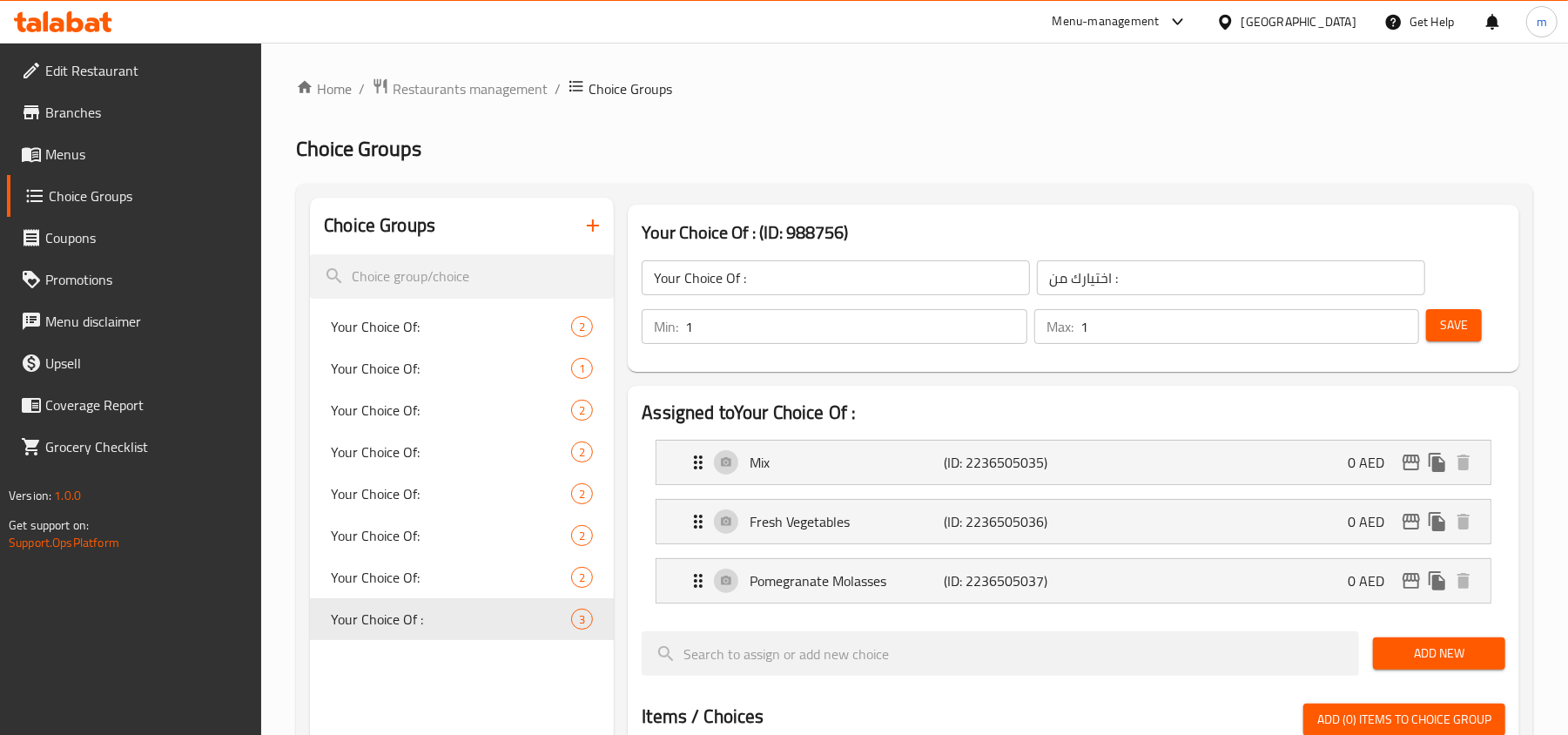
click at [64, 139] on link "Menus" at bounding box center [134, 154] width 256 height 42
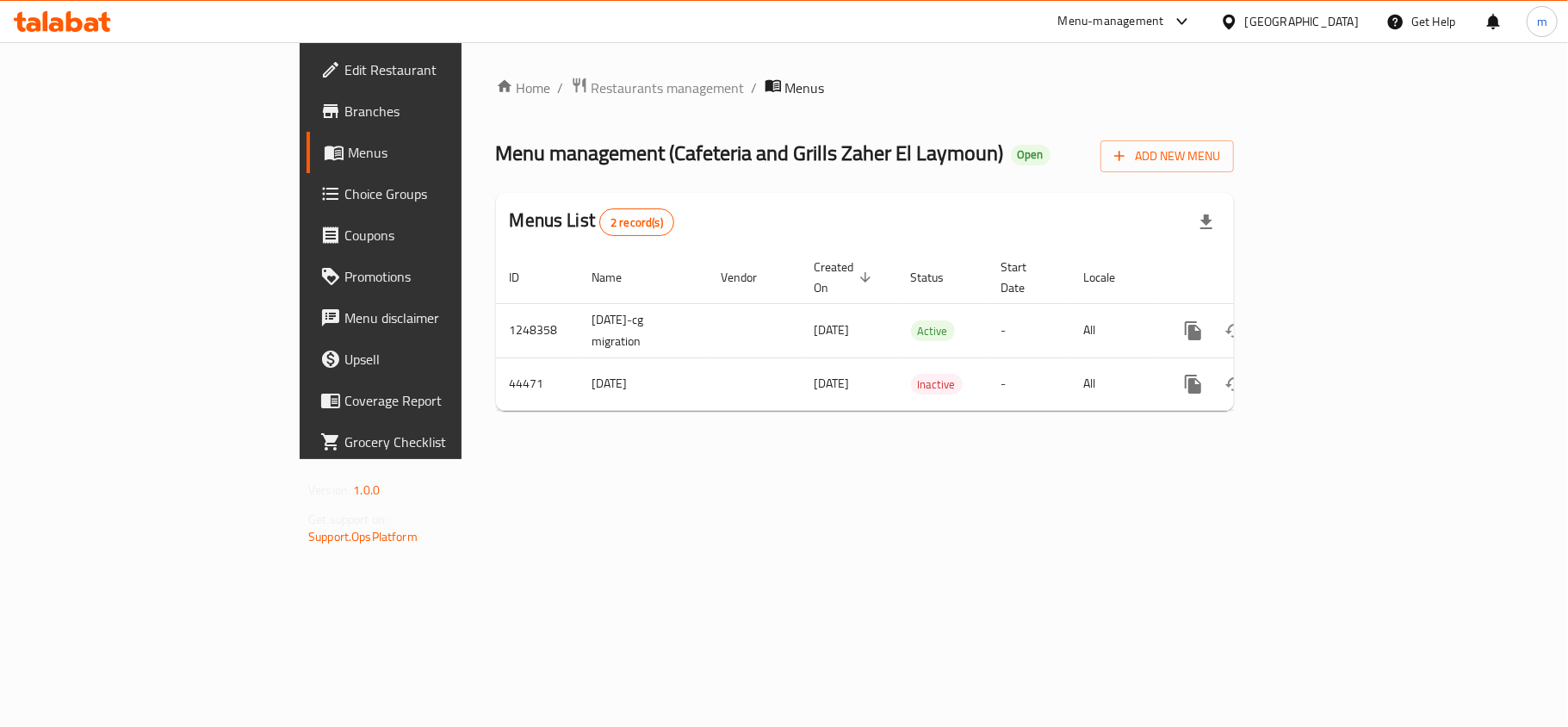
click at [344, 110] on span "Branches" at bounding box center [445, 111] width 203 height 21
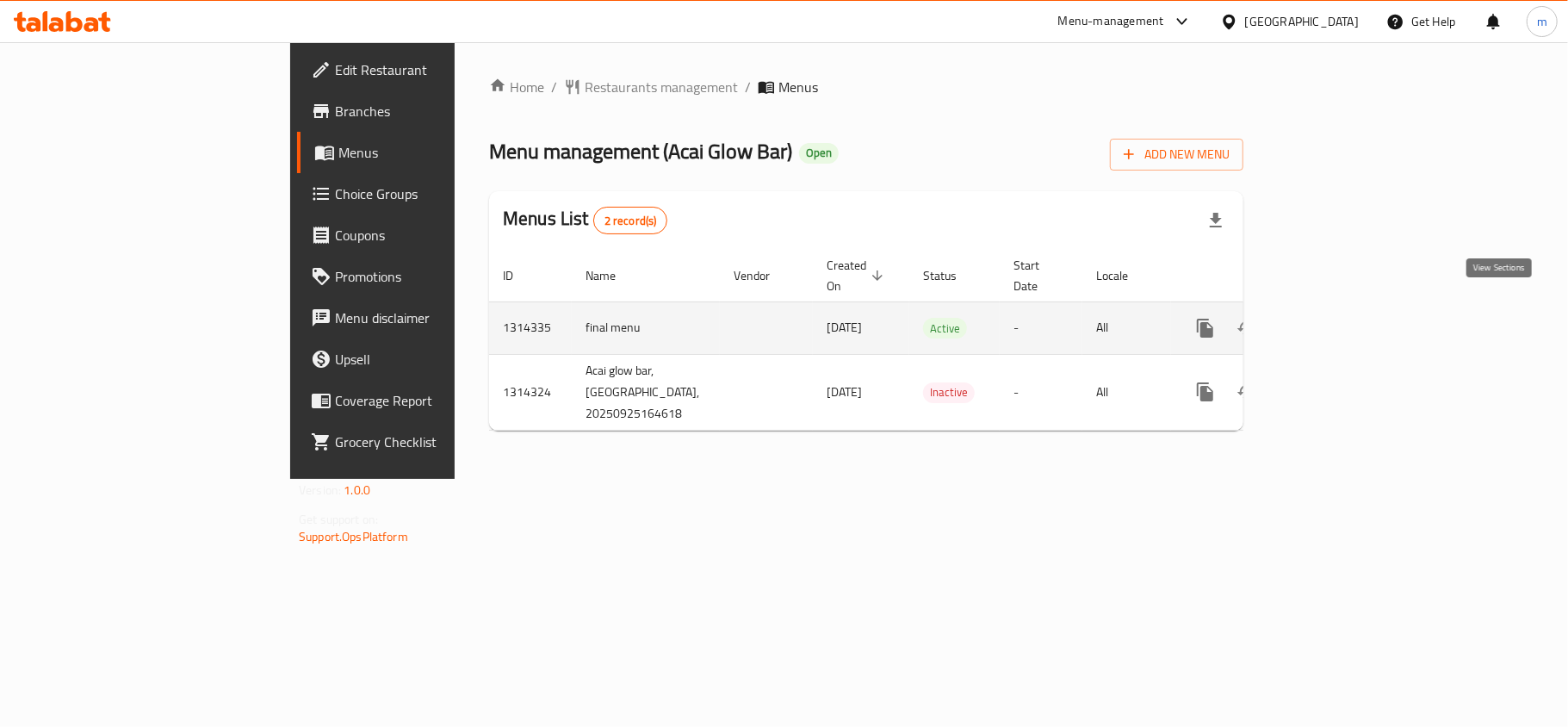
click at [1340, 318] on icon "enhanced table" at bounding box center [1329, 328] width 21 height 21
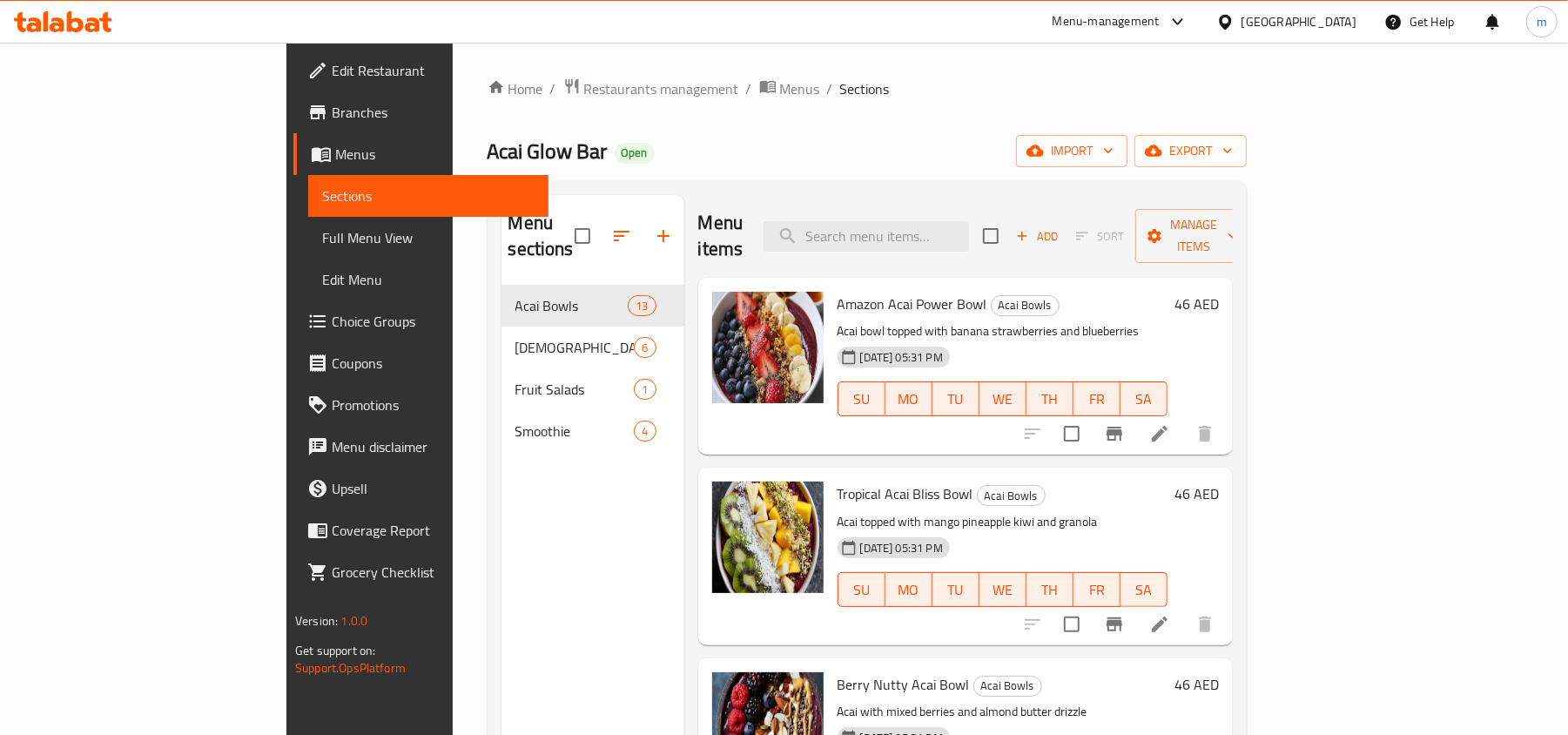
click at [294, 336] on link "Choice Groups" at bounding box center [422, 321] width 256 height 42
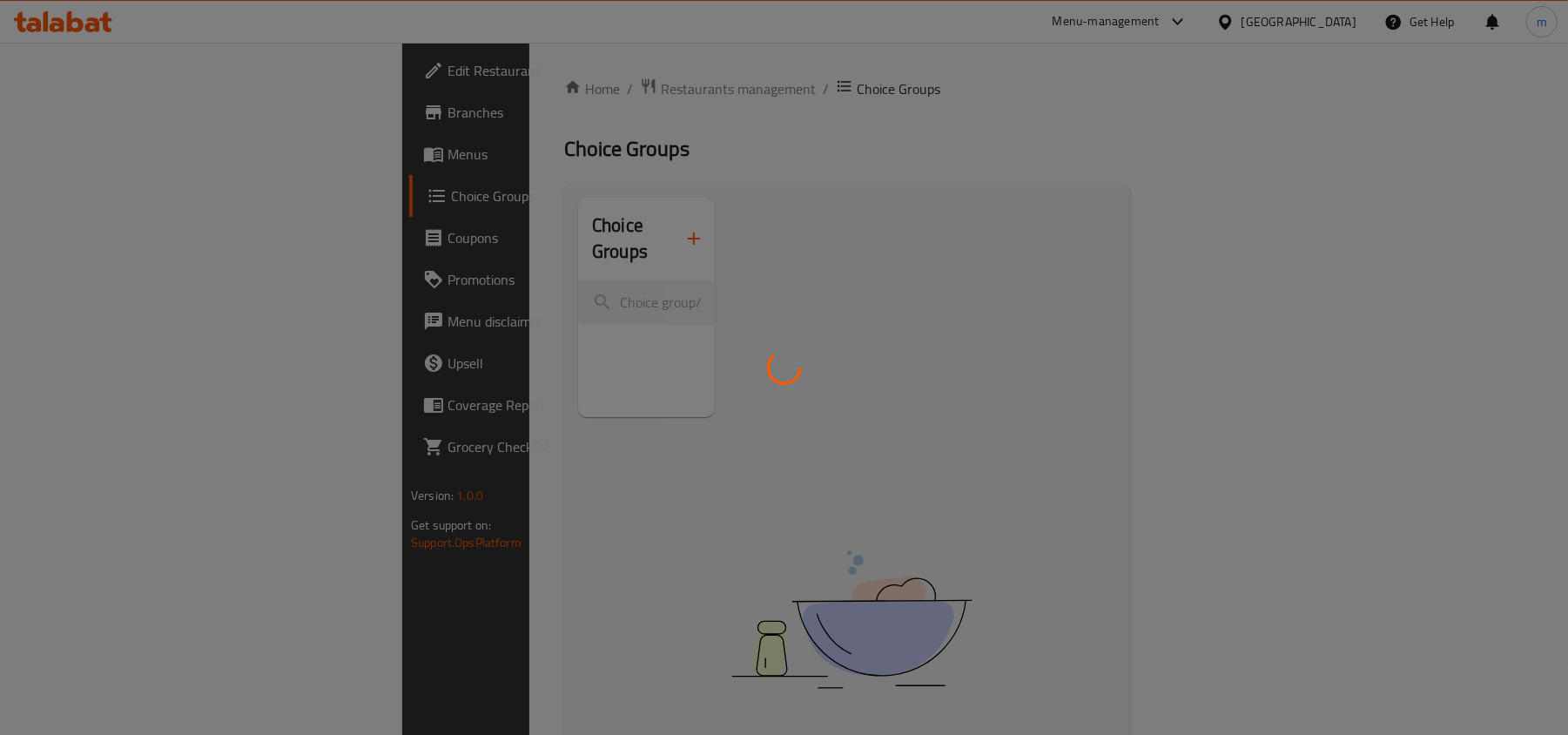
click at [500, 115] on div at bounding box center [784, 367] width 1568 height 735
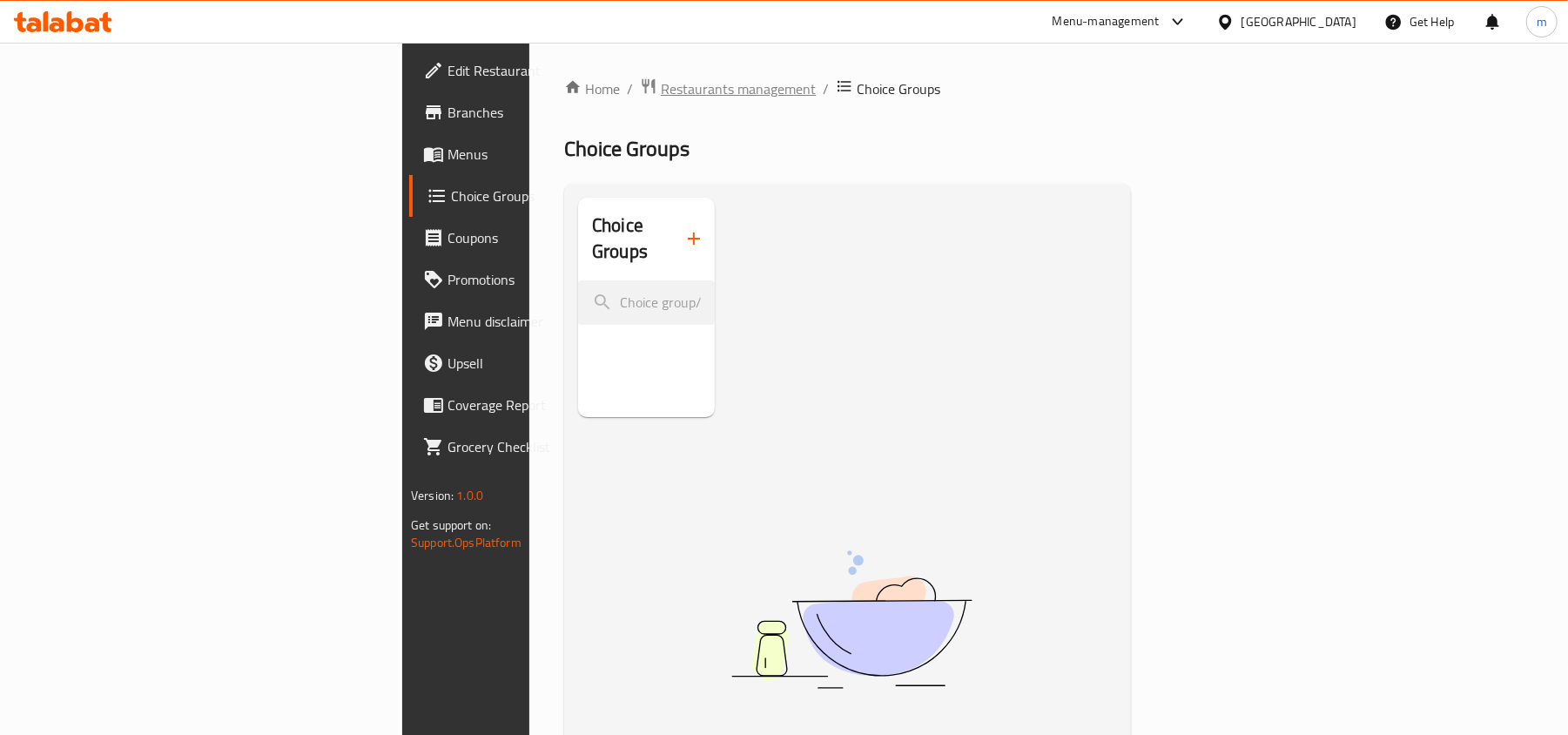
click at [661, 87] on span "Restaurants management" at bounding box center [738, 89] width 155 height 21
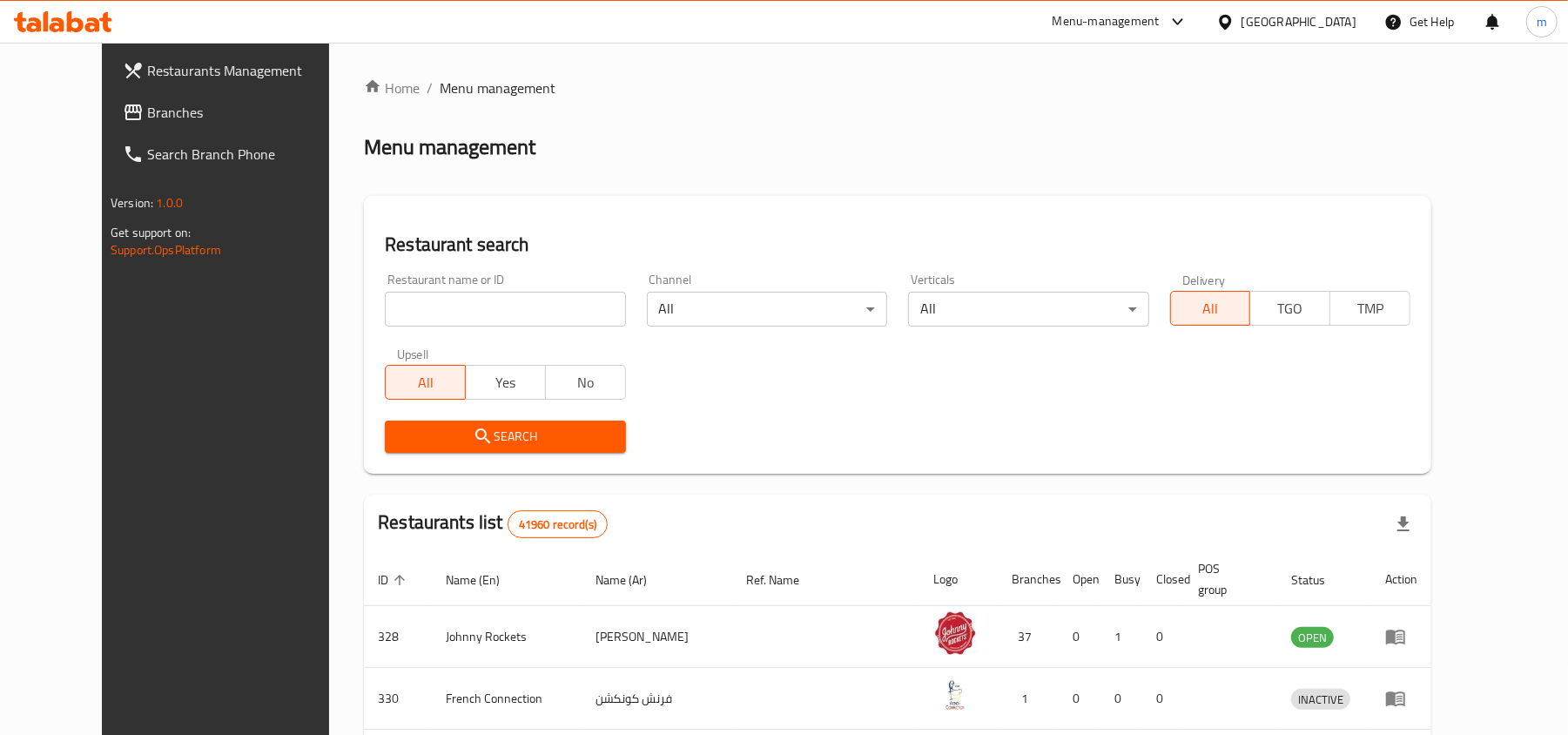
click at [415, 314] on input "search" at bounding box center [505, 309] width 240 height 35
paste input "706897"
type input "706897"
click at [399, 436] on span "Search" at bounding box center [505, 436] width 213 height 22
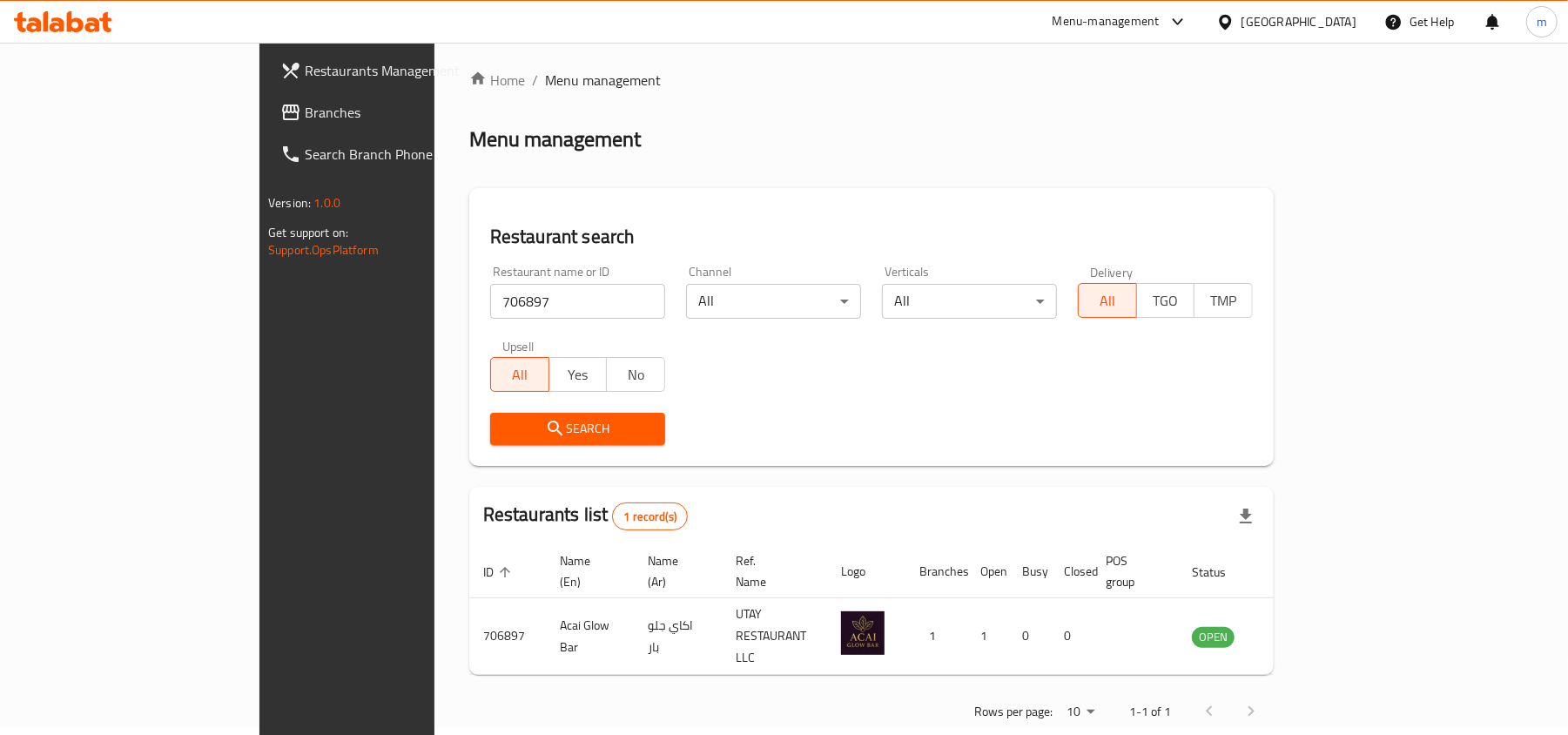
scroll to position [9, 0]
click at [80, 22] on icon at bounding box center [74, 22] width 16 height 21
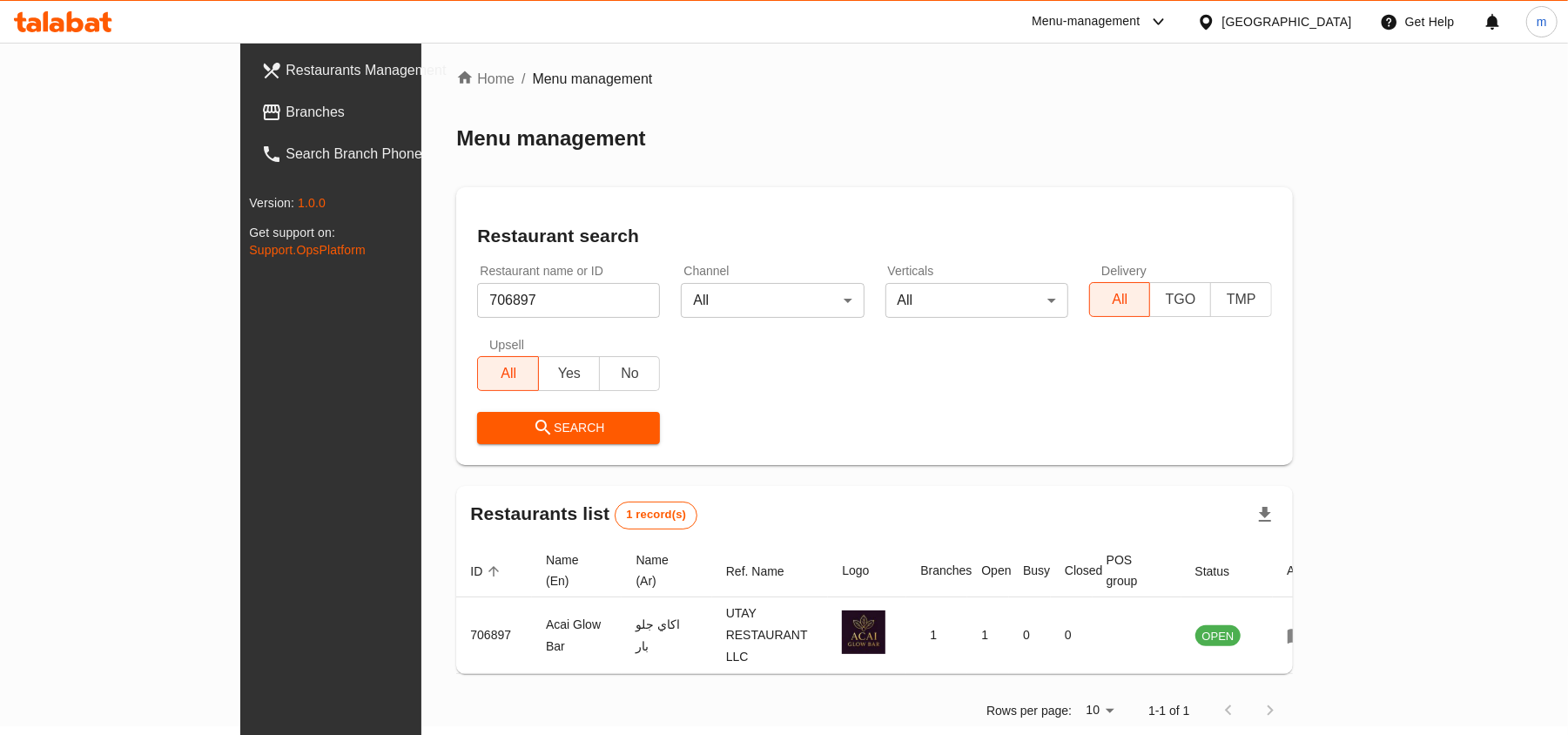
scroll to position [8, 0]
